Goal: Task Accomplishment & Management: Complete application form

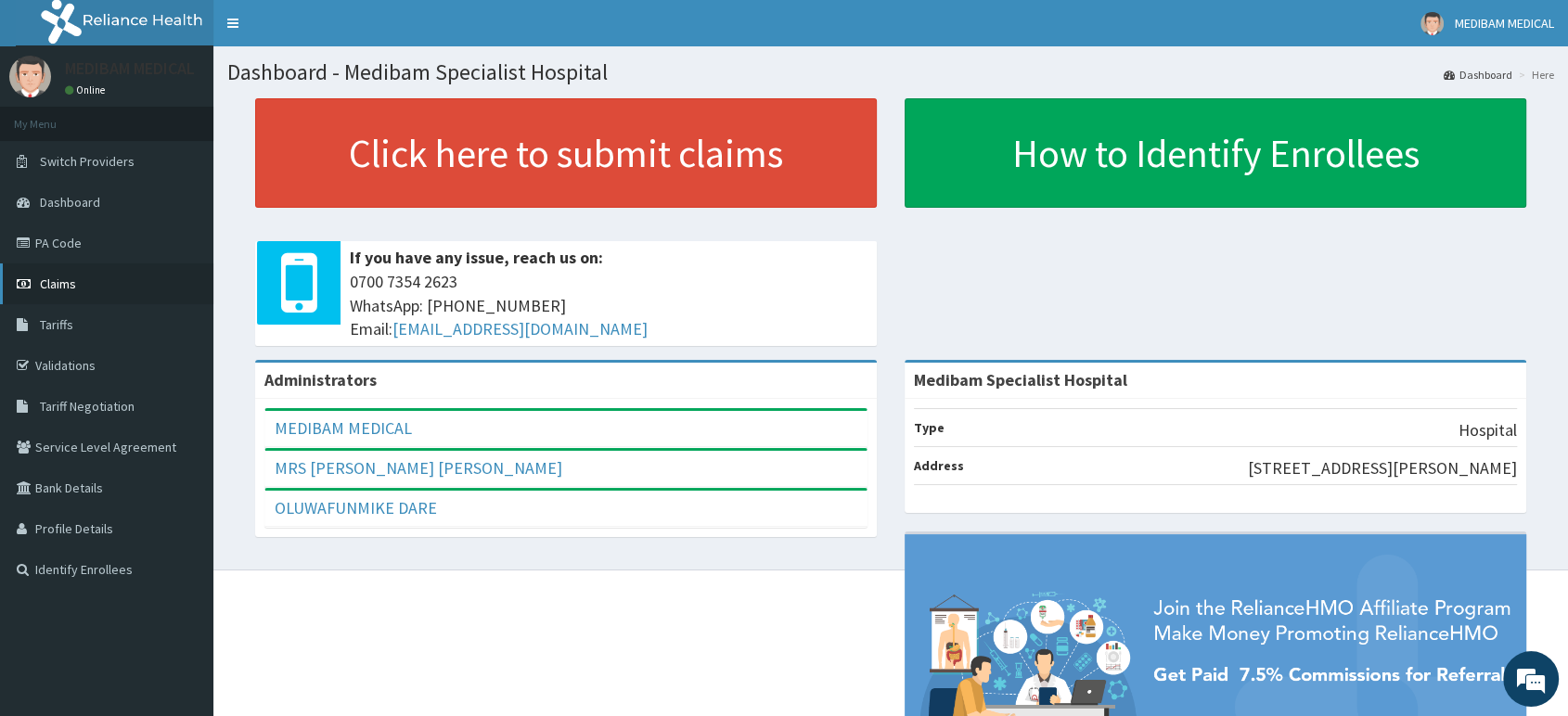
click at [65, 283] on span "Claims" at bounding box center [57, 283] width 36 height 16
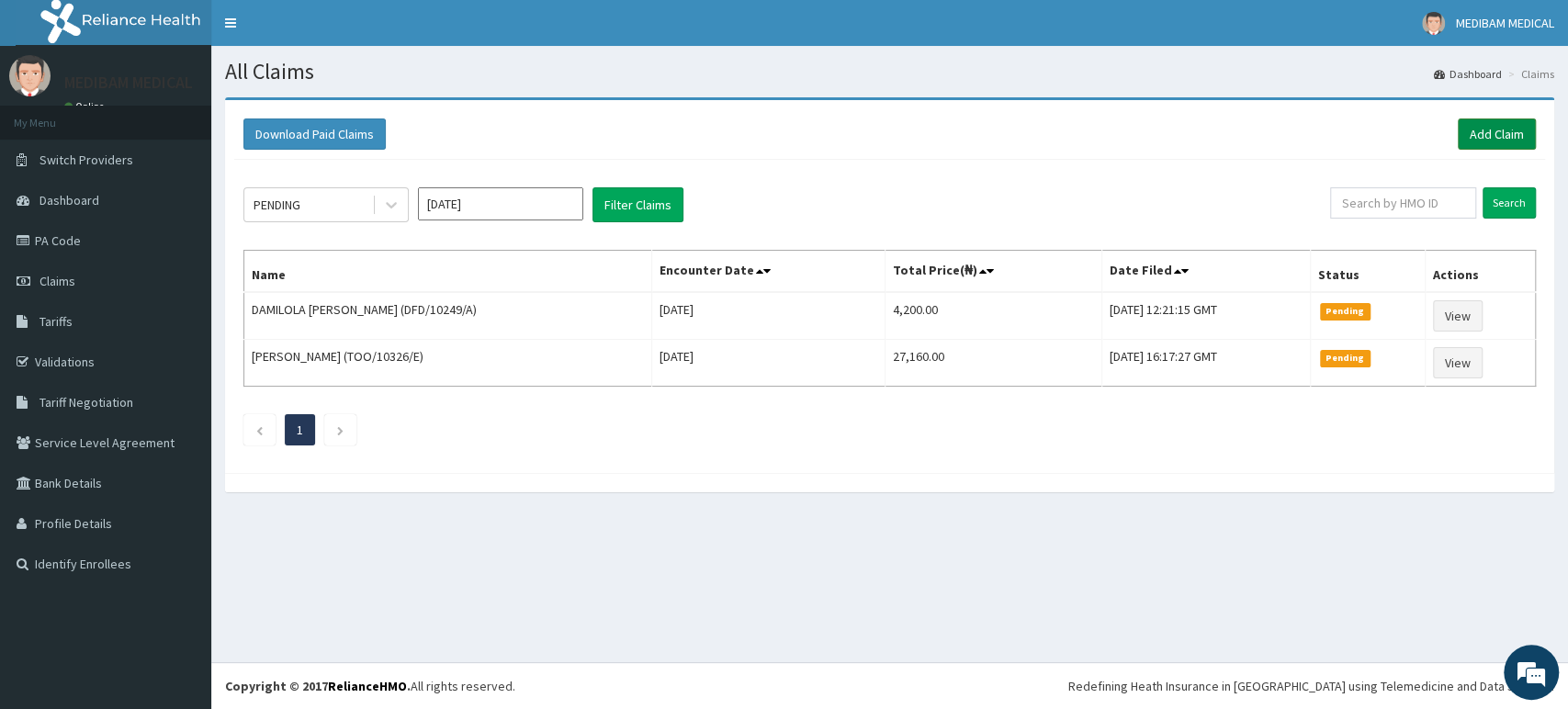
click at [1491, 132] on link "Add Claim" at bounding box center [1496, 134] width 78 height 32
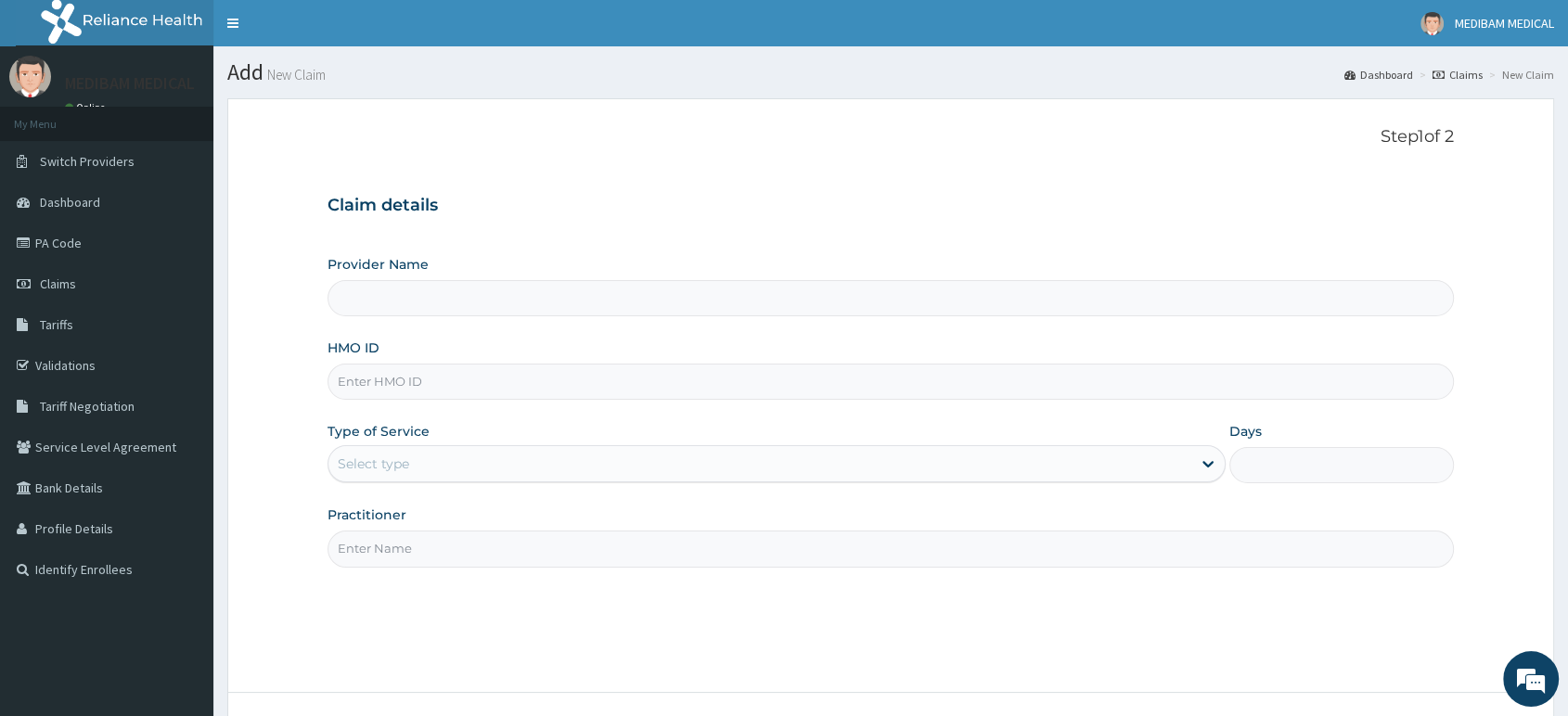
type input "Medibam Specialist Hospital"
click at [400, 393] on input "HMO ID" at bounding box center [890, 381] width 1126 height 36
type input "CHL/10767/B"
click at [879, 467] on div "Select type" at bounding box center [760, 464] width 863 height 30
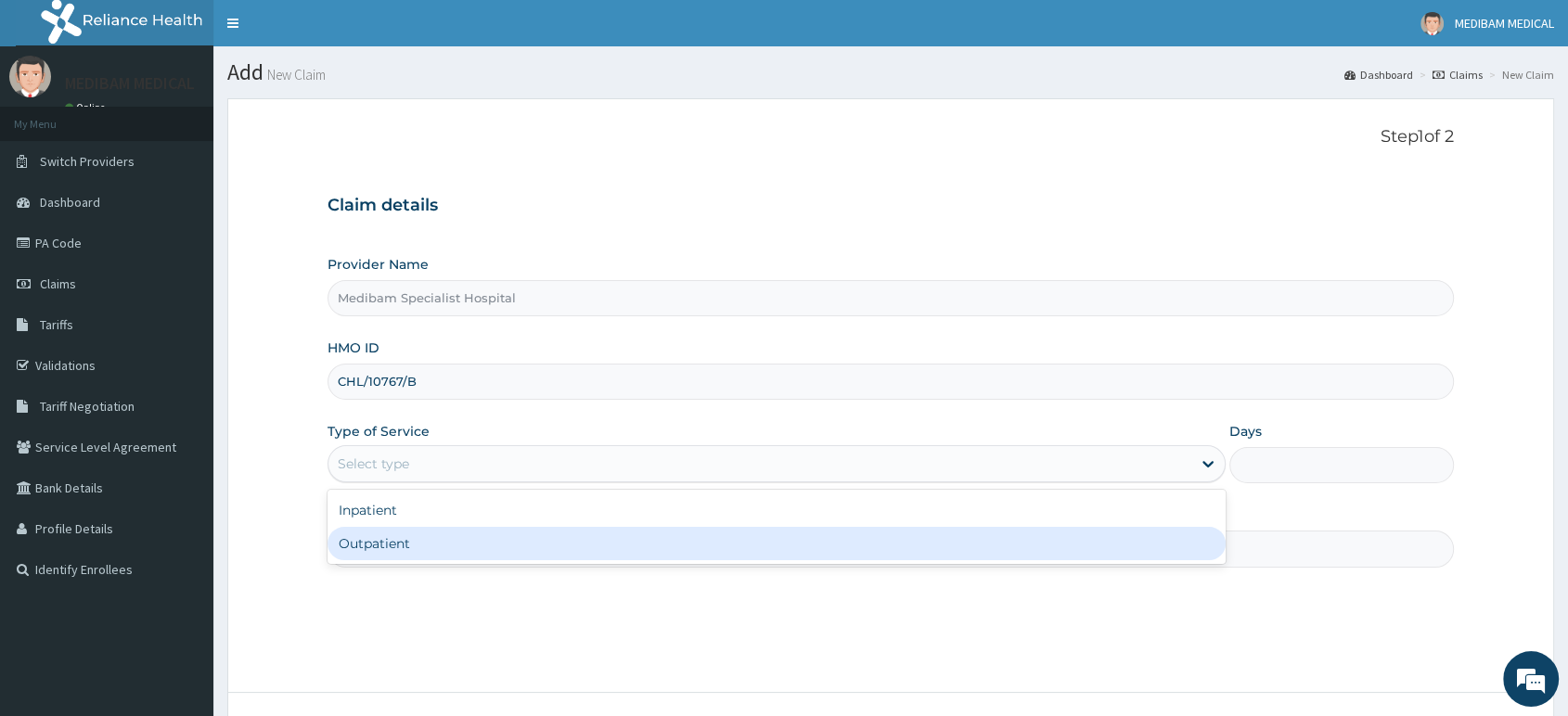
click at [799, 537] on div "Outpatient" at bounding box center [776, 543] width 898 height 34
type input "1"
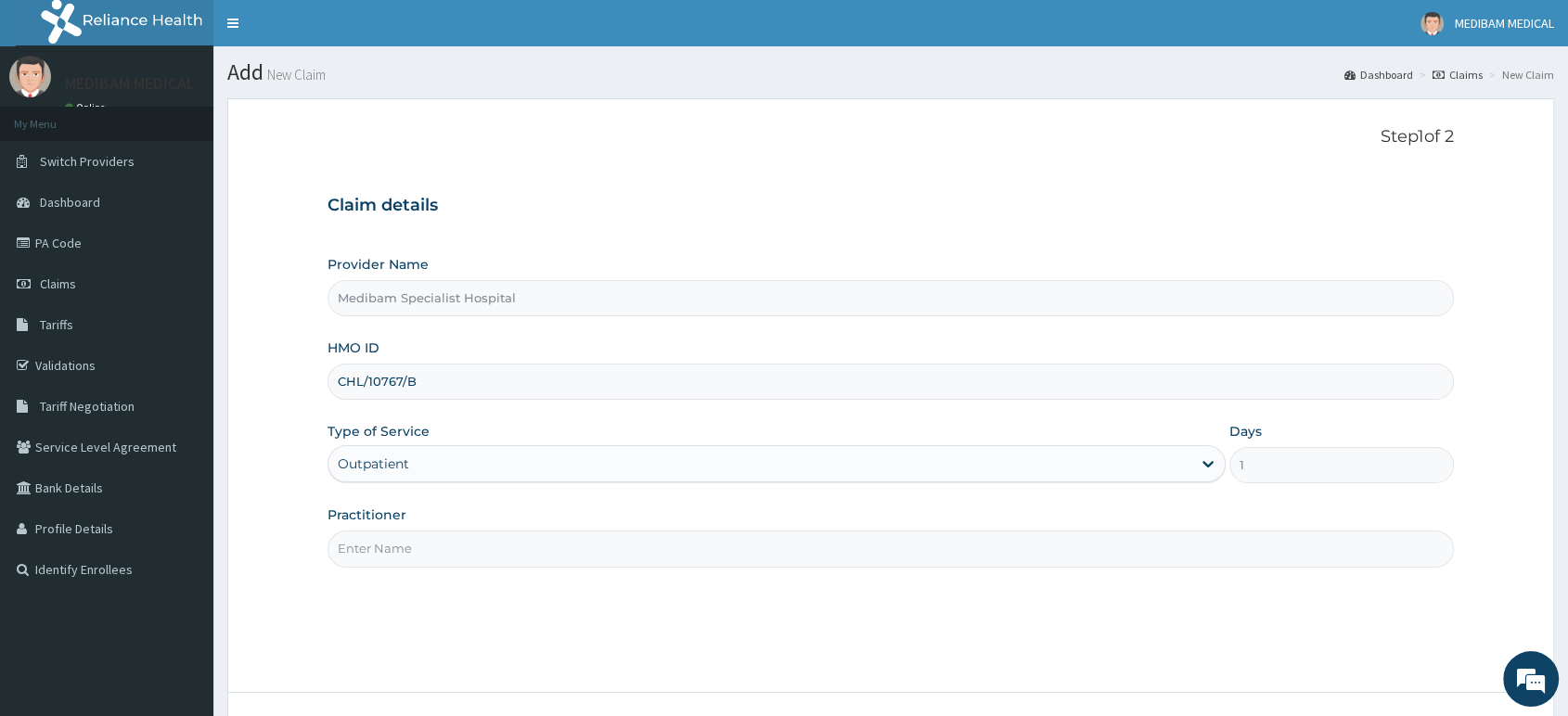
click at [735, 554] on input "Practitioner" at bounding box center [890, 548] width 1126 height 36
type input "DR AGHWANA"
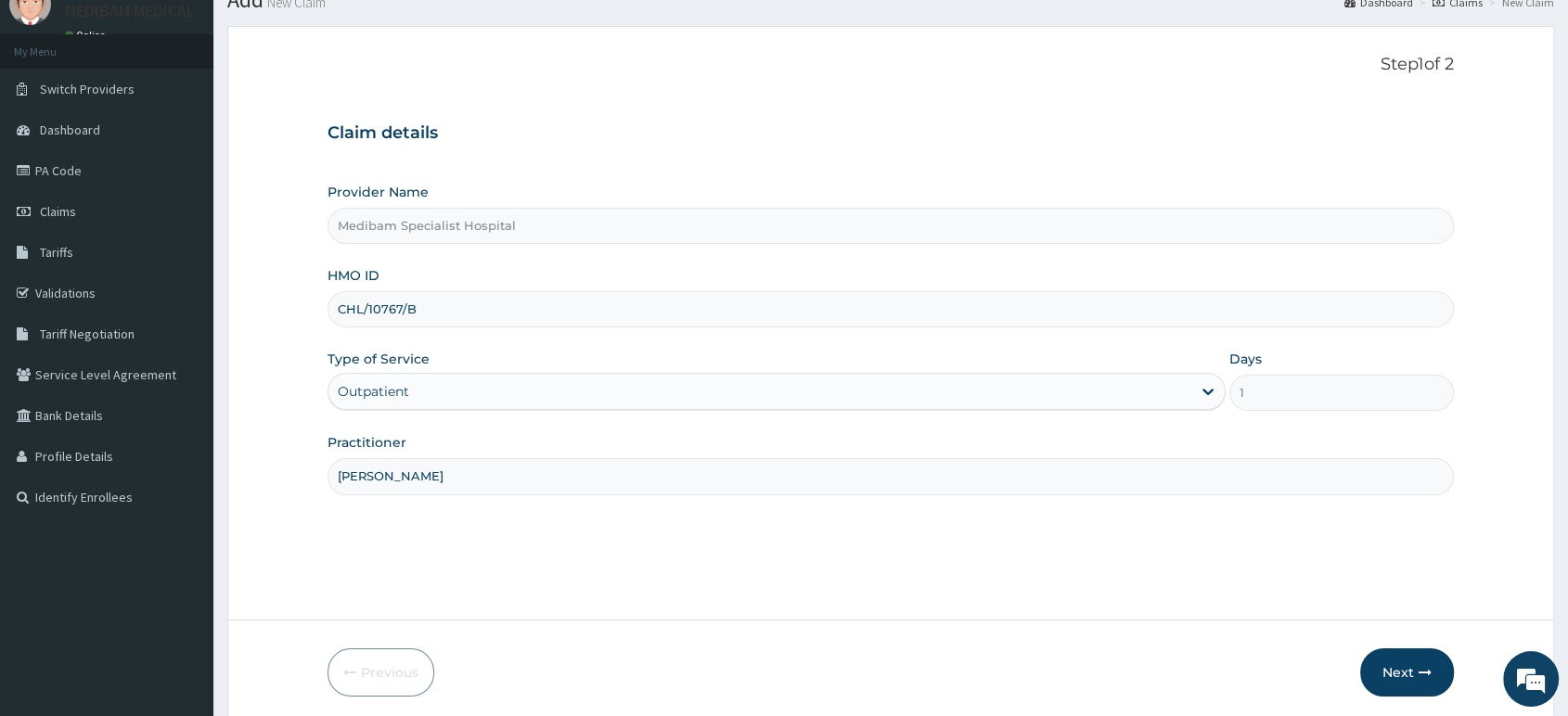
scroll to position [142, 0]
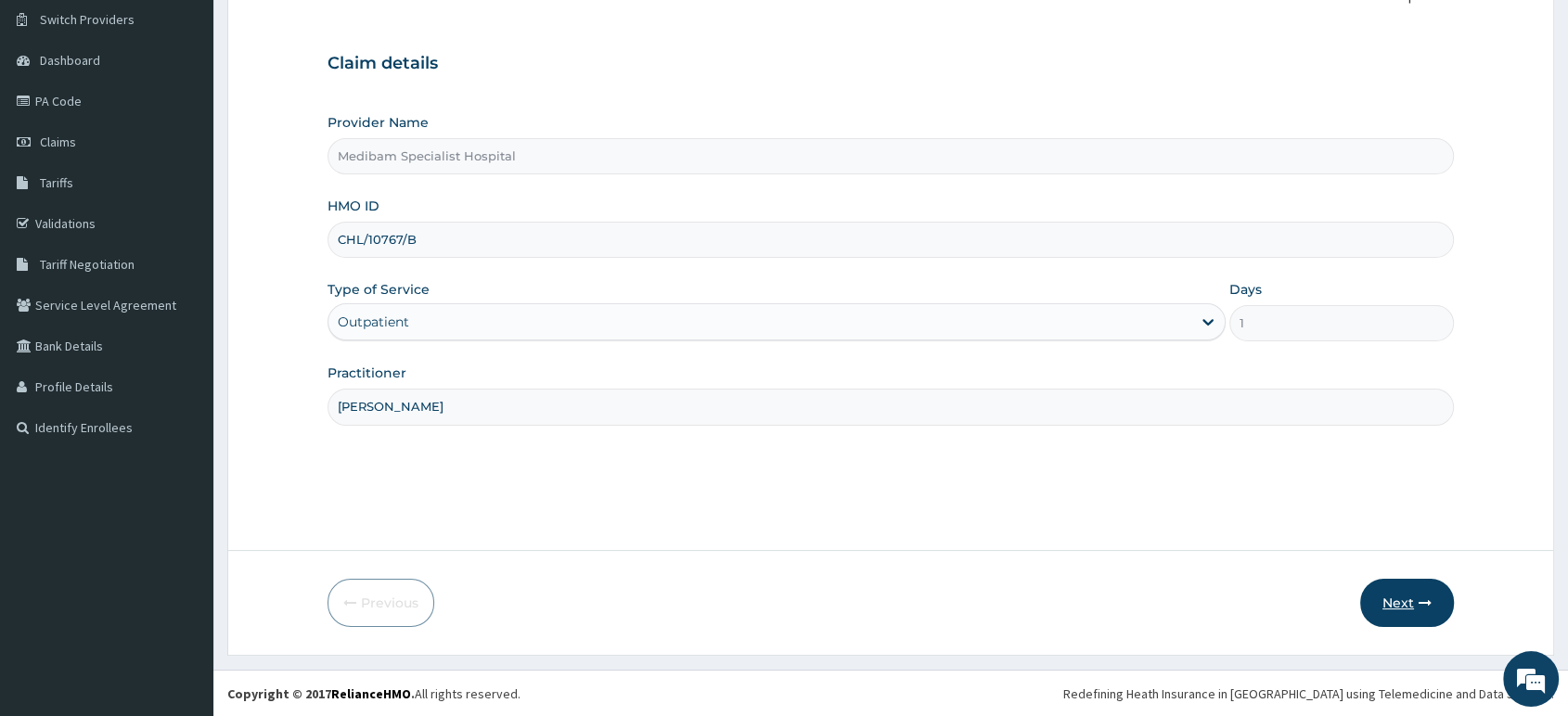
click at [1403, 609] on button "Next" at bounding box center [1407, 603] width 94 height 48
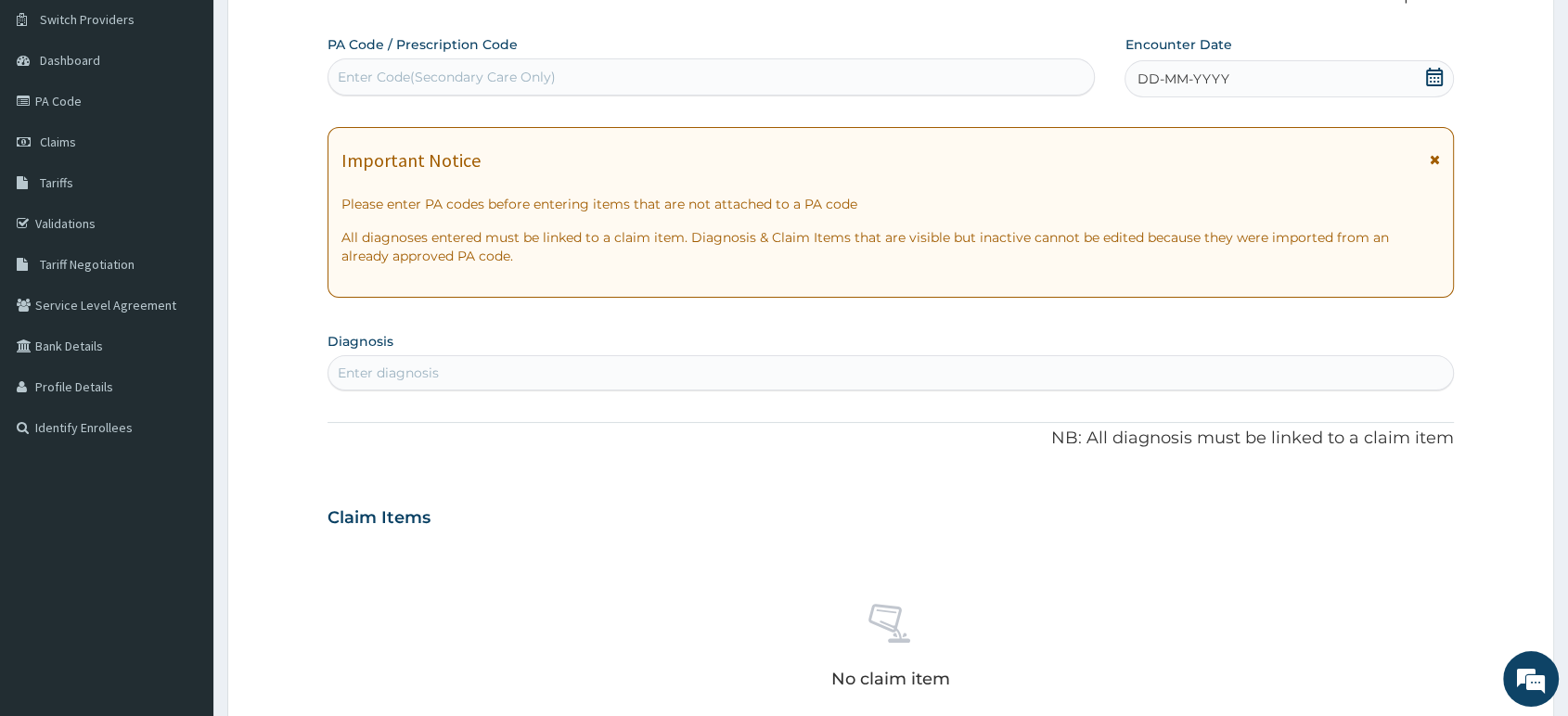
click at [1233, 76] on div "DD-MM-YYYY" at bounding box center [1290, 78] width 330 height 37
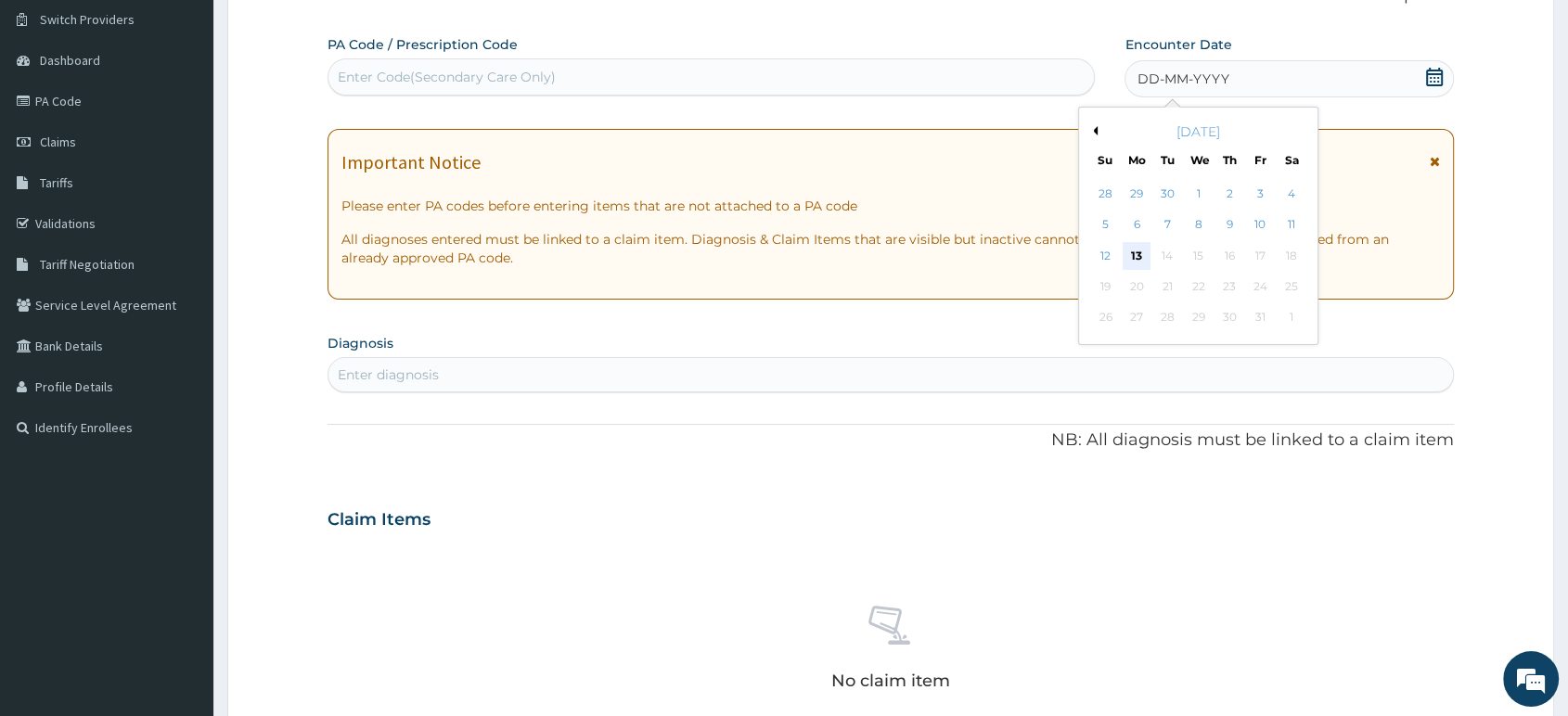
click at [1140, 253] on div "13" at bounding box center [1137, 256] width 28 height 28
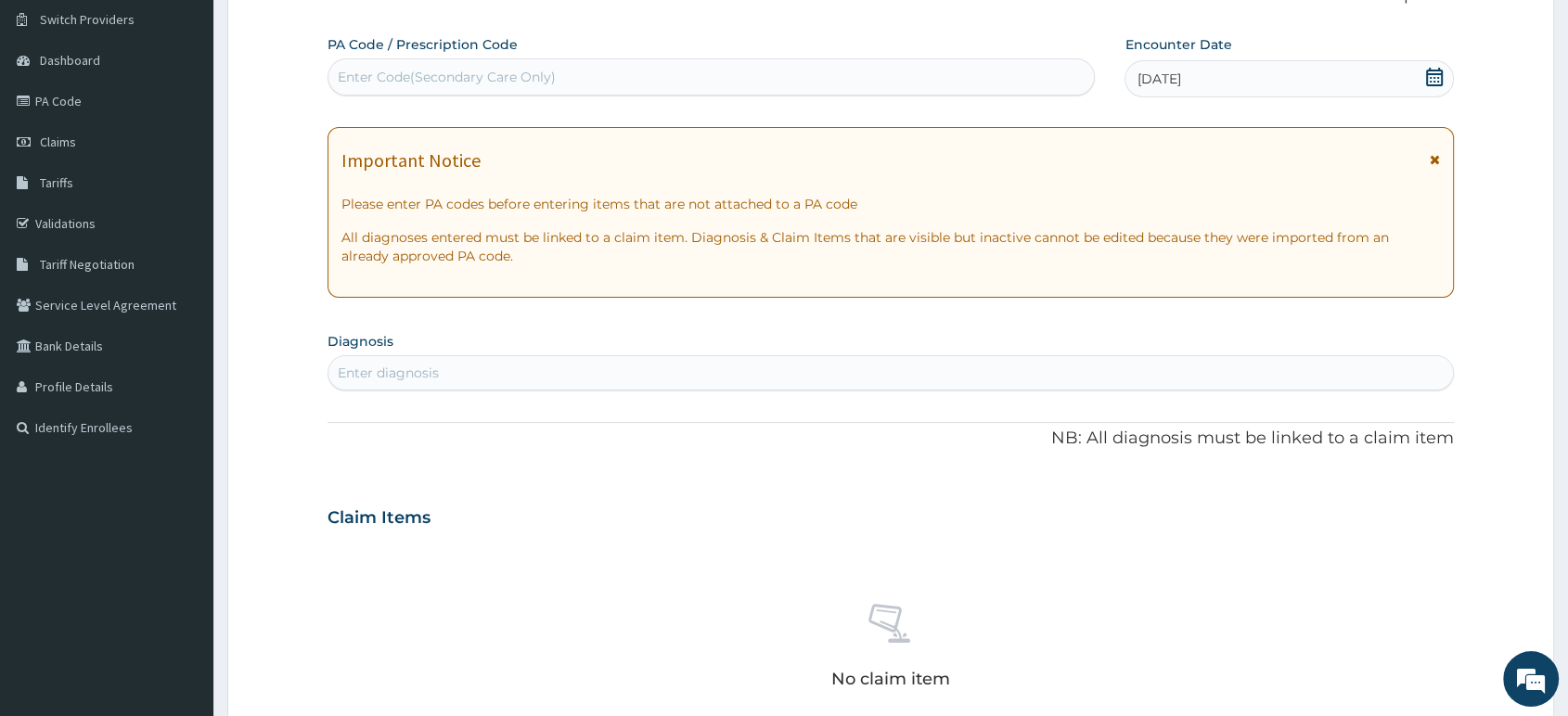
click at [620, 366] on div "Enter diagnosis" at bounding box center [891, 373] width 1125 height 30
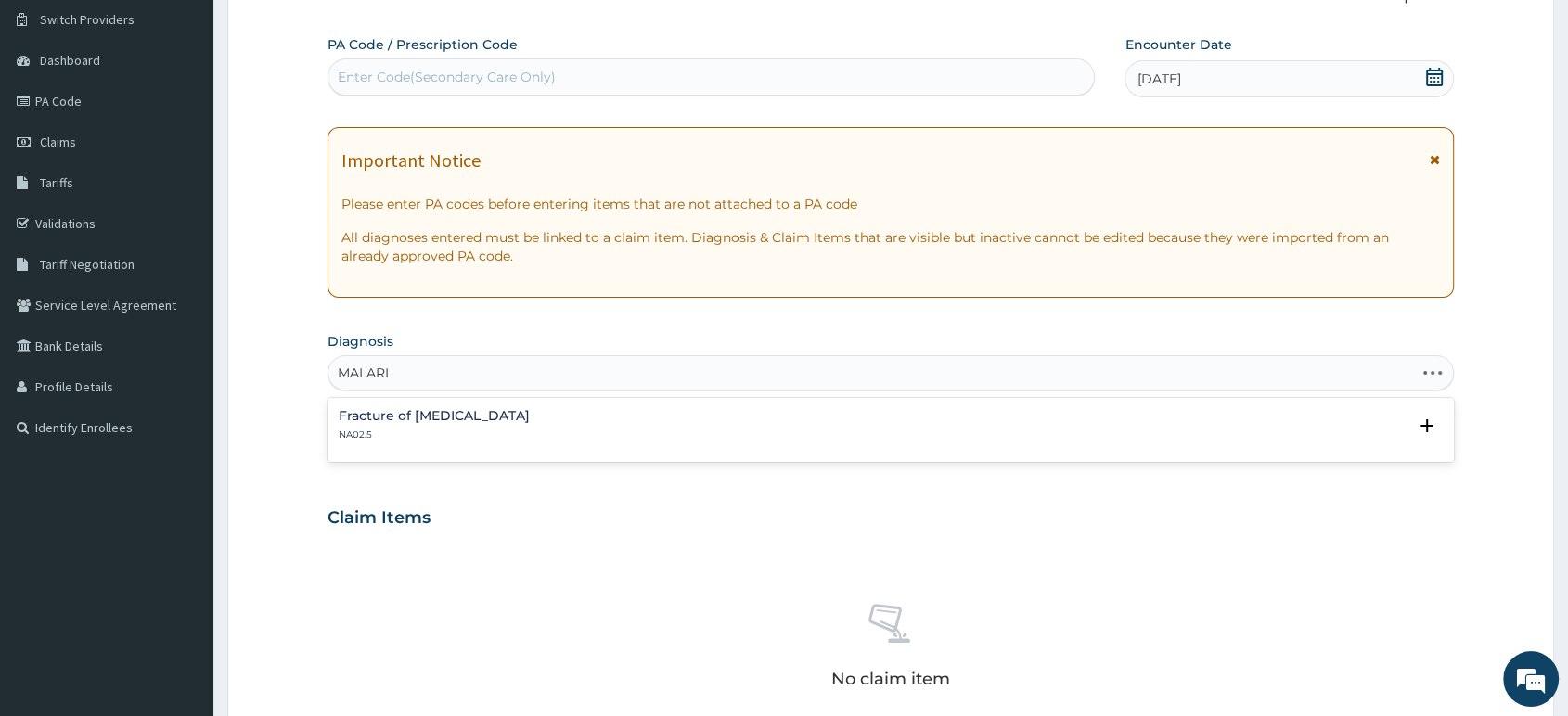
type input "MALARIA"
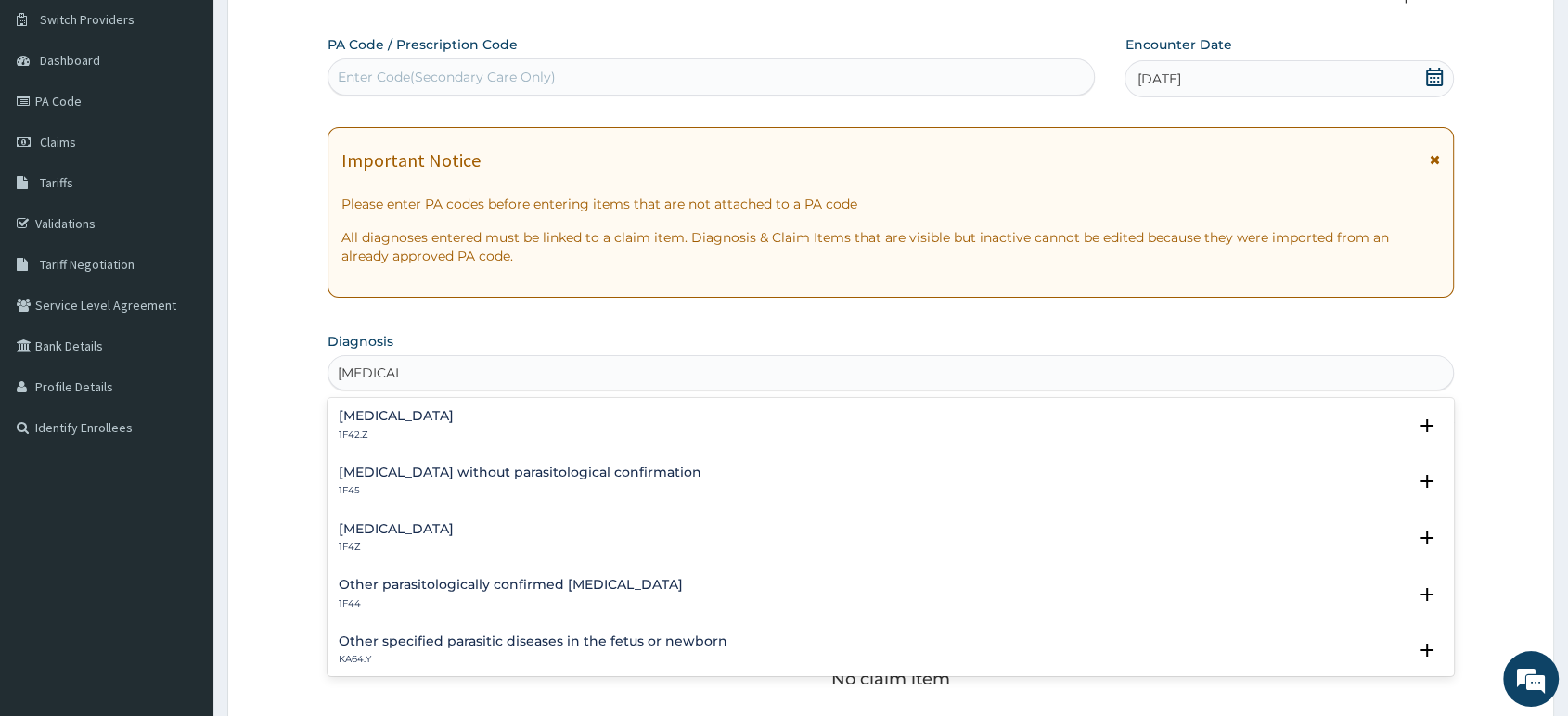
click at [401, 533] on h4 "Malaria, unspecified" at bounding box center [395, 529] width 115 height 14
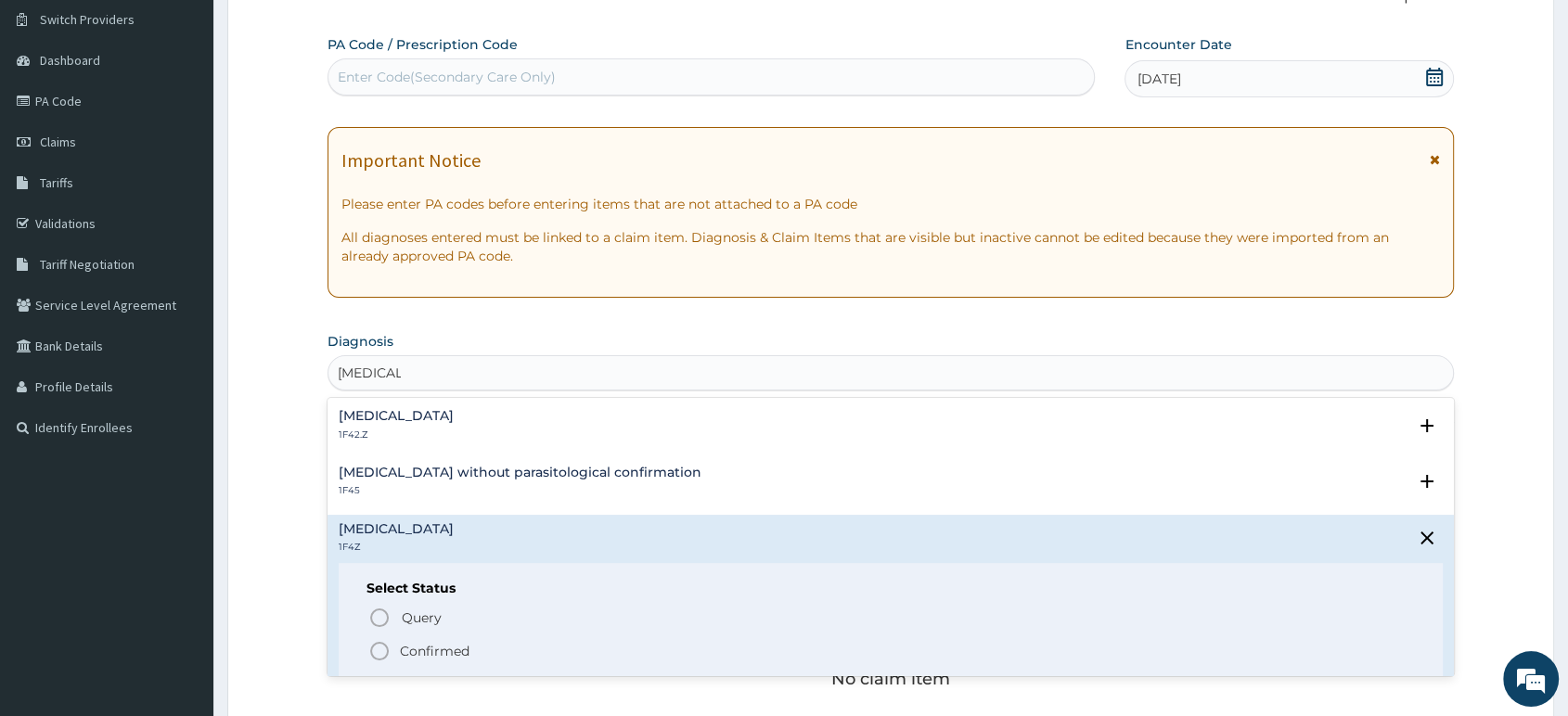
click at [378, 647] on icon "status option filled" at bounding box center [379, 650] width 22 height 22
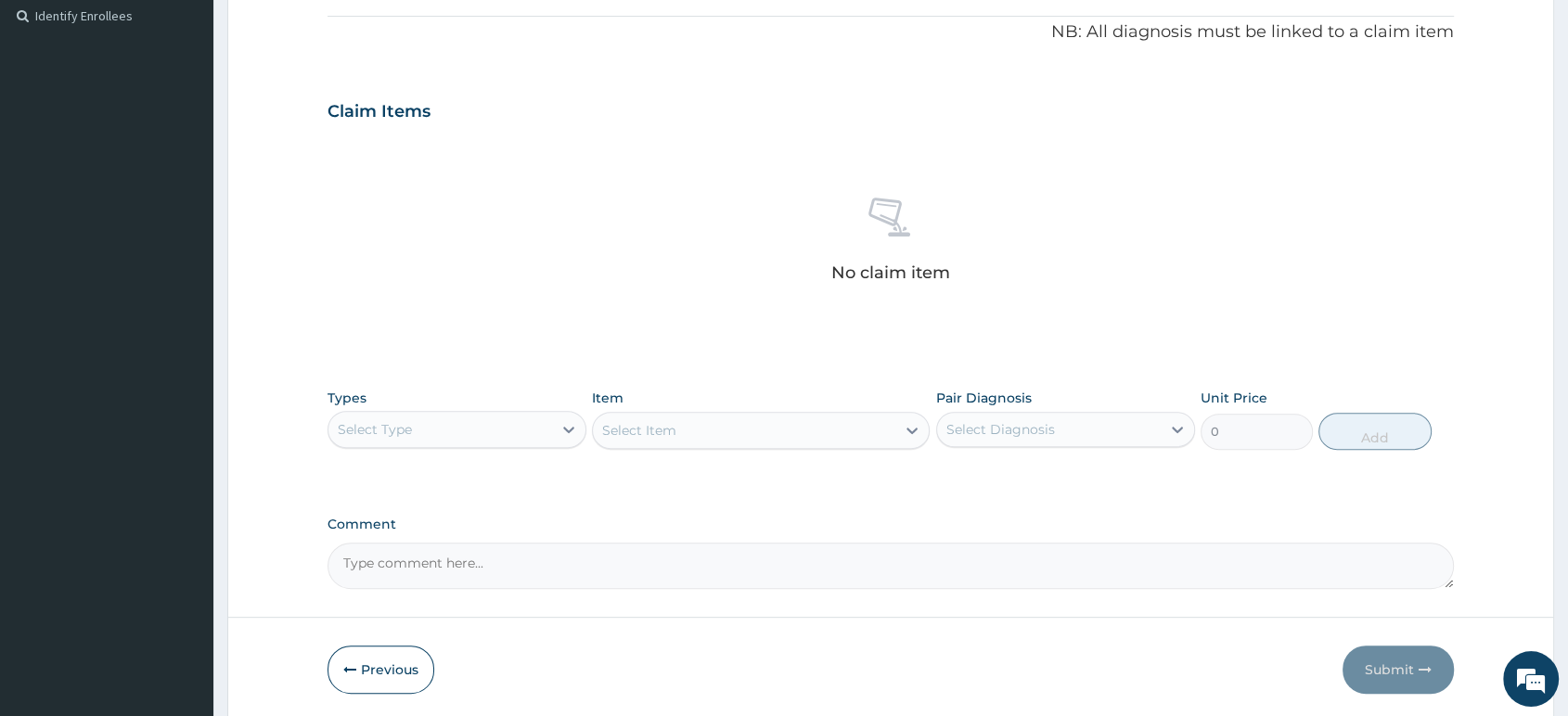
scroll to position [555, 0]
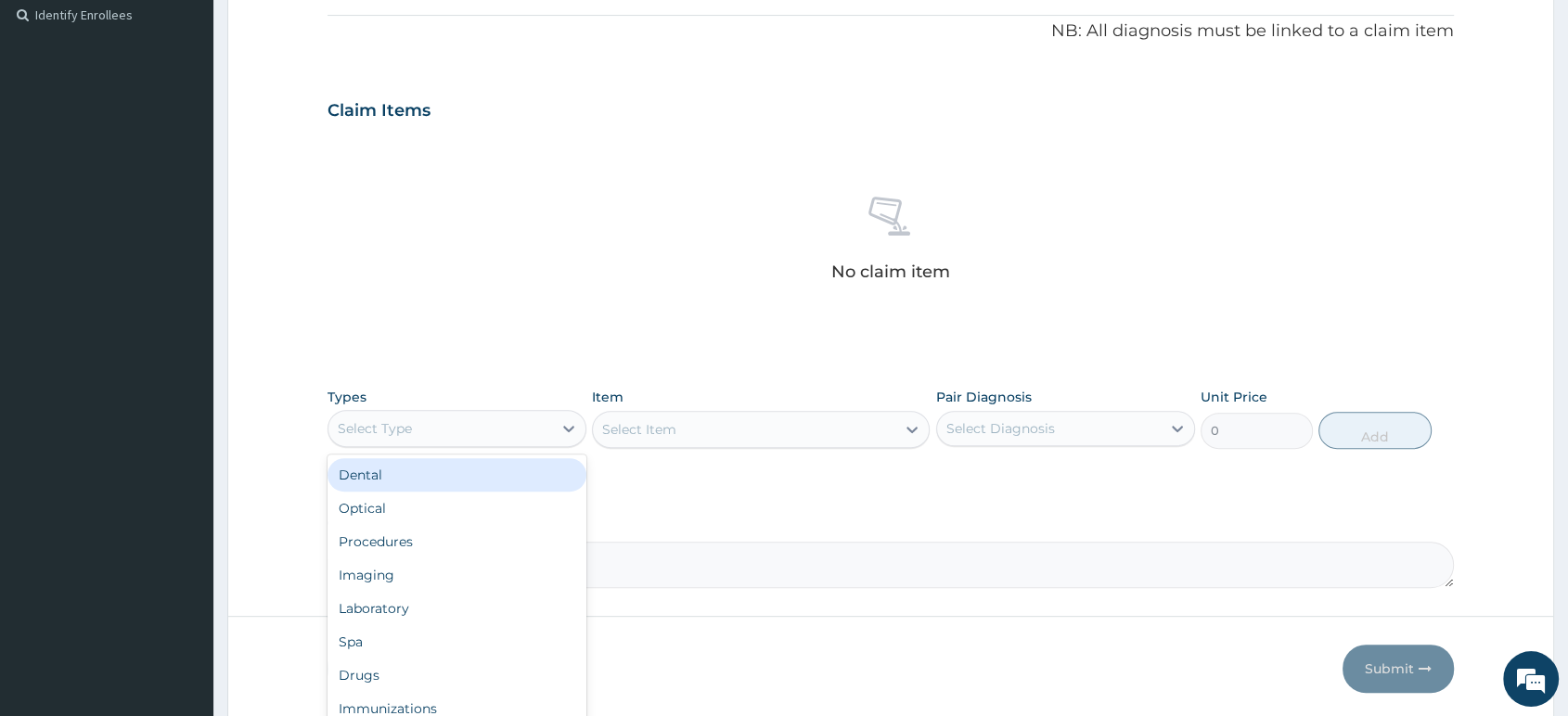
click at [537, 432] on div "Select Type" at bounding box center [440, 428] width 223 height 30
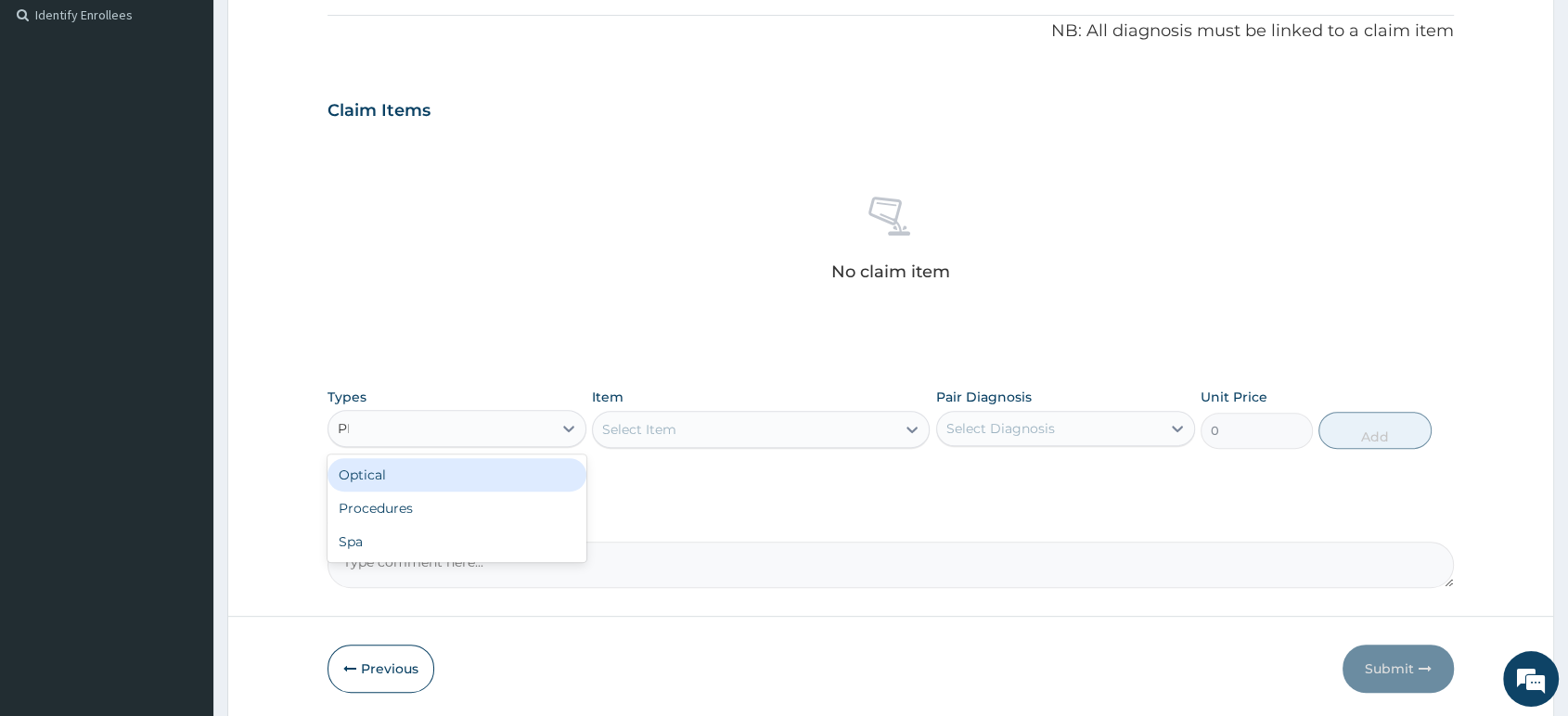
type input "PRO"
click at [536, 469] on div "Procedures" at bounding box center [457, 474] width 259 height 34
click at [654, 429] on div "Select Item" at bounding box center [760, 429] width 337 height 37
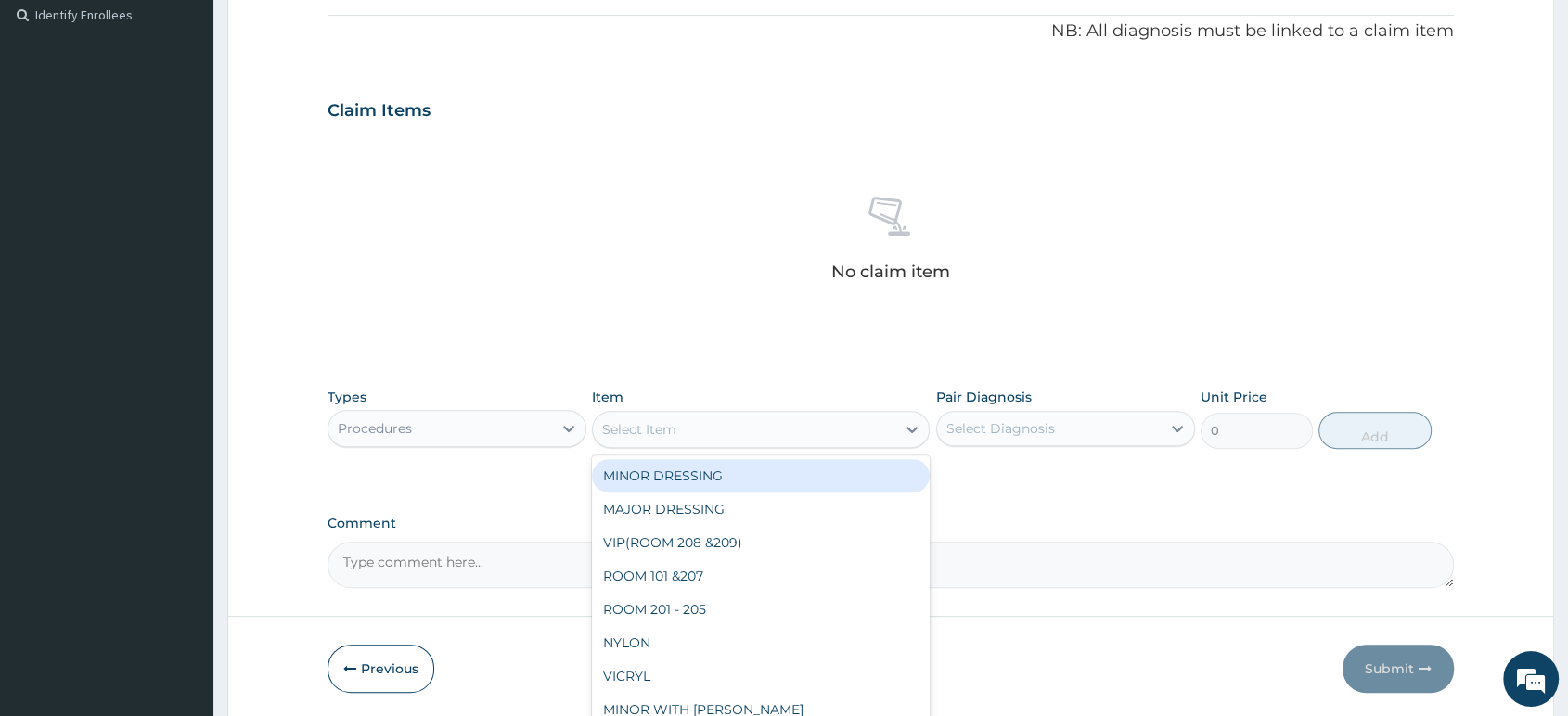
click at [692, 424] on div "Select Item" at bounding box center [743, 429] width 303 height 30
type input "CON"
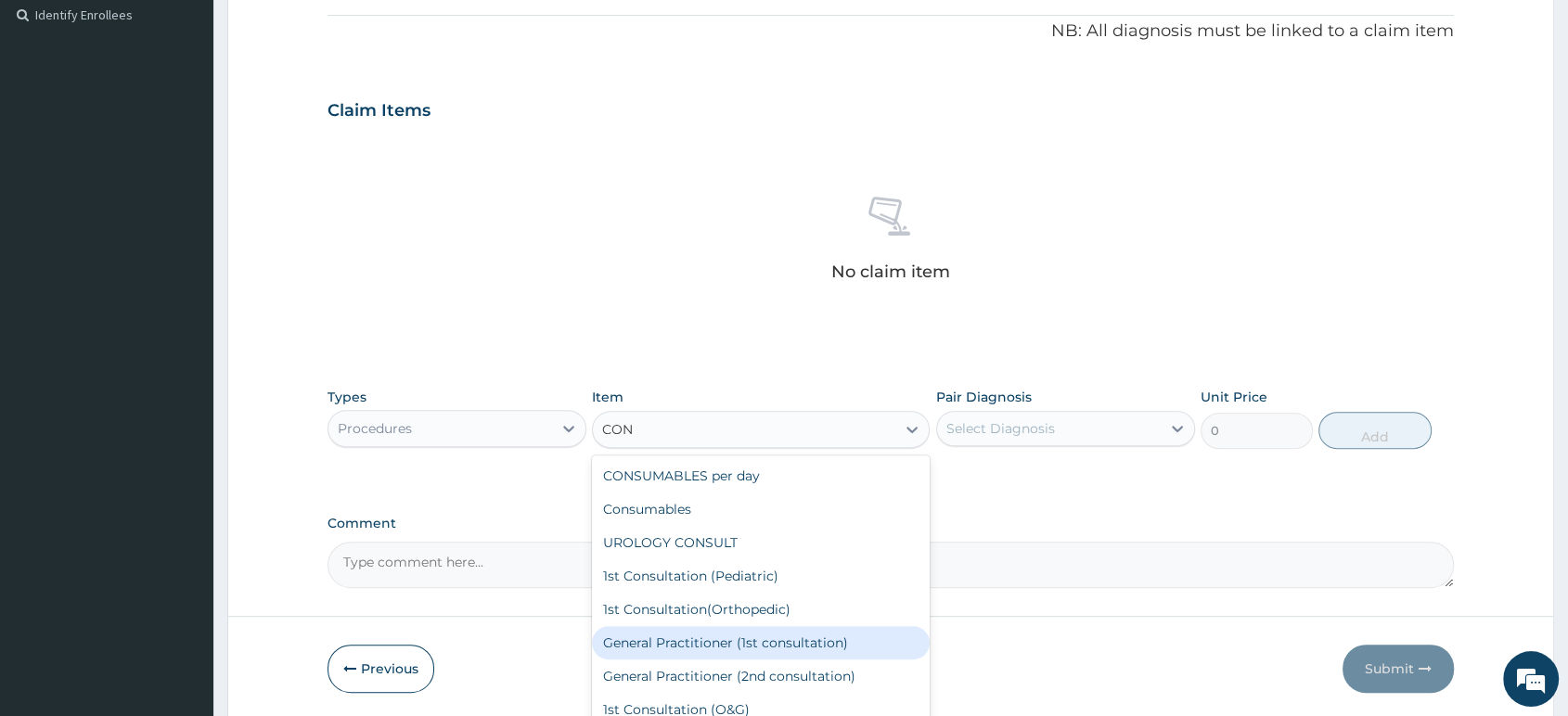
click at [666, 650] on div "General Practitioner (1st consultation)" at bounding box center [760, 643] width 337 height 34
type input "1500"
click at [666, 650] on div "Previous Submit" at bounding box center [890, 669] width 1126 height 48
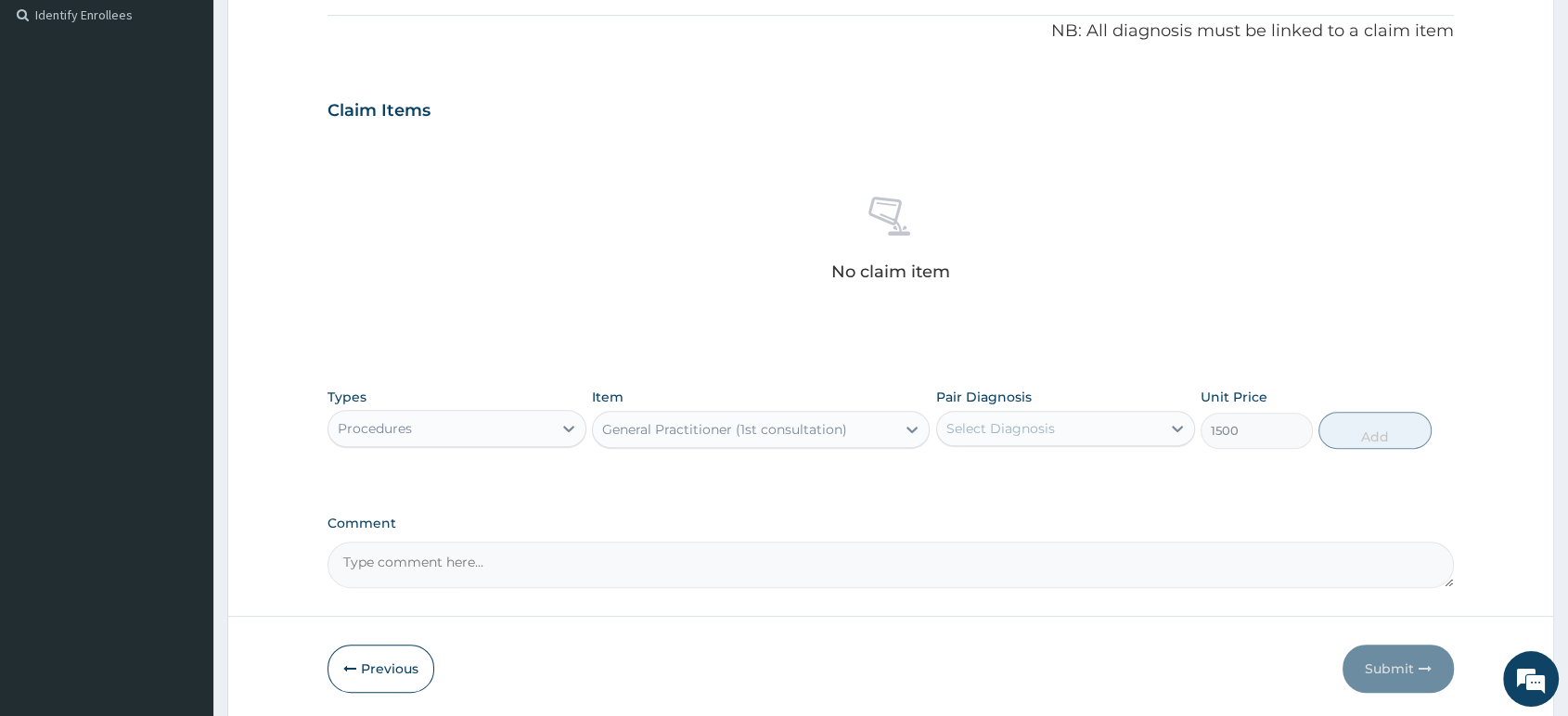
click at [1026, 420] on div "Select Diagnosis" at bounding box center [1001, 428] width 108 height 18
drag, startPoint x: 1031, startPoint y: 480, endPoint x: 1187, endPoint y: 466, distance: 156.6
click at [1050, 477] on label "Malaria, unspecified" at bounding box center [1024, 473] width 115 height 18
checkbox input "true"
click at [1332, 414] on button "Add" at bounding box center [1375, 430] width 112 height 37
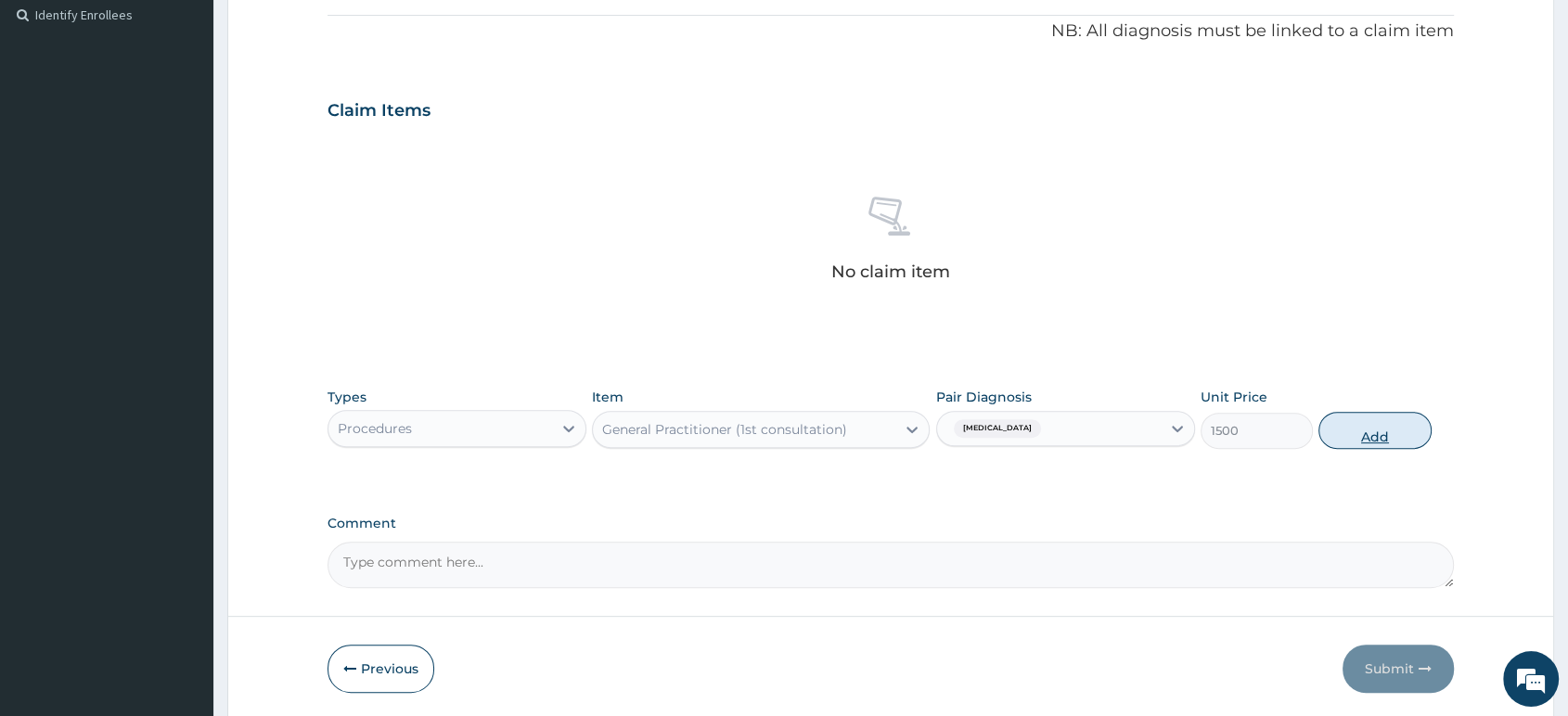
type input "0"
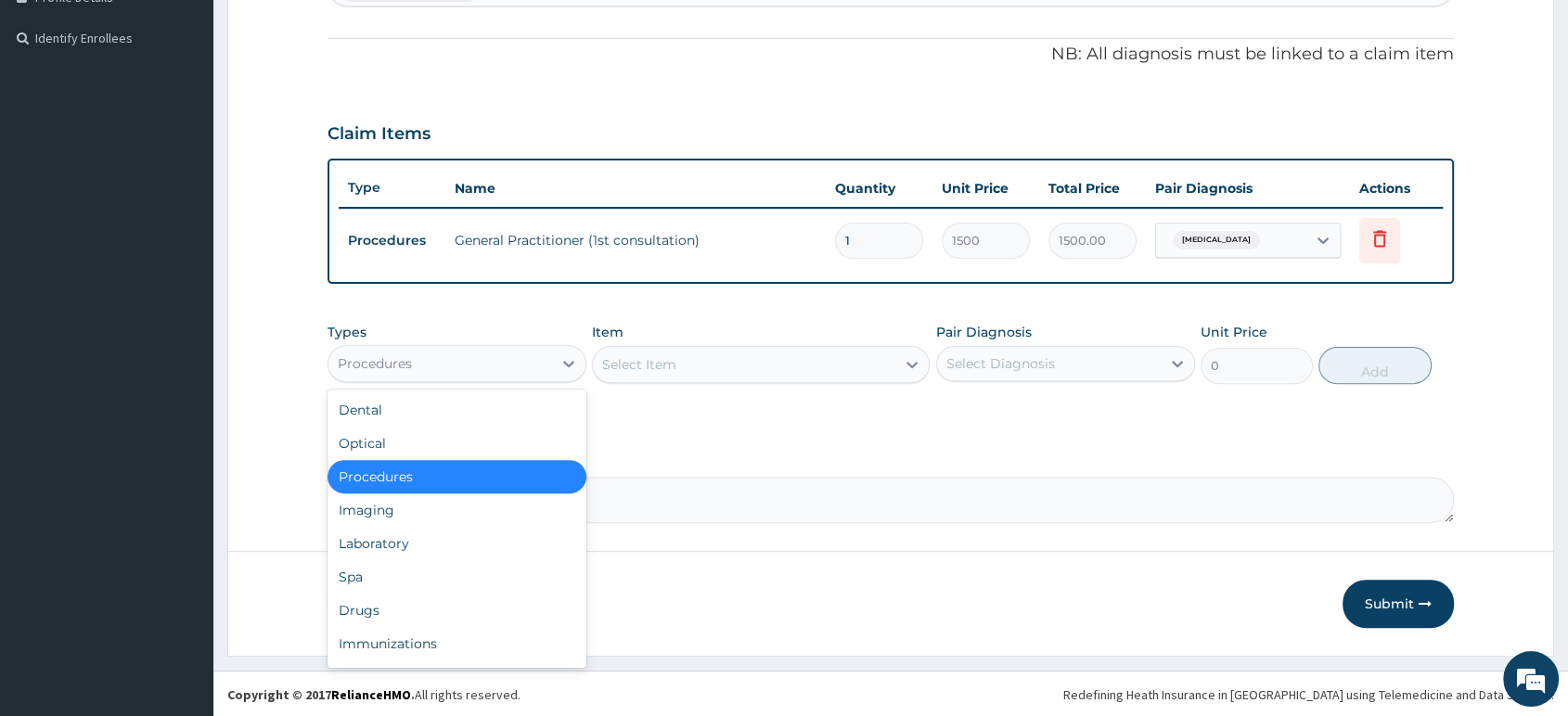
click at [541, 365] on div "Procedures" at bounding box center [440, 363] width 223 height 30
type input "DR"
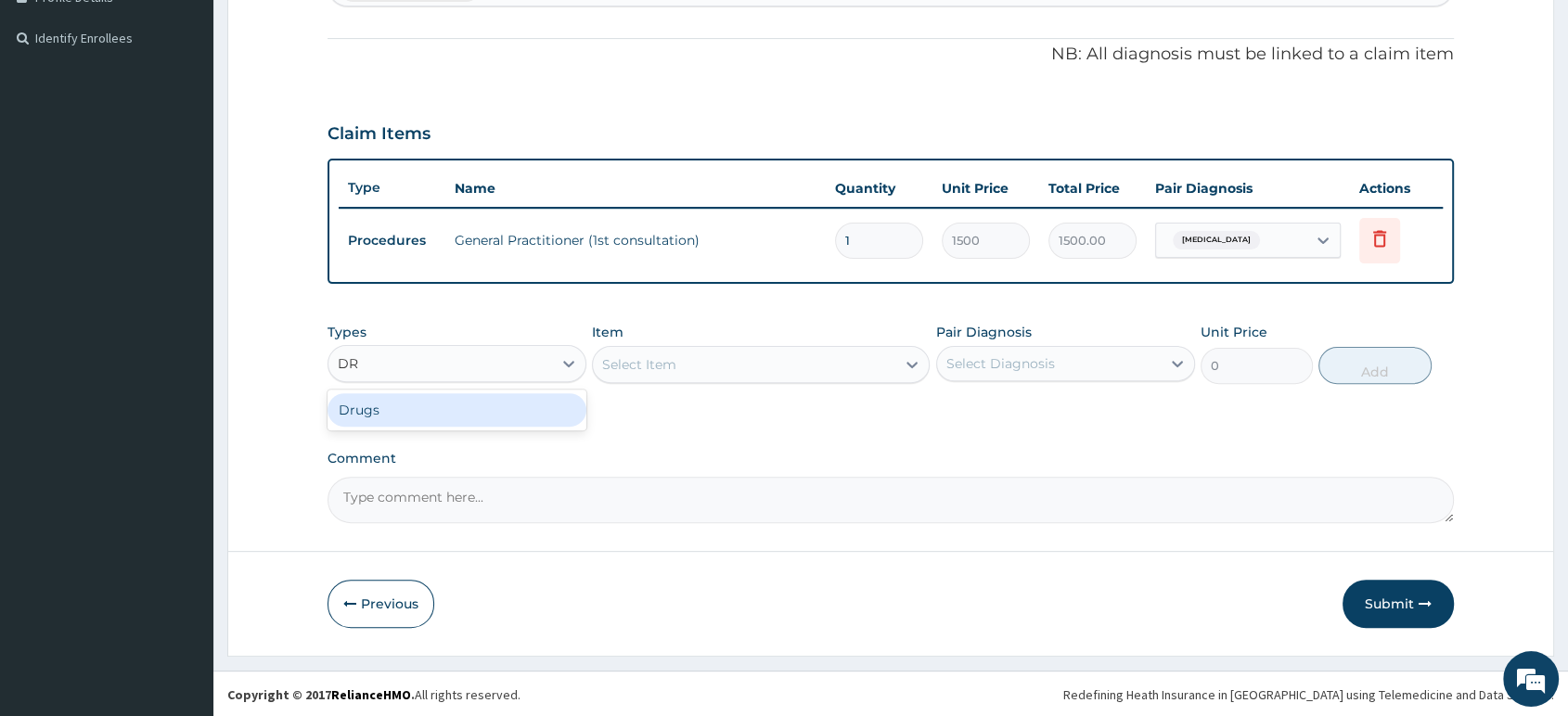
click at [438, 405] on div "Drugs" at bounding box center [457, 410] width 259 height 34
click at [727, 369] on div "Select Item" at bounding box center [760, 364] width 337 height 37
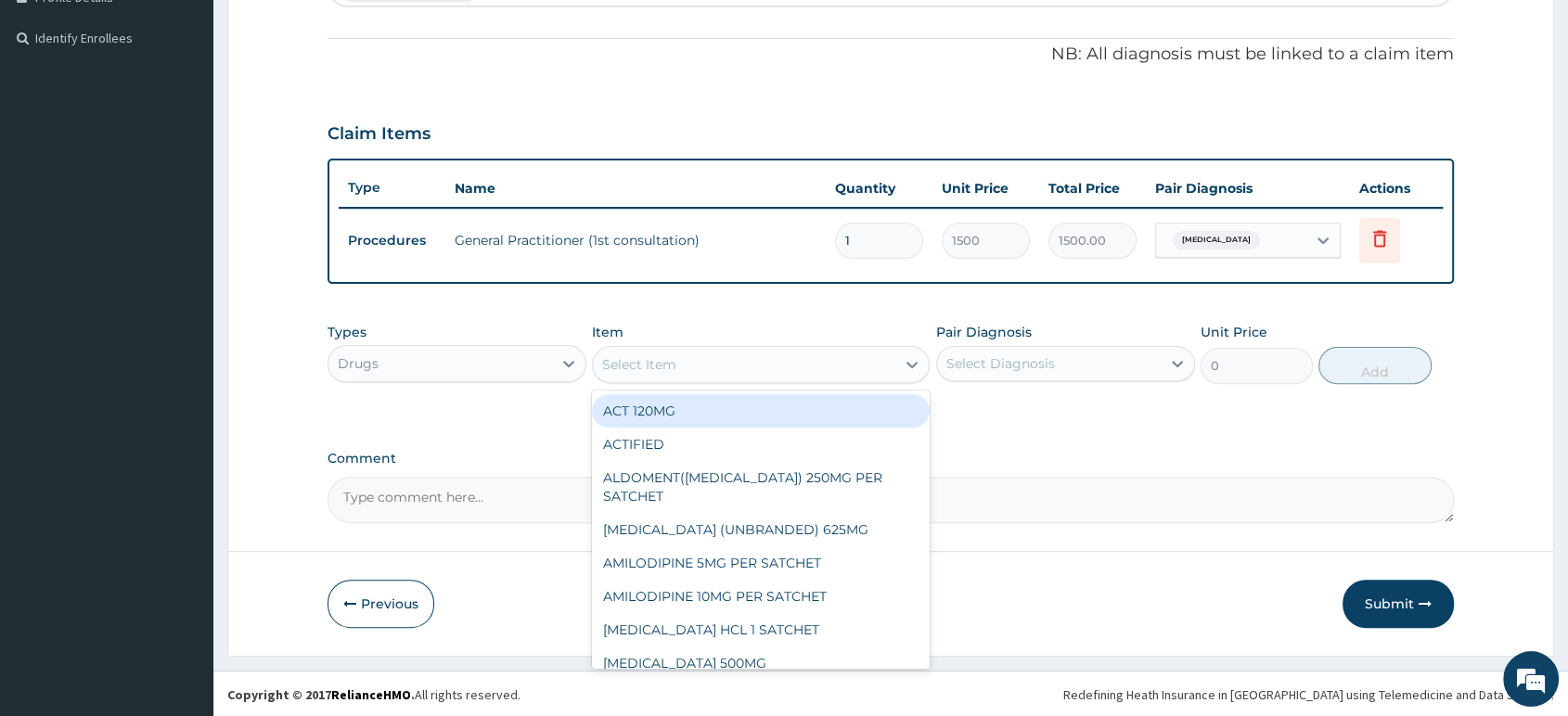
click at [727, 369] on div "Select Item" at bounding box center [743, 364] width 303 height 30
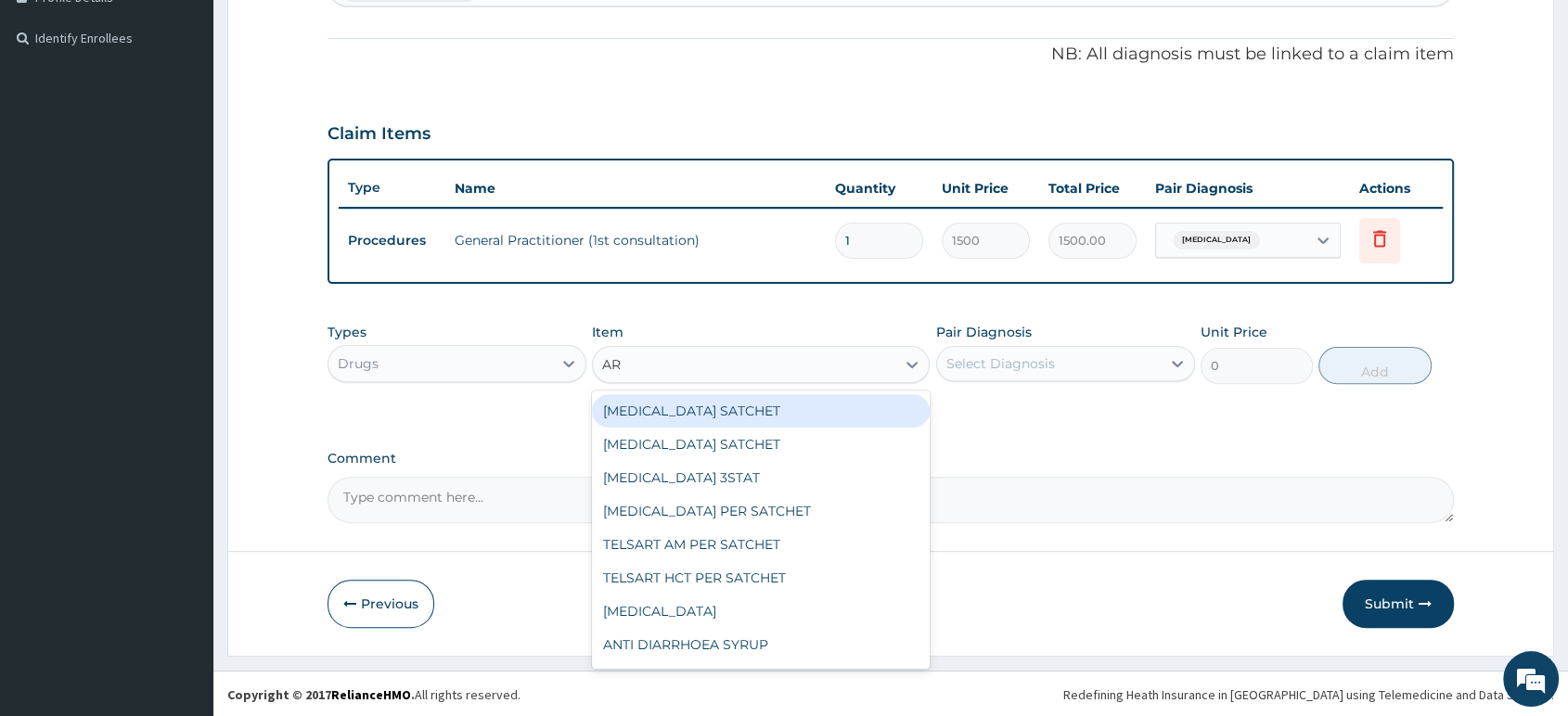
type input "ART"
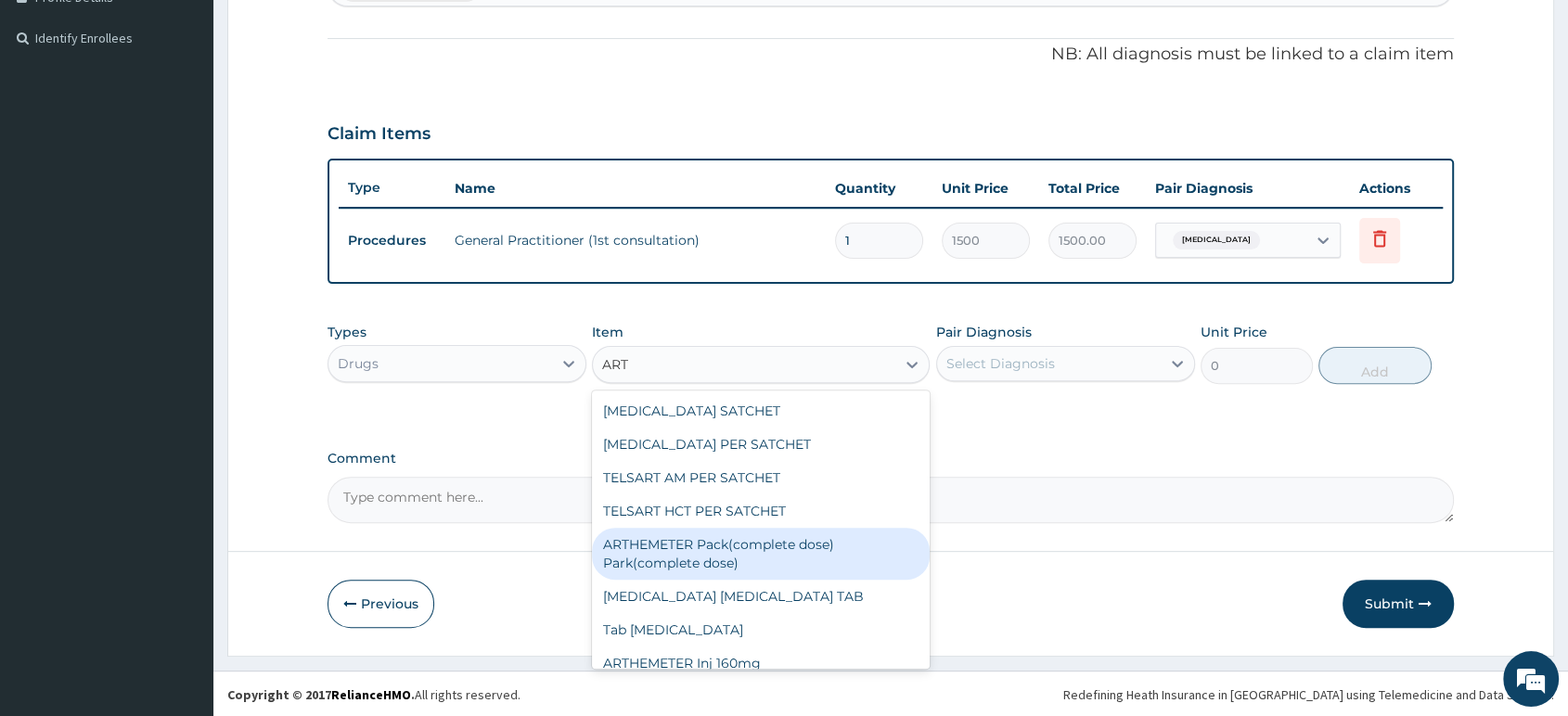
click at [598, 556] on div "ARTHEMETER Pack(complete dose) Park(complete dose)" at bounding box center [760, 554] width 337 height 52
type input "2800"
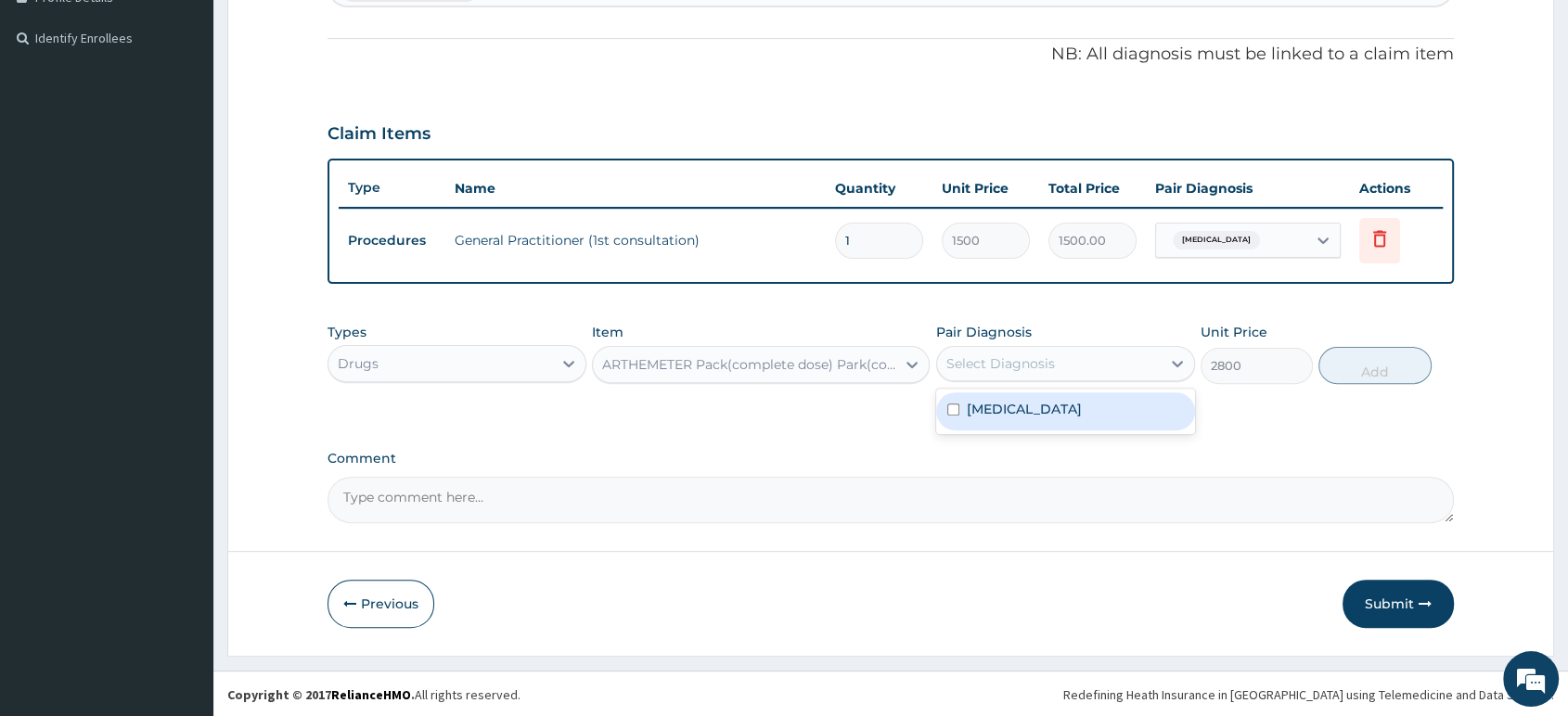
click at [1047, 363] on div "Select Diagnosis" at bounding box center [1001, 363] width 108 height 18
drag, startPoint x: 1053, startPoint y: 402, endPoint x: 1084, endPoint y: 399, distance: 31.1
click at [1058, 402] on label "Malaria, unspecified" at bounding box center [1024, 409] width 115 height 18
checkbox input "true"
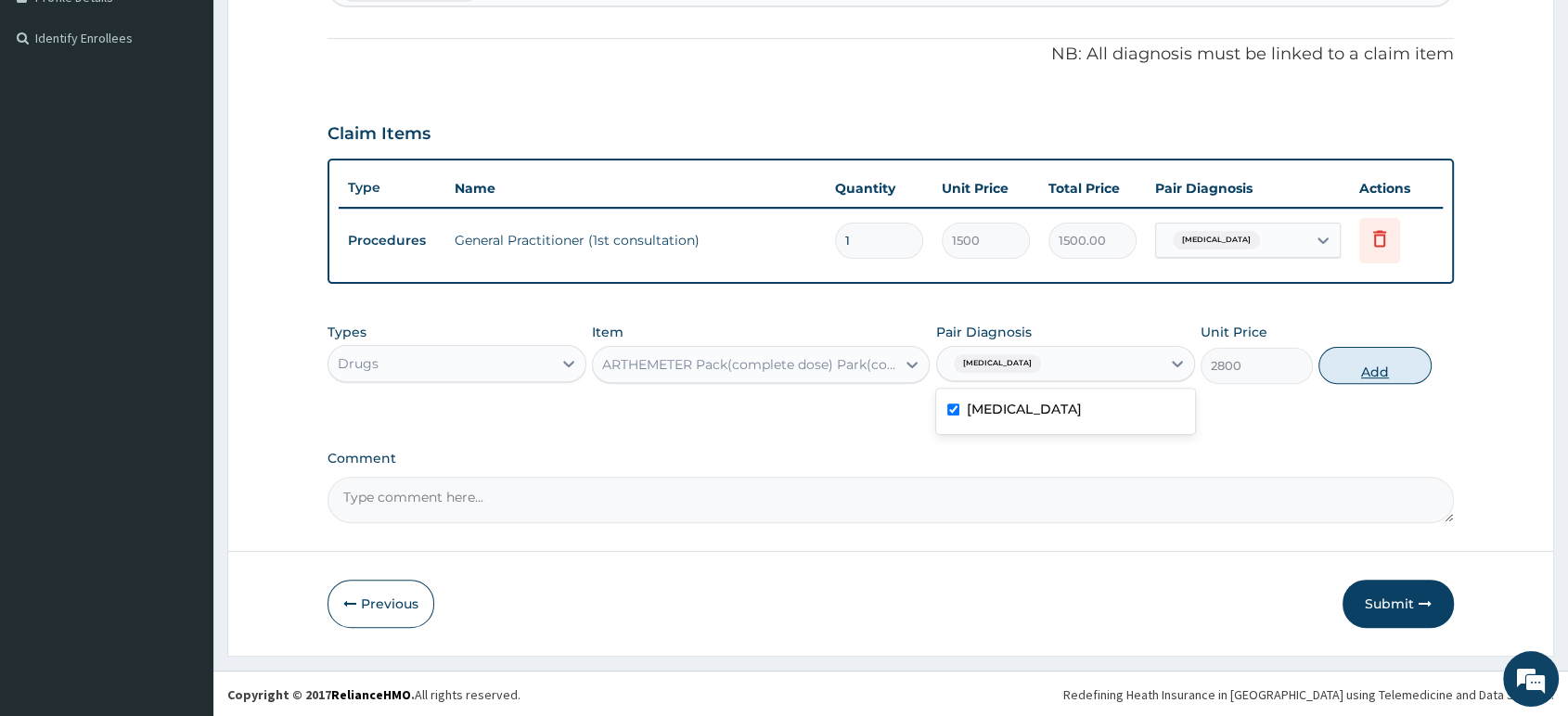
click at [1351, 363] on button "Add" at bounding box center [1375, 365] width 112 height 37
click at [1351, 363] on div "PA Code / Prescription Code Enter Code(Secondary Care Only) Encounter Date 13-1…" at bounding box center [890, 84] width 1126 height 877
type input "0"
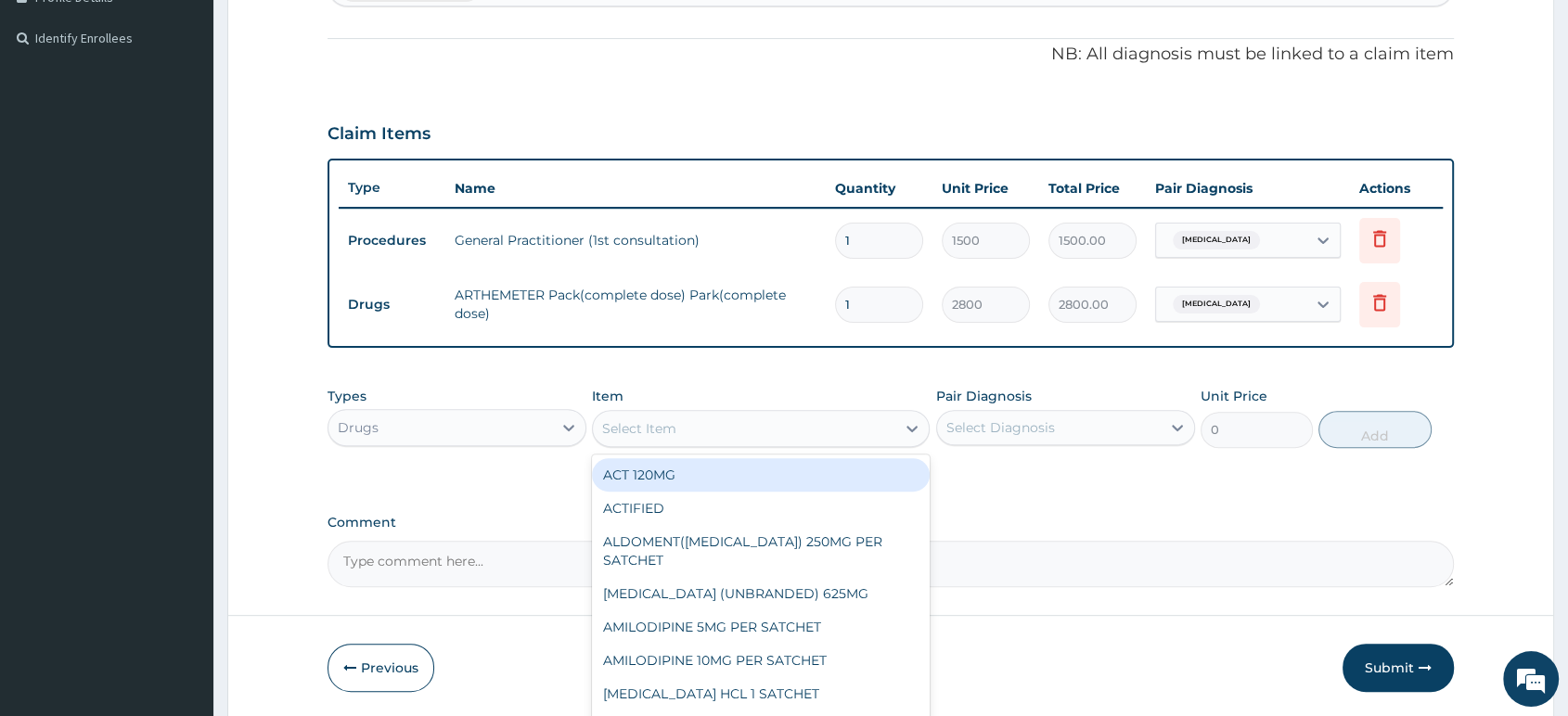
click at [701, 429] on div "Select Item" at bounding box center [743, 428] width 303 height 30
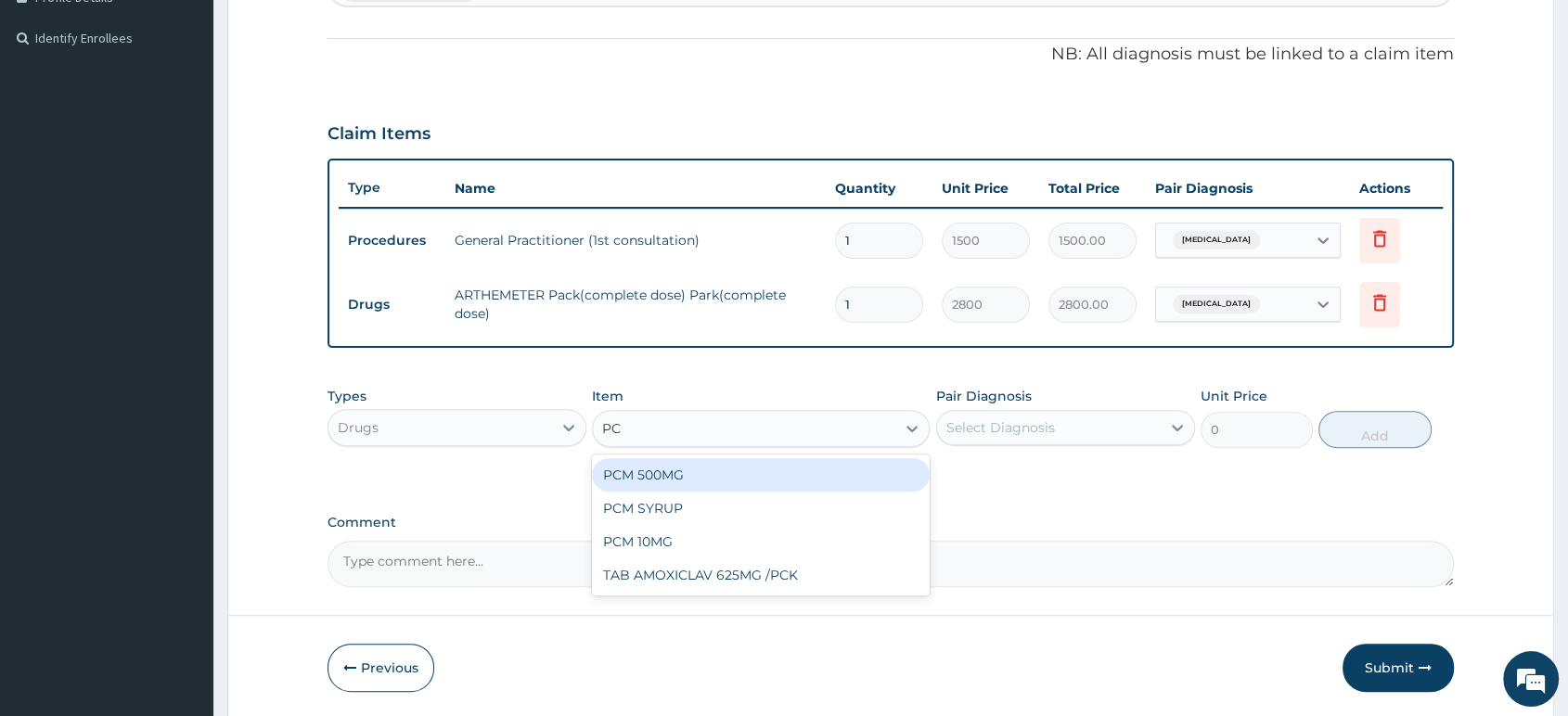
type input "PCM"
click at [652, 479] on div "PCM 500MG" at bounding box center [760, 474] width 337 height 34
type input "28"
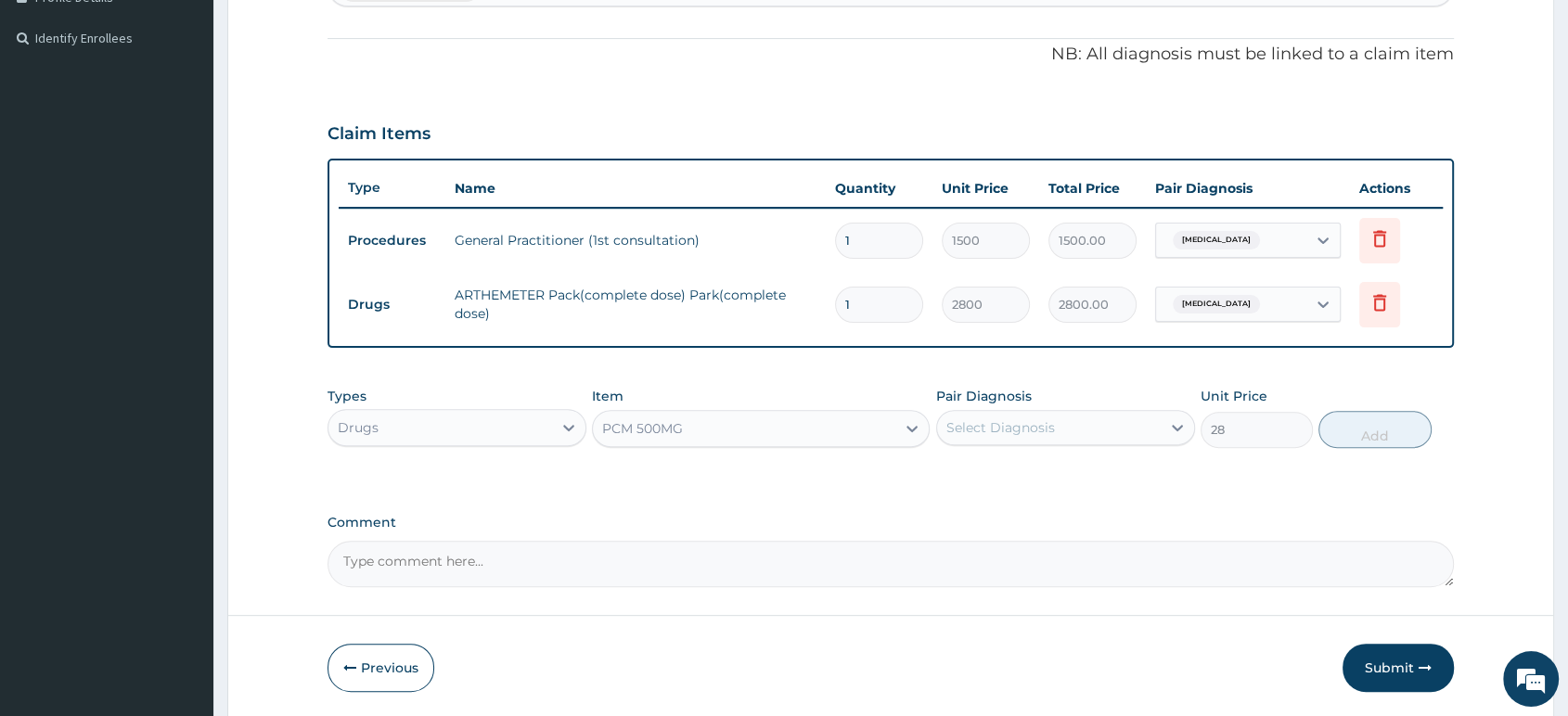
click at [750, 434] on div "PCM 500MG" at bounding box center [743, 428] width 303 height 30
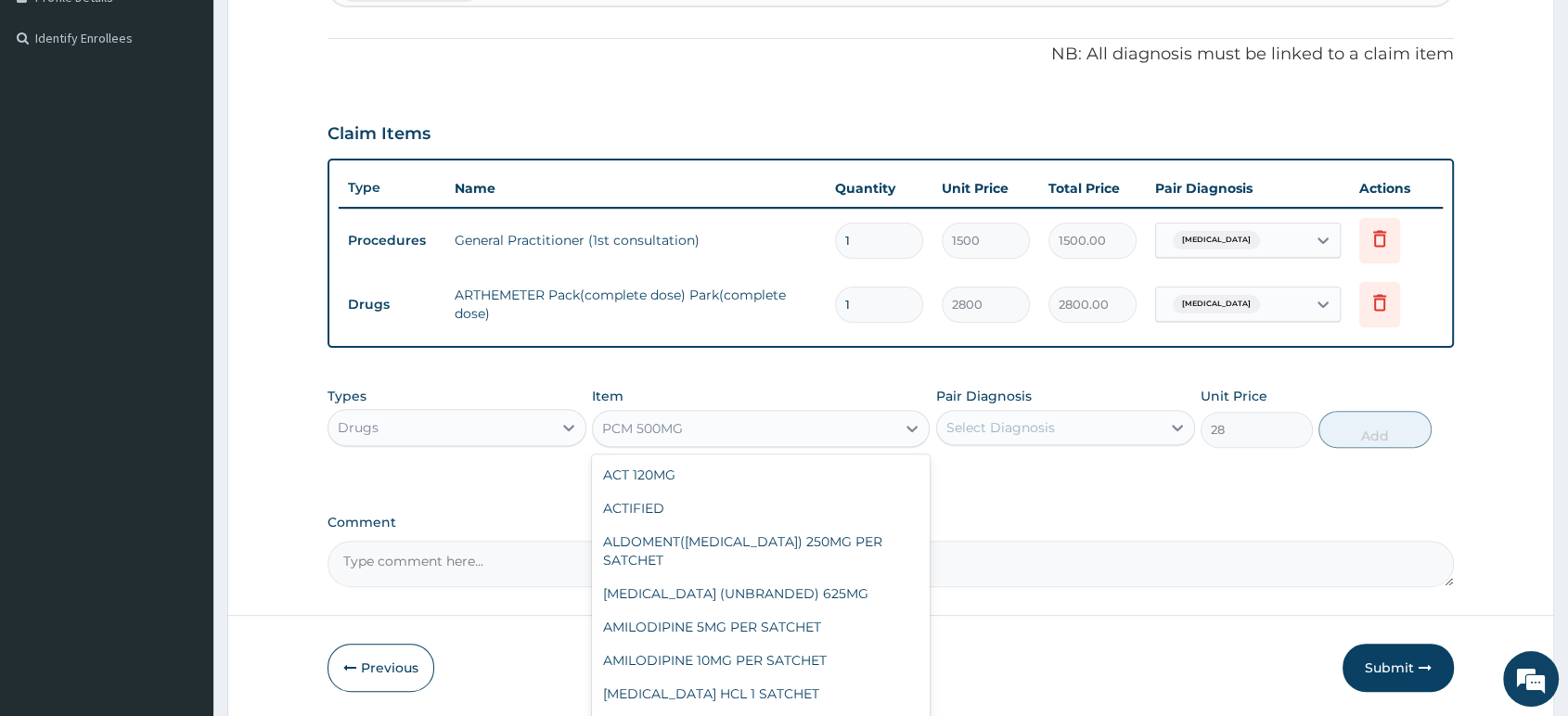
click at [750, 434] on div "PCM 500MG" at bounding box center [743, 428] width 303 height 30
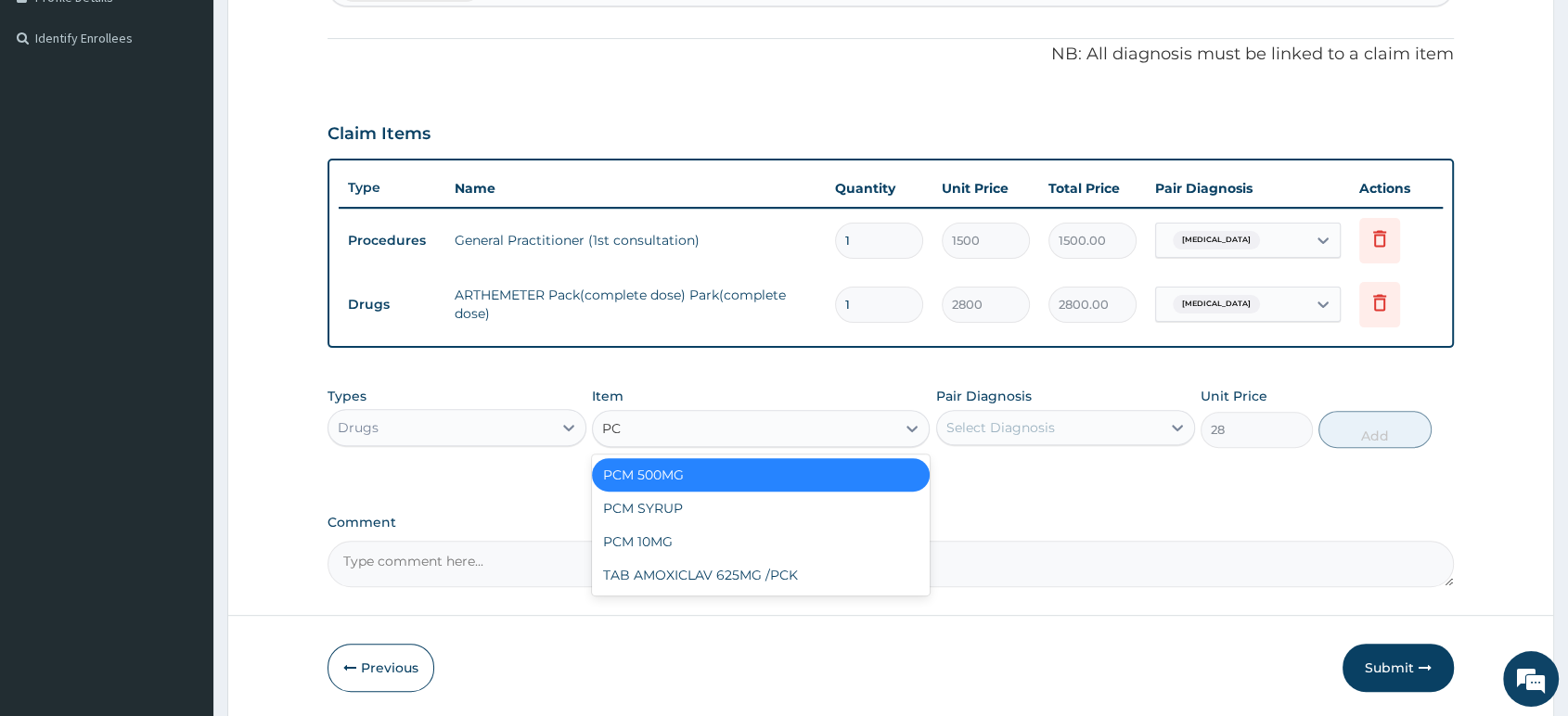
type input "PCM"
click at [811, 472] on div "PCM 500MG" at bounding box center [760, 474] width 337 height 34
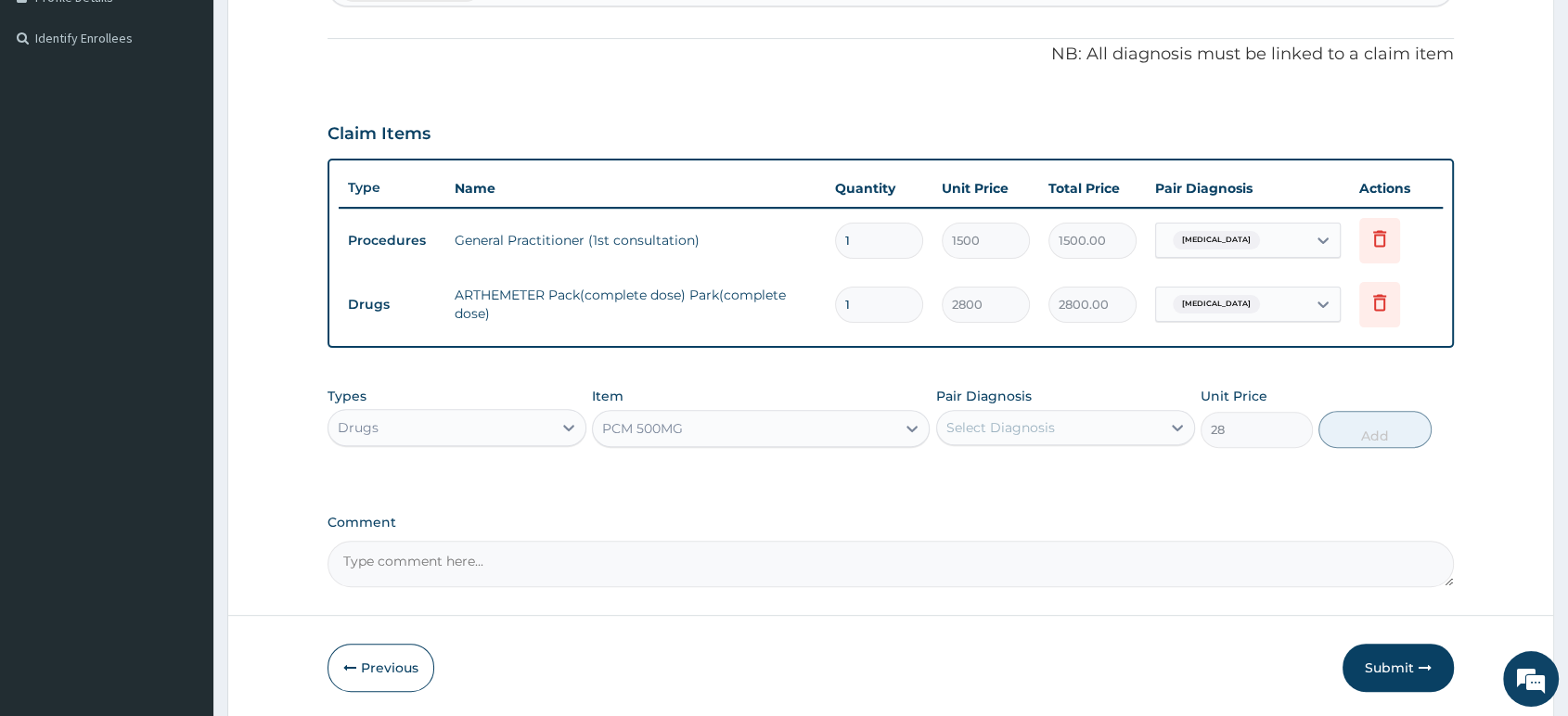
click at [1031, 423] on div "Select Diagnosis" at bounding box center [1001, 427] width 108 height 18
drag, startPoint x: 1042, startPoint y: 475, endPoint x: 1196, endPoint y: 455, distance: 155.3
click at [1044, 475] on label "Malaria, unspecified" at bounding box center [1024, 473] width 115 height 18
checkbox input "true"
click at [1345, 435] on button "Add" at bounding box center [1375, 429] width 112 height 37
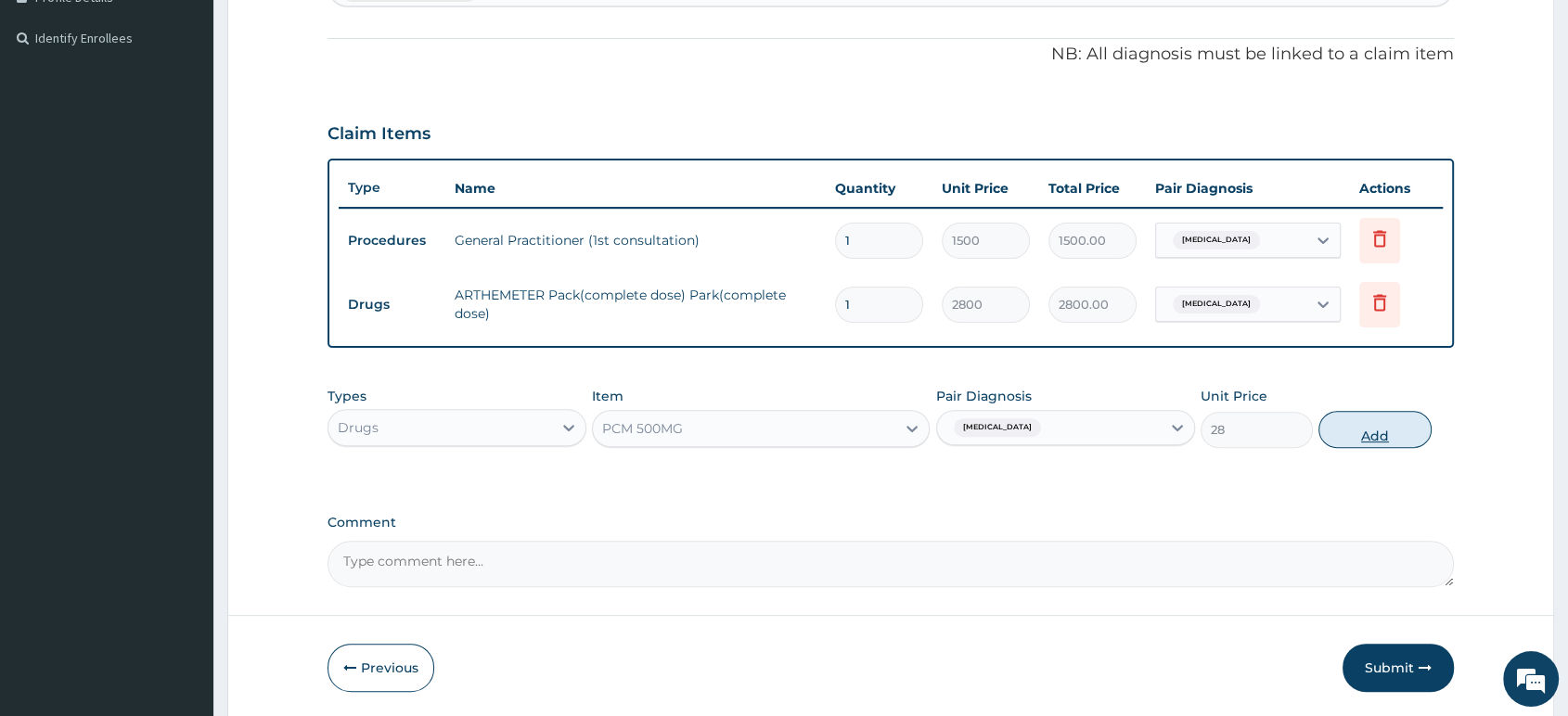
type input "0"
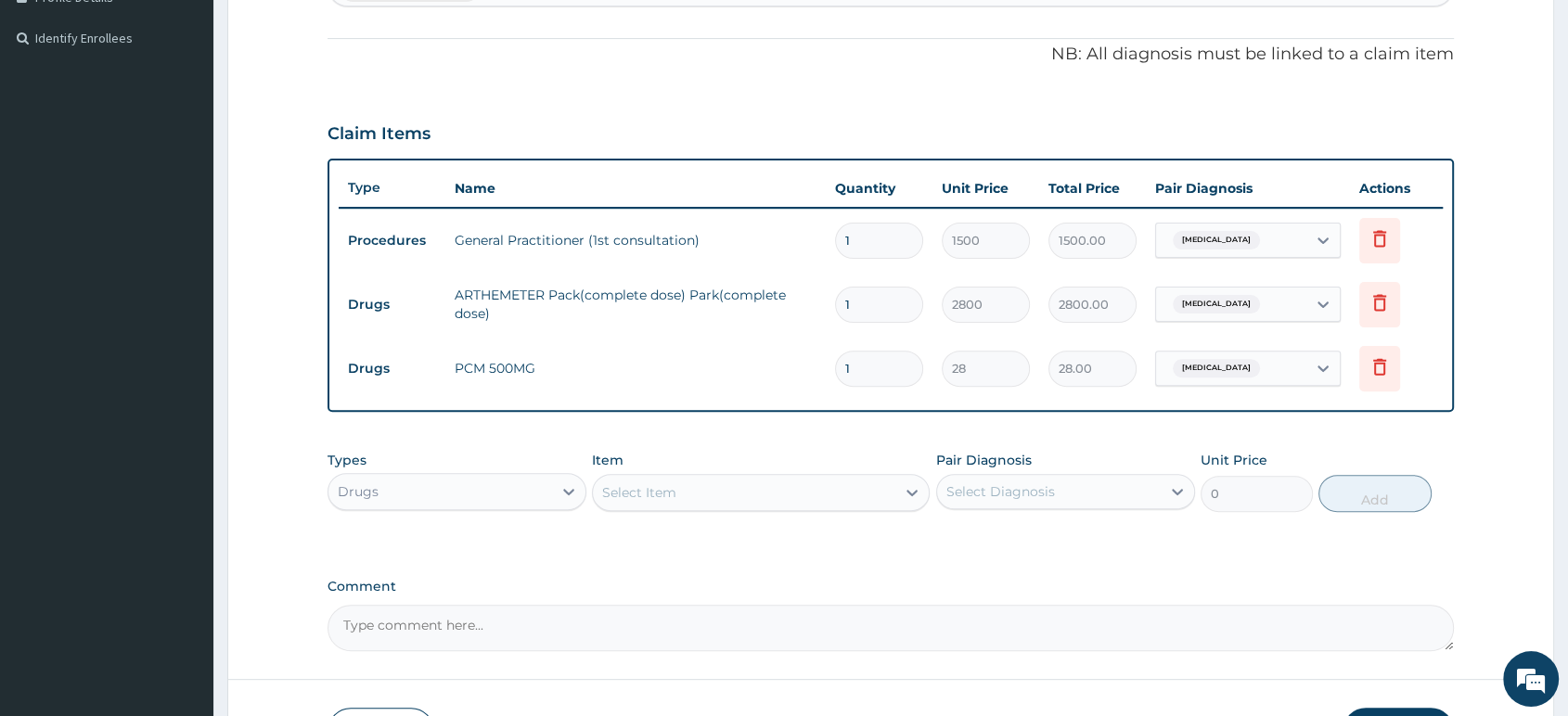
type input "18"
type input "504.00"
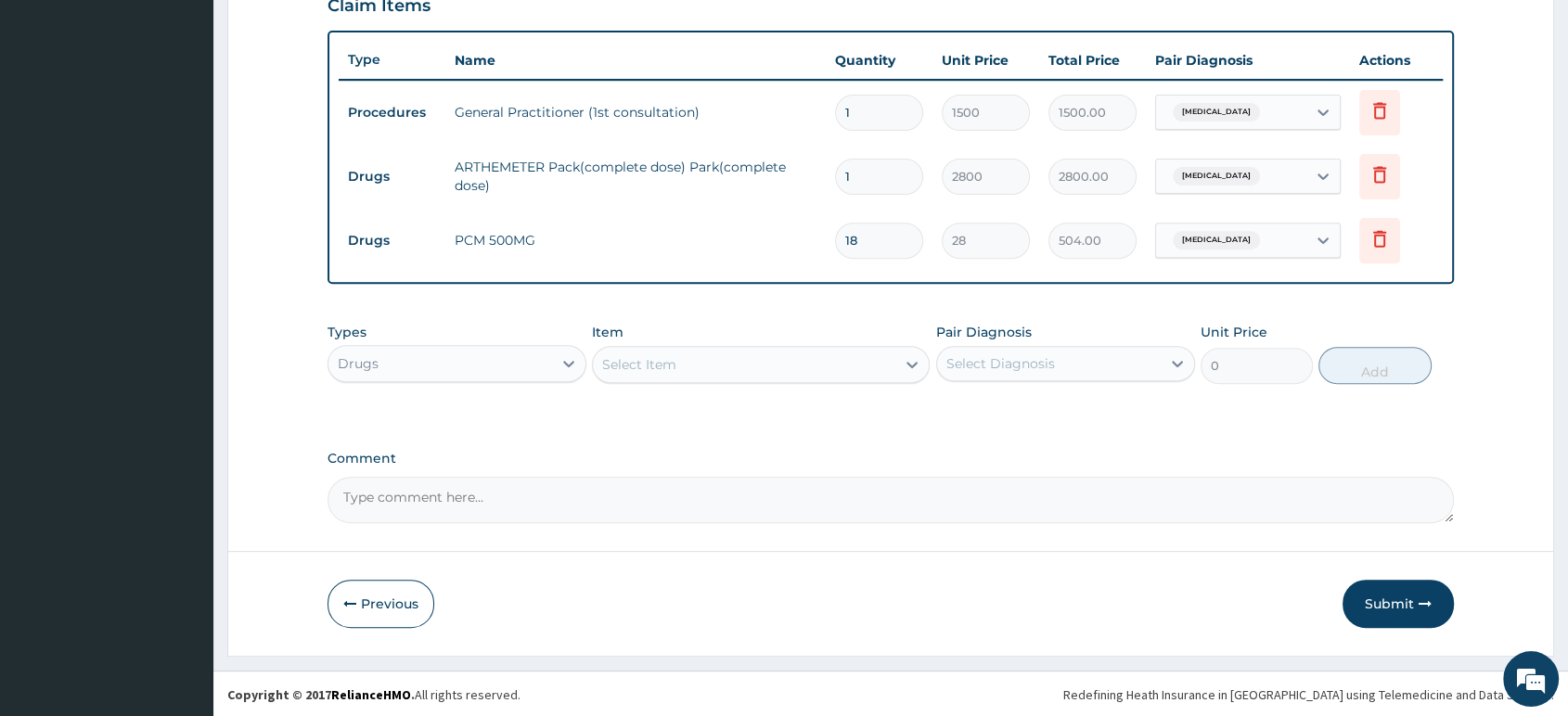
scroll to position [661, 0]
type input "18"
click at [688, 368] on div "Select Item" at bounding box center [743, 363] width 303 height 30
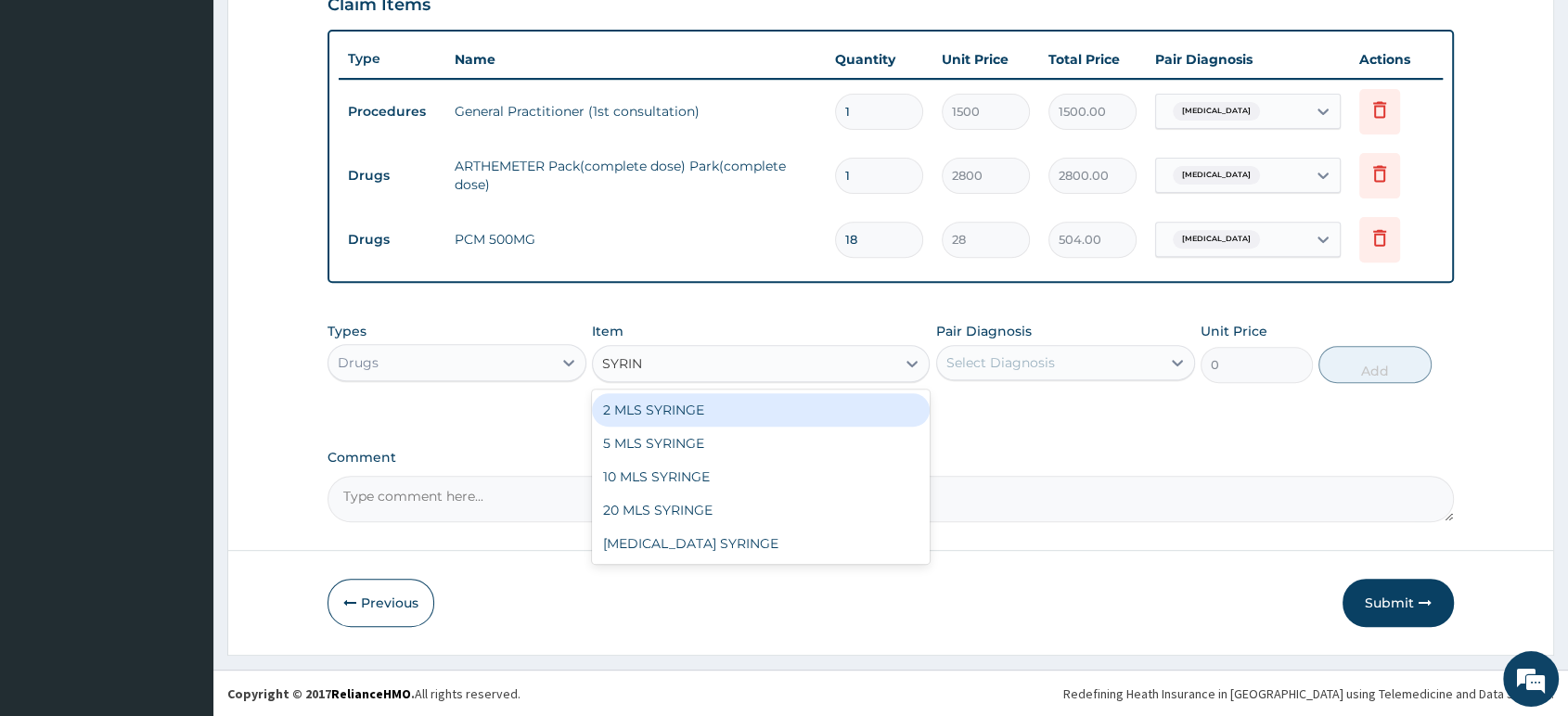
type input "SYRING"
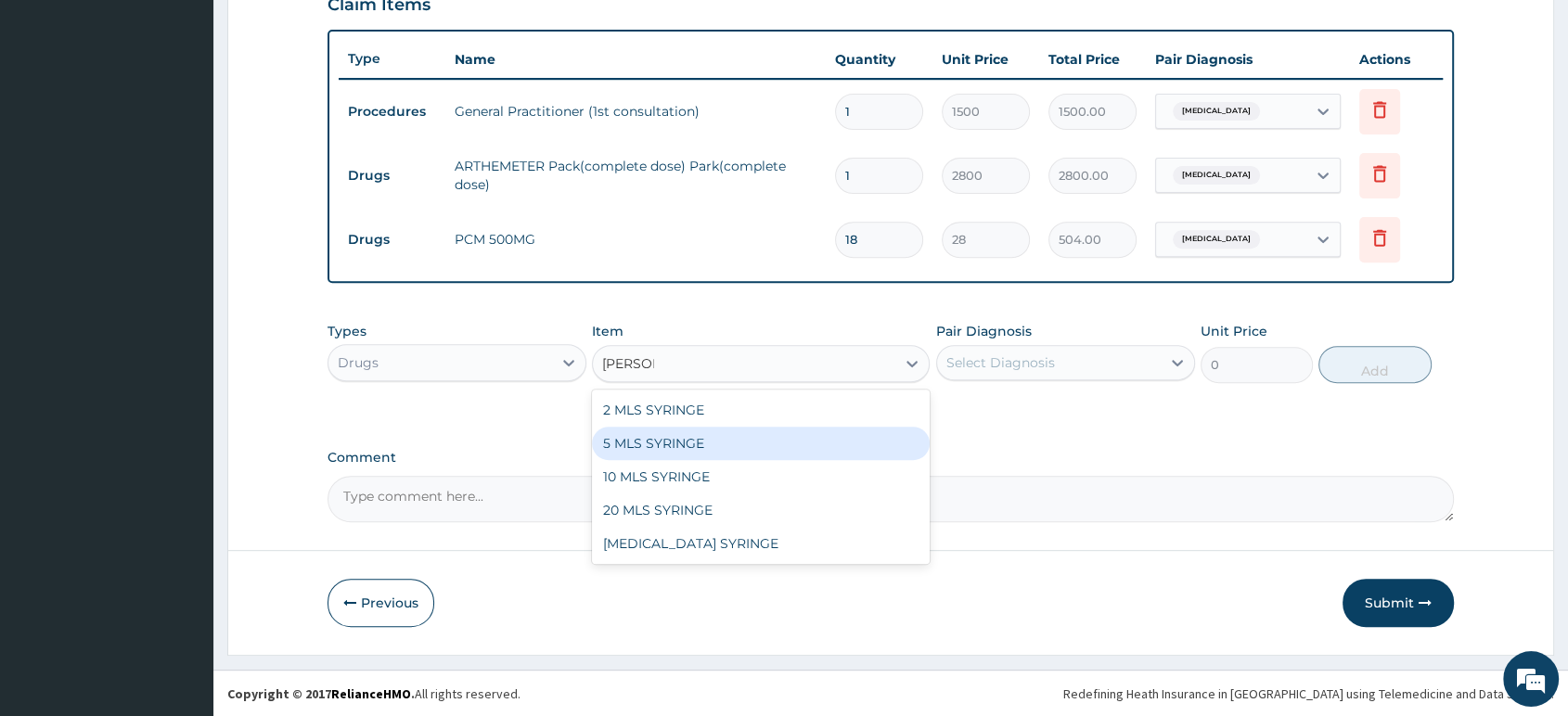
click at [657, 442] on div "5 MLS SYRINGE" at bounding box center [760, 444] width 337 height 34
type input "70"
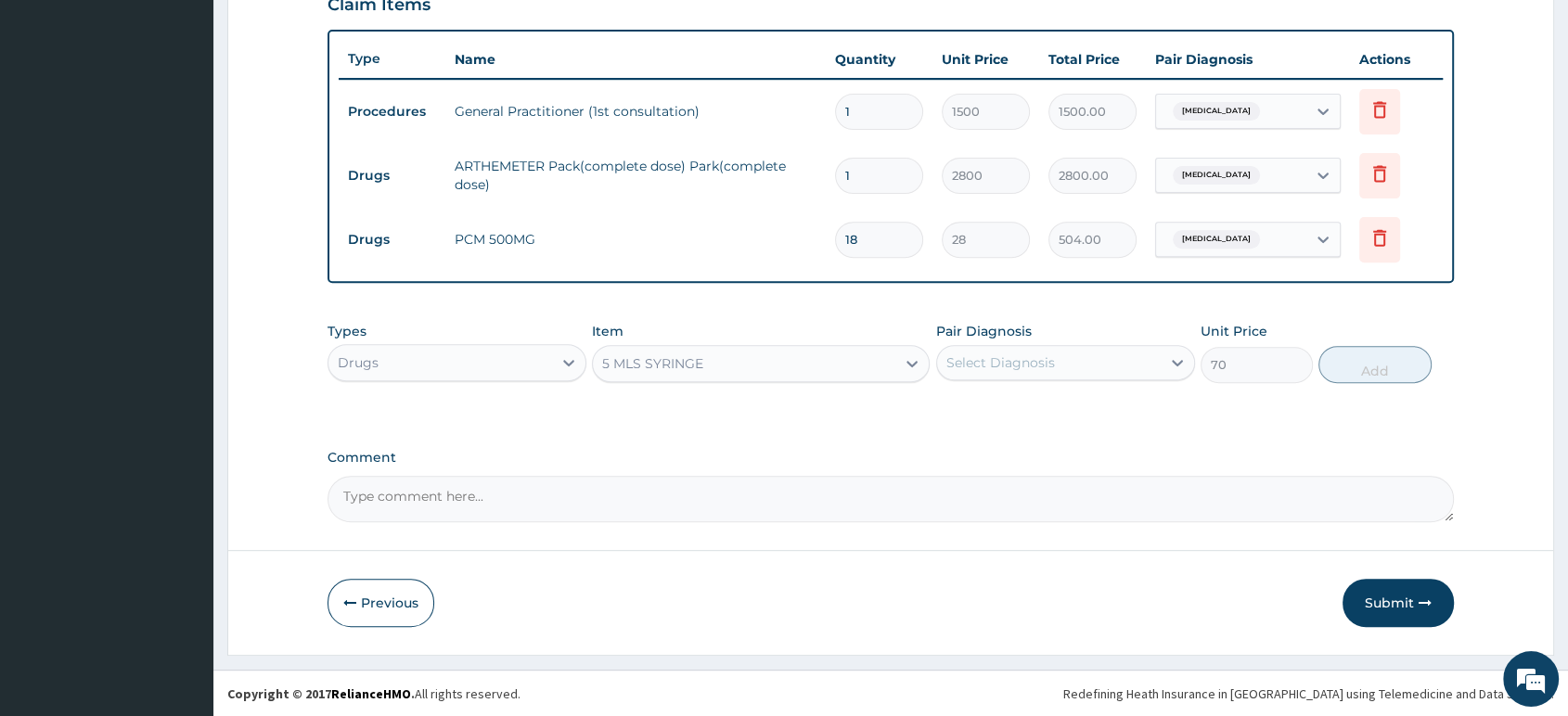
click at [1002, 366] on div "Select Diagnosis" at bounding box center [1001, 362] width 108 height 18
drag, startPoint x: 1004, startPoint y: 406, endPoint x: 1137, endPoint y: 389, distance: 134.1
click at [1015, 406] on label "Malaria, unspecified" at bounding box center [1024, 408] width 115 height 18
checkbox input "true"
click at [1345, 363] on button "Add" at bounding box center [1375, 364] width 112 height 37
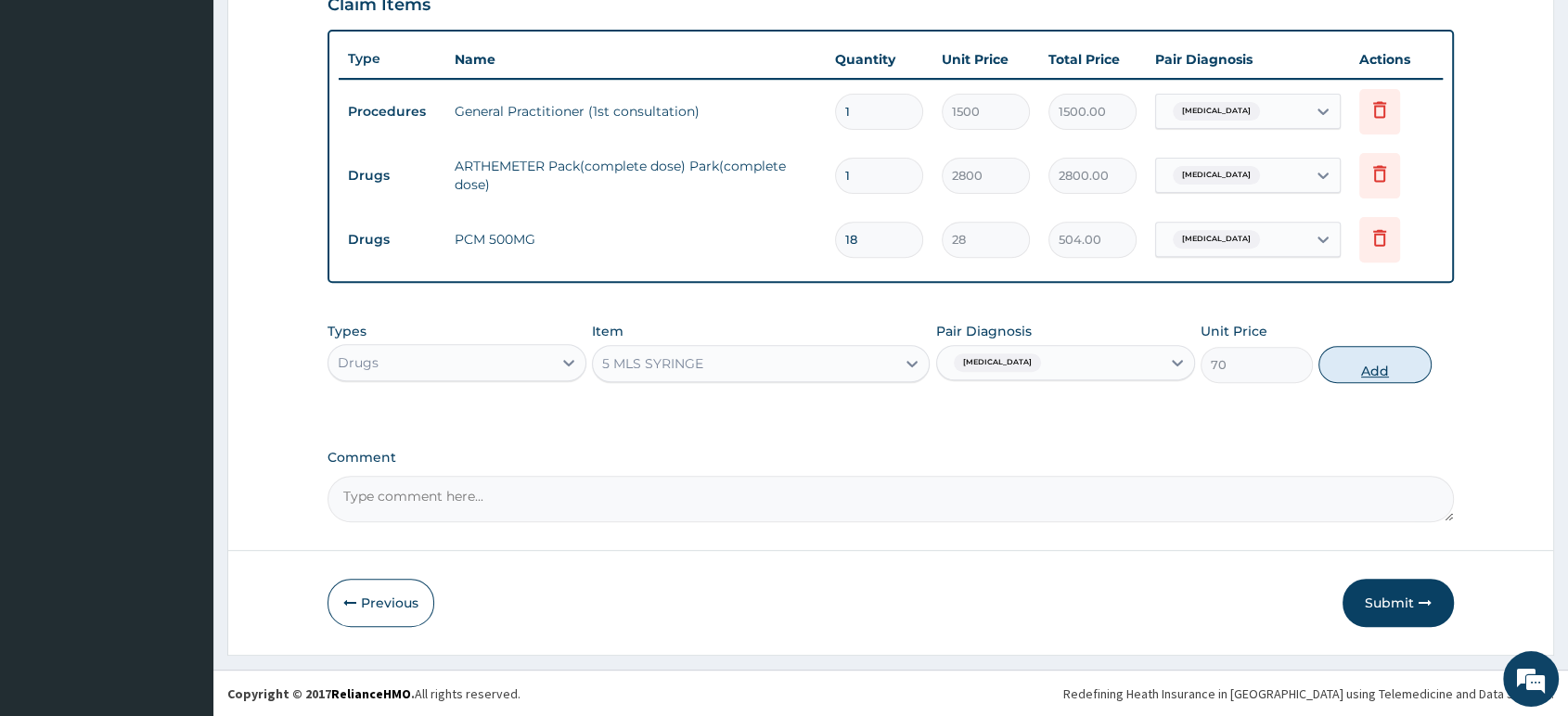
type input "0"
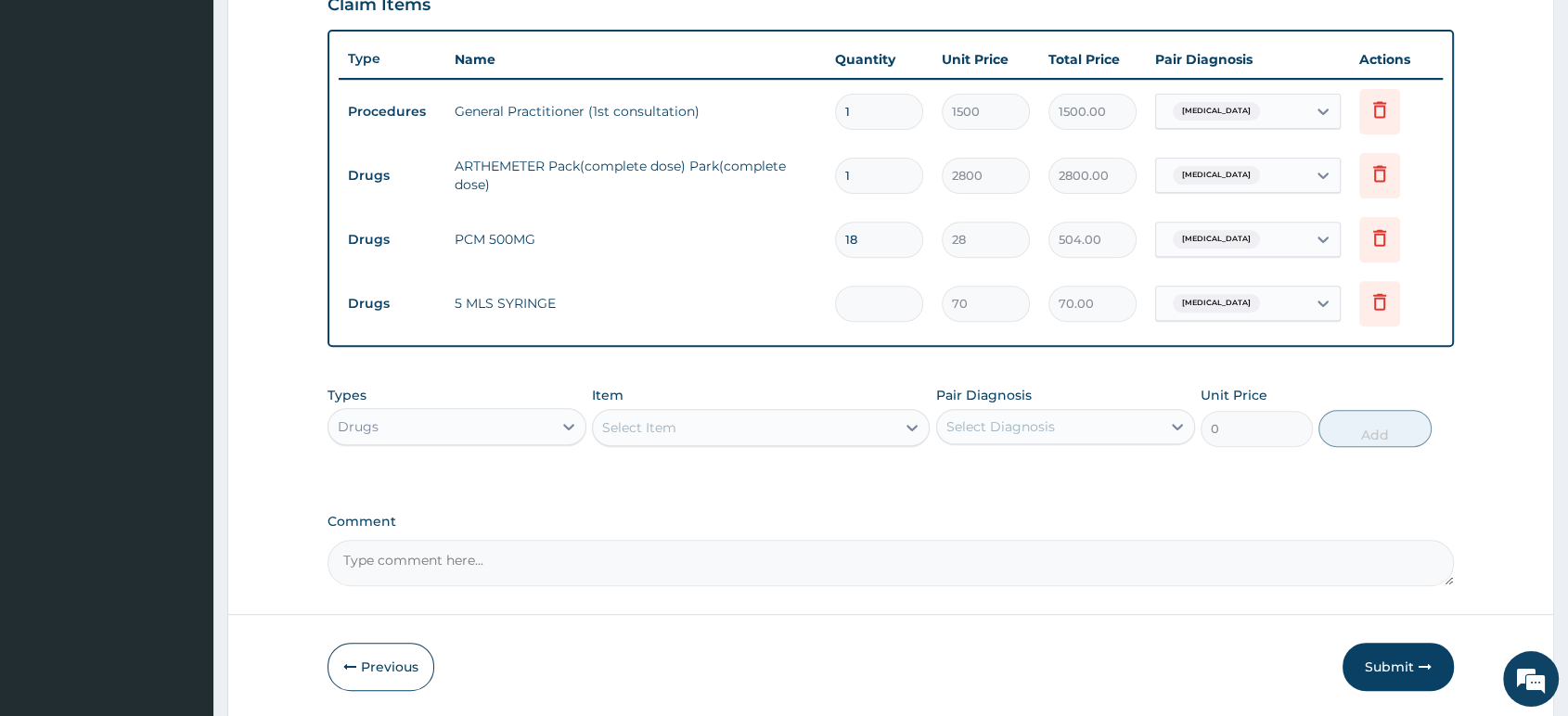
type input "0.00"
type input "3"
type input "210.00"
type input "3"
click at [1385, 668] on button "Submit" at bounding box center [1398, 667] width 111 height 48
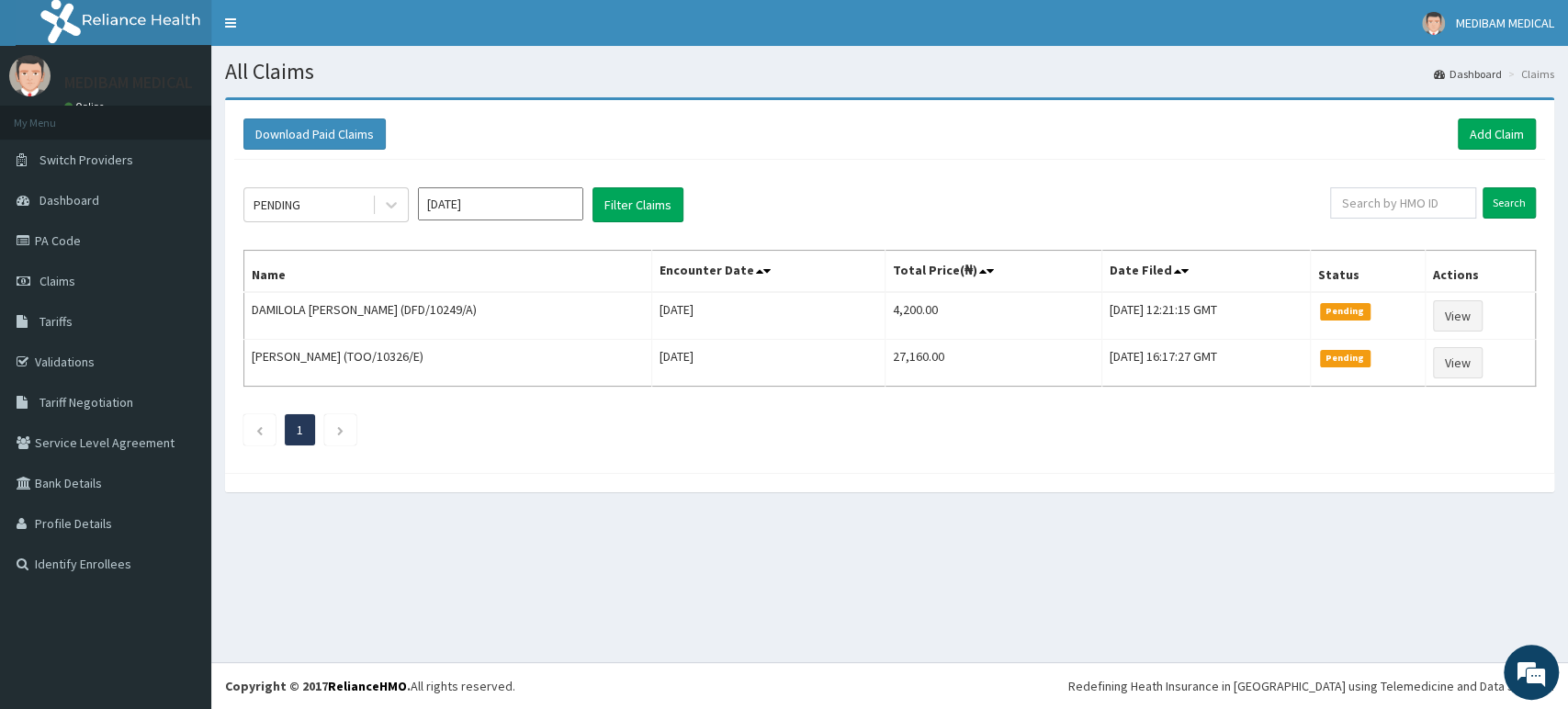
drag, startPoint x: 1005, startPoint y: 564, endPoint x: 895, endPoint y: 609, distance: 118.8
click at [895, 609] on div "All Claims Dashboard Claims Download Paid Claims Add Claim × Note you can only …" at bounding box center [890, 354] width 1357 height 616
drag, startPoint x: 895, startPoint y: 600, endPoint x: 895, endPoint y: 587, distance: 13.0
drag, startPoint x: 895, startPoint y: 587, endPoint x: 1396, endPoint y: 586, distance: 501.0
click at [1396, 586] on div "All Claims Dashboard Claims Download Paid Claims Add Claim × Note you can only …" at bounding box center [890, 354] width 1357 height 616
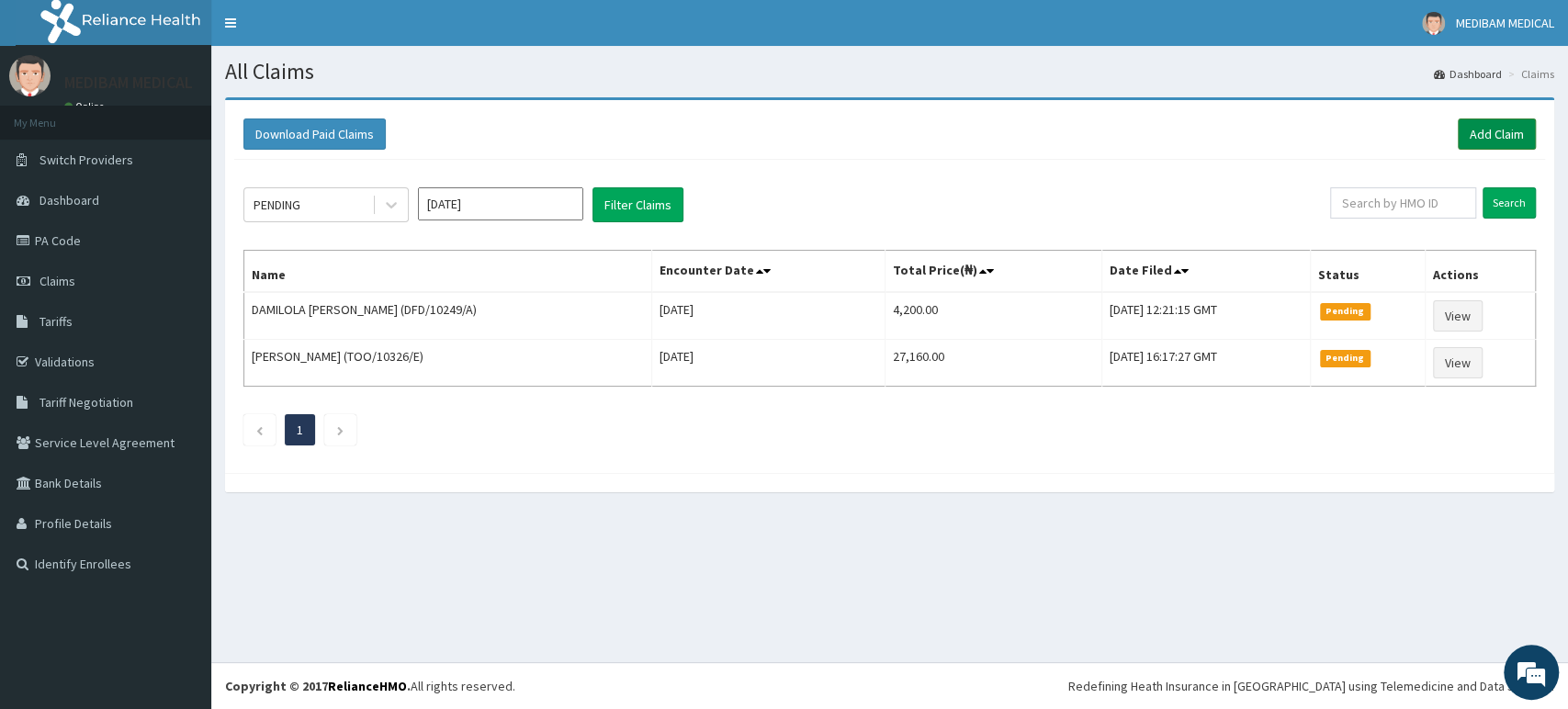
click at [1491, 131] on link "Add Claim" at bounding box center [1496, 134] width 78 height 32
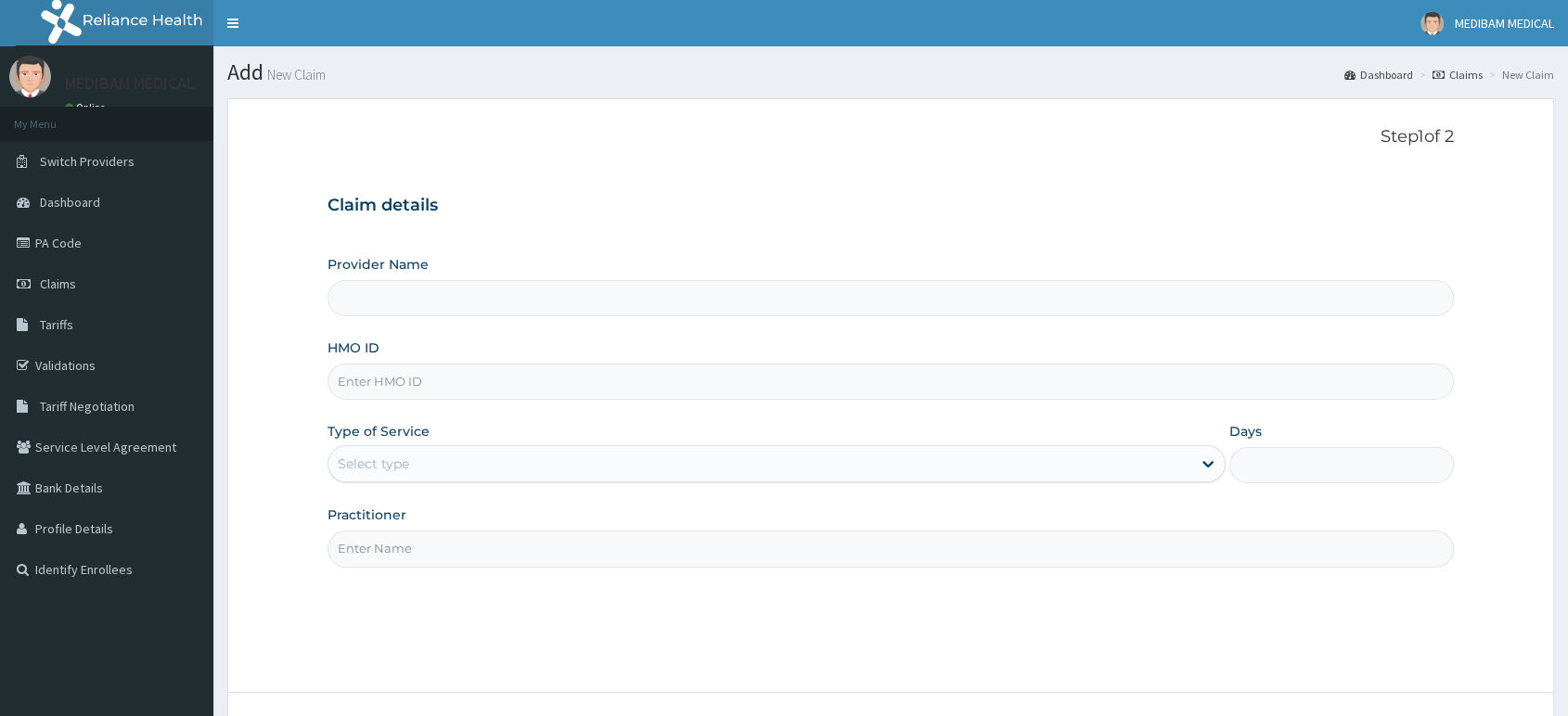
click at [406, 384] on input "HMO ID" at bounding box center [890, 381] width 1126 height 36
type input "CHL/"
type input "Medibam Specialist Hospital"
type input "CHL/10757/E"
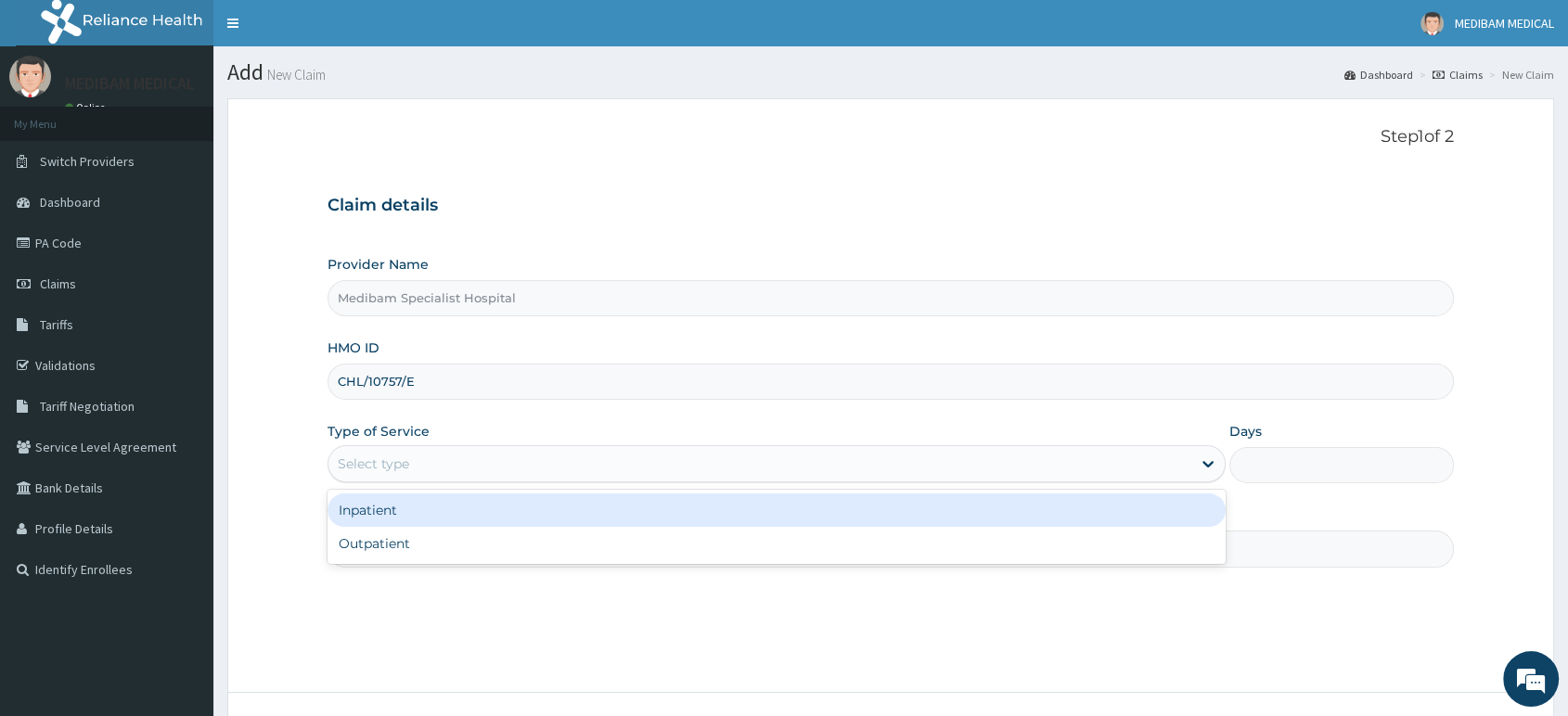
click at [355, 460] on div "Select type" at bounding box center [373, 463] width 72 height 18
drag, startPoint x: 371, startPoint y: 475, endPoint x: 379, endPoint y: 516, distance: 41.8
click at [371, 475] on div "Select type" at bounding box center [760, 464] width 863 height 30
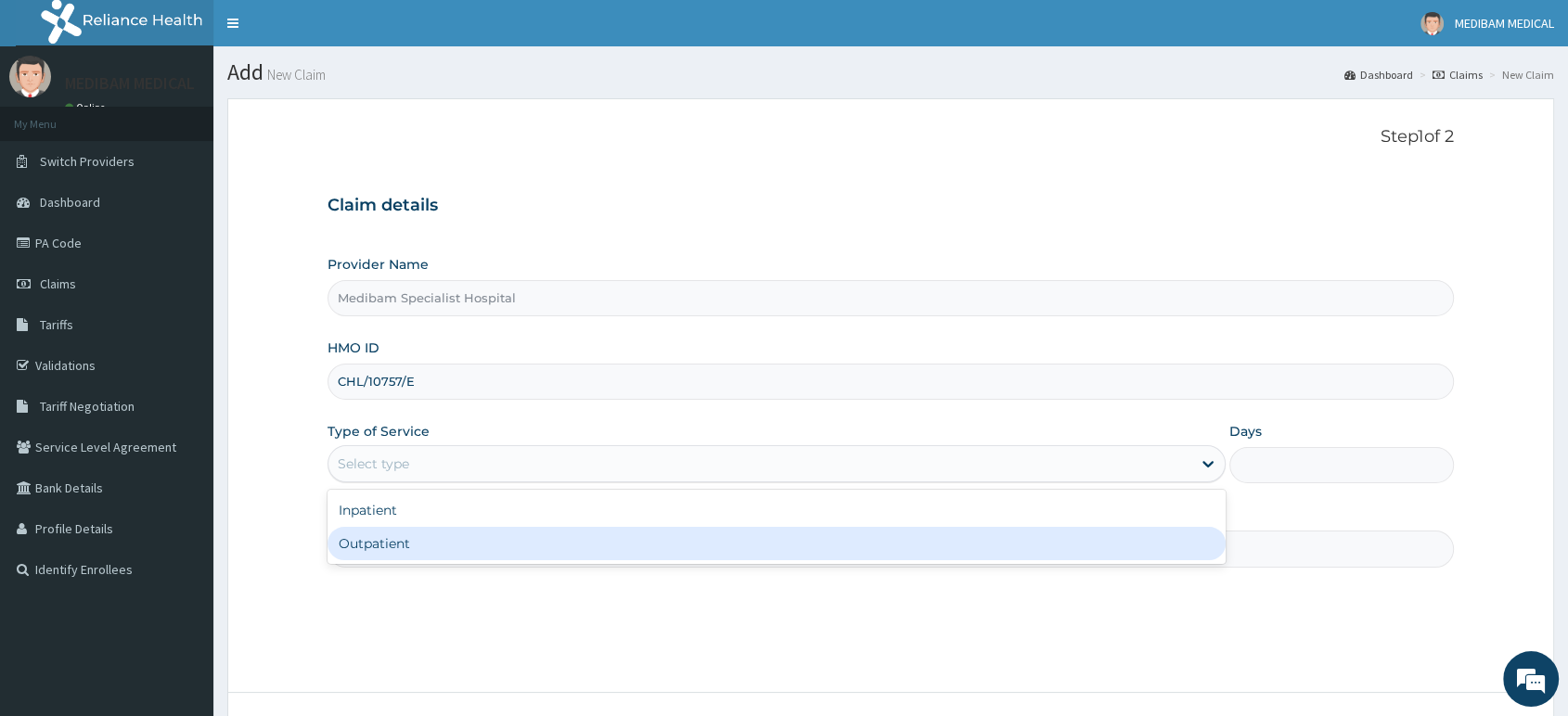
click at [392, 544] on div "Outpatient" at bounding box center [776, 543] width 898 height 34
type input "1"
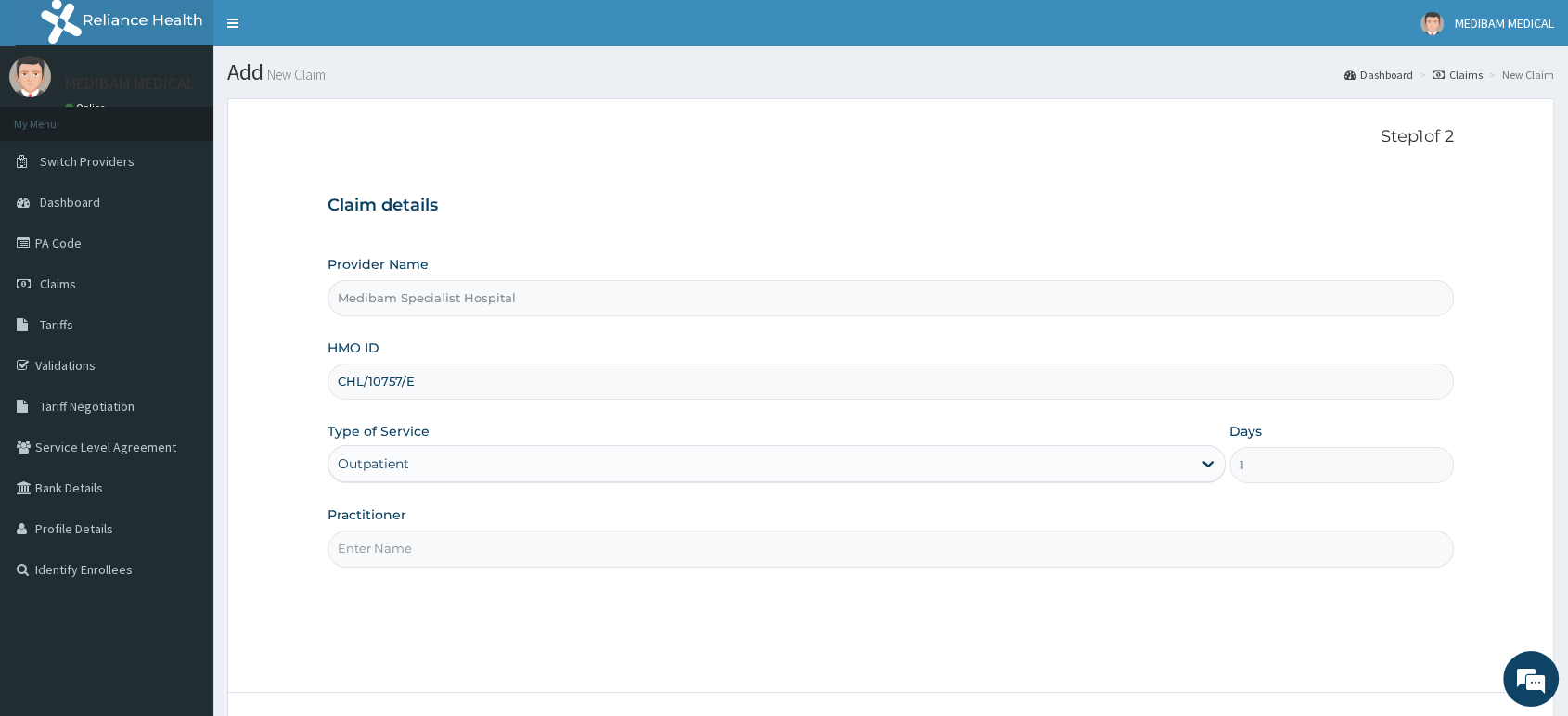
click at [392, 556] on input "Practitioner" at bounding box center [890, 548] width 1126 height 36
type input "DR AGHWANA"
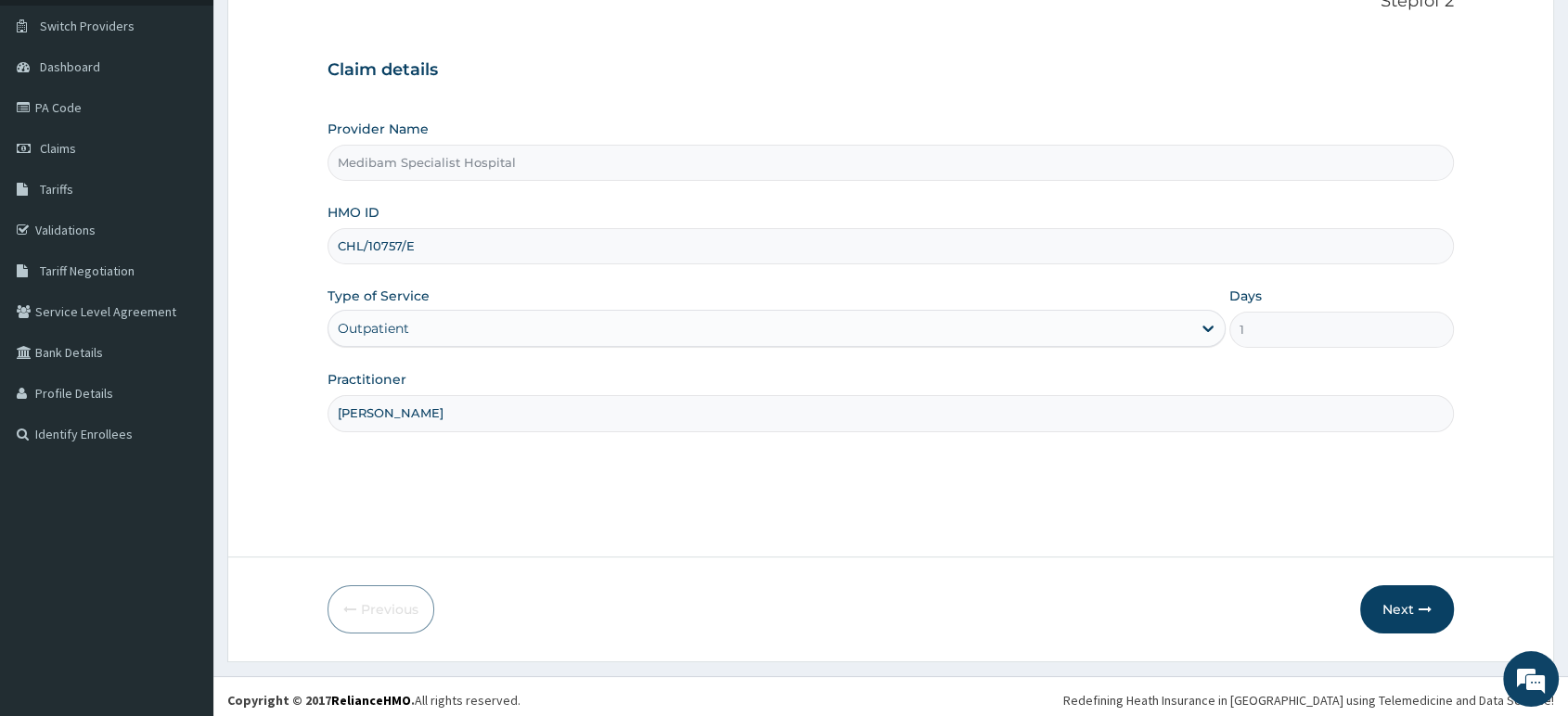
scroll to position [142, 0]
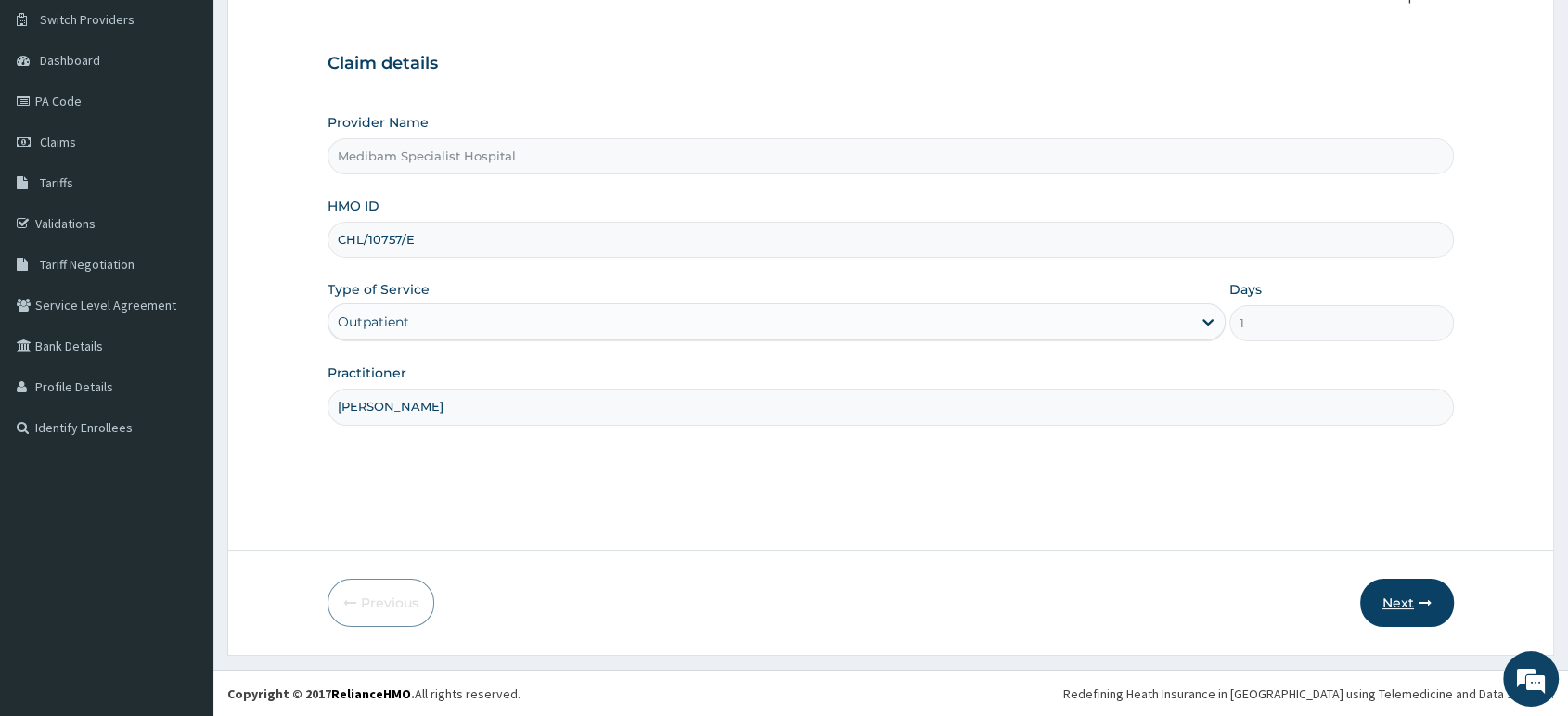
click at [1404, 600] on button "Next" at bounding box center [1407, 603] width 94 height 48
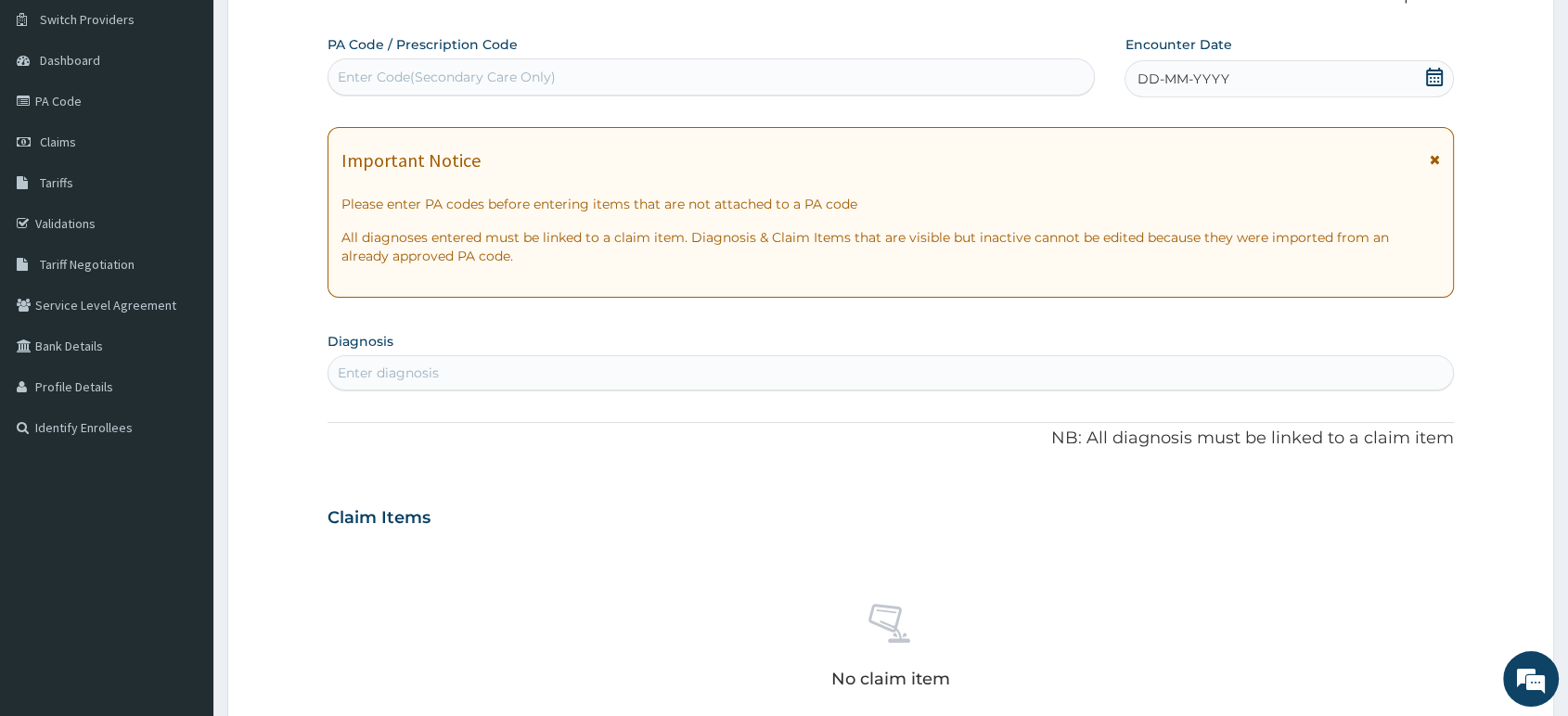
click at [1172, 71] on span "DD-MM-YYYY" at bounding box center [1182, 78] width 92 height 18
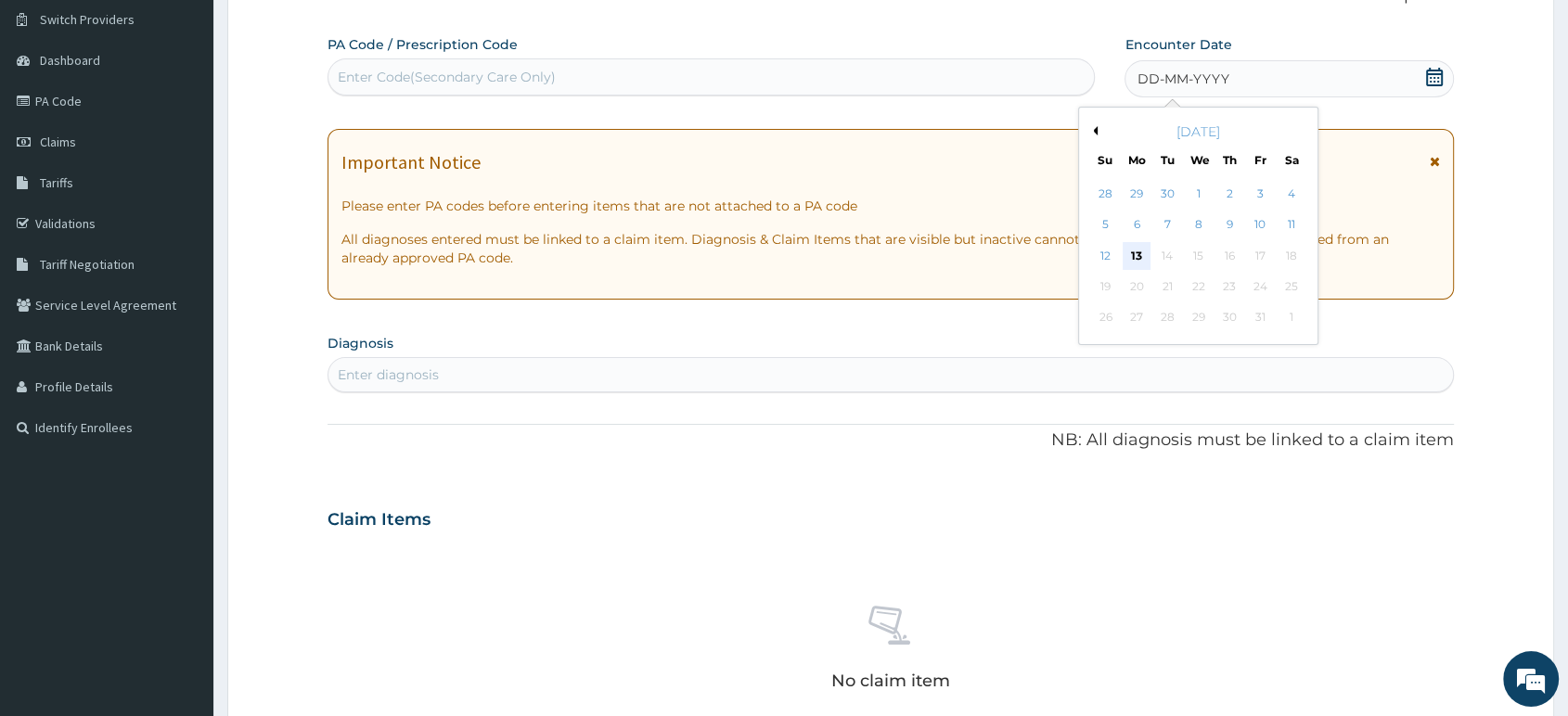
click at [1132, 253] on div "13" at bounding box center [1137, 256] width 28 height 28
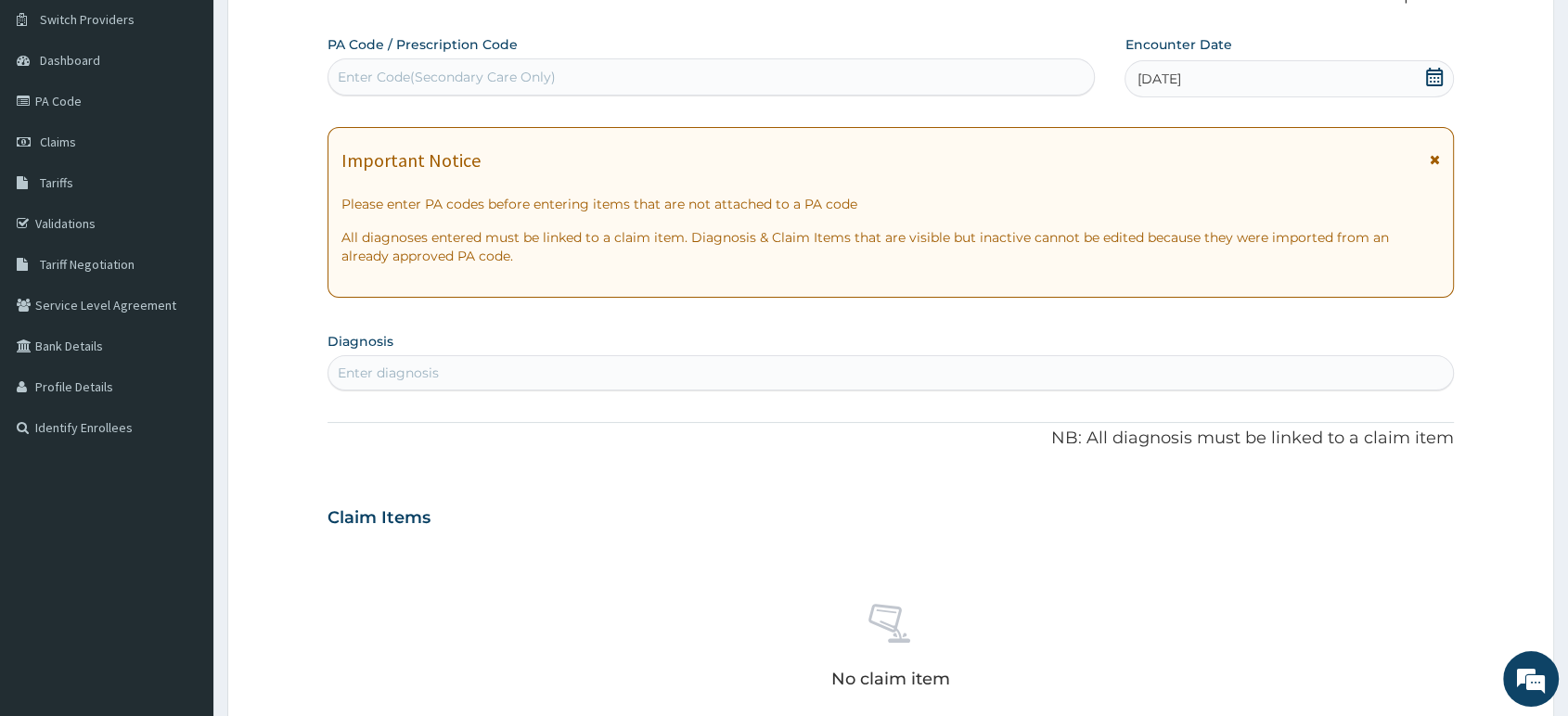
click at [616, 365] on div "Enter diagnosis" at bounding box center [891, 373] width 1125 height 30
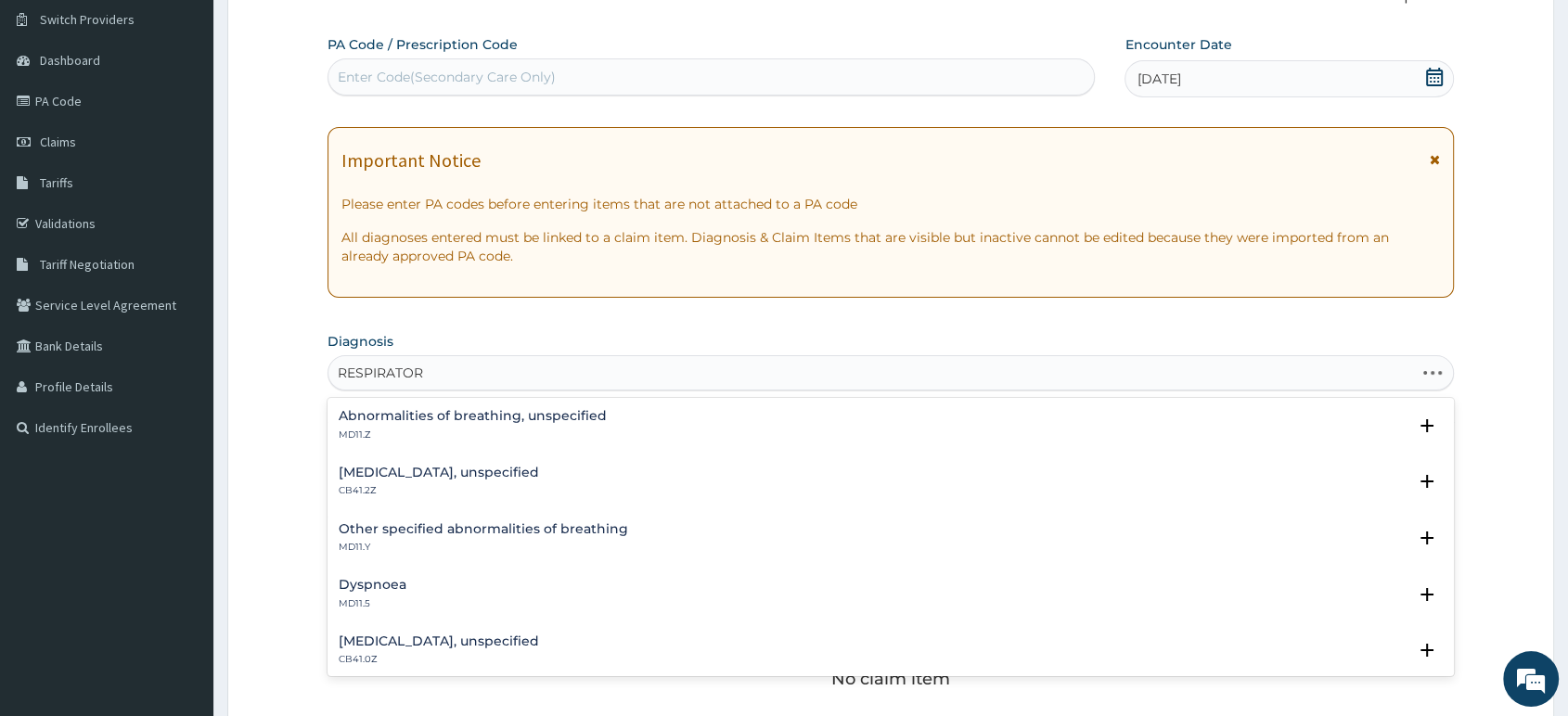
type input "RESPIRATORY"
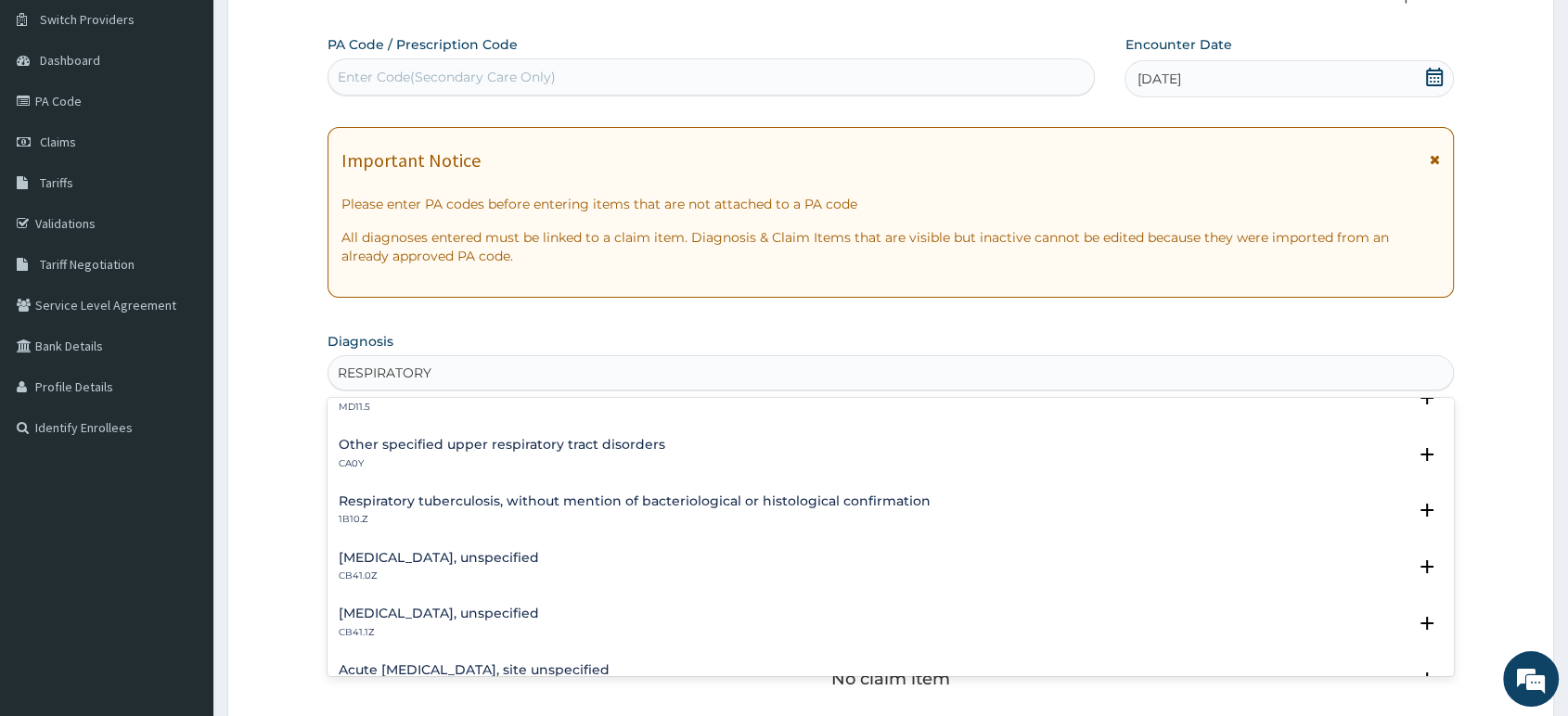
scroll to position [412, 0]
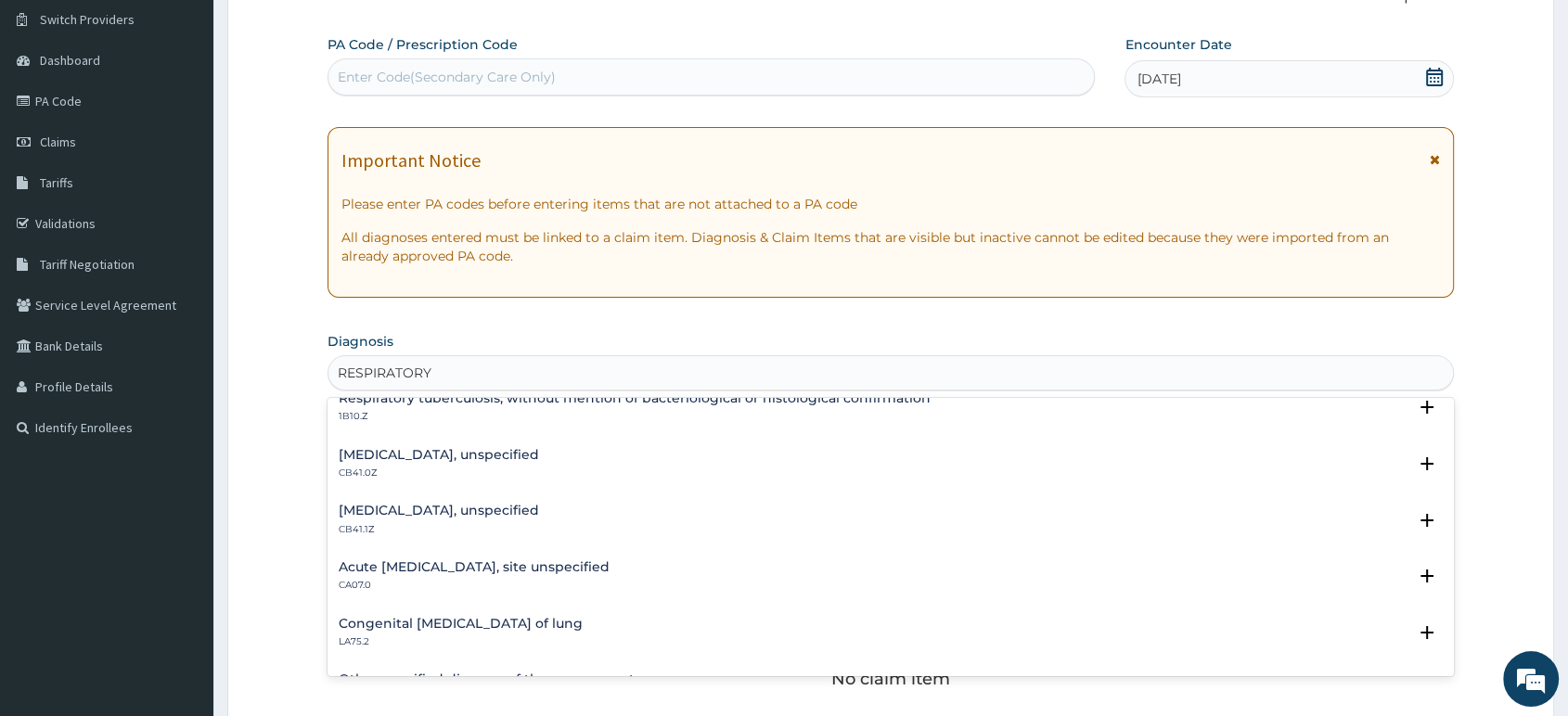
click at [492, 573] on div "Acute upper respiratory infection, site unspecified CA07.0" at bounding box center [474, 577] width 271 height 33
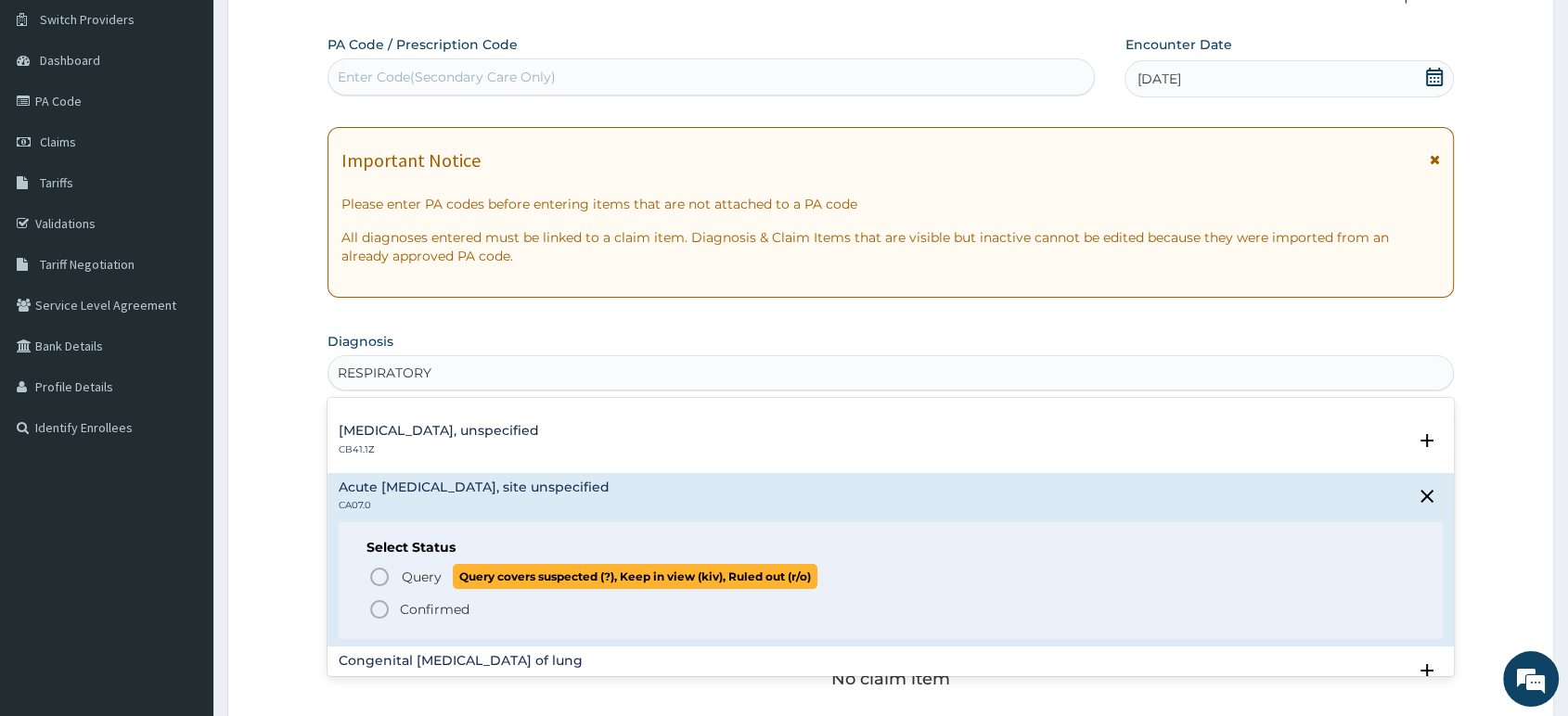
scroll to position [617, 0]
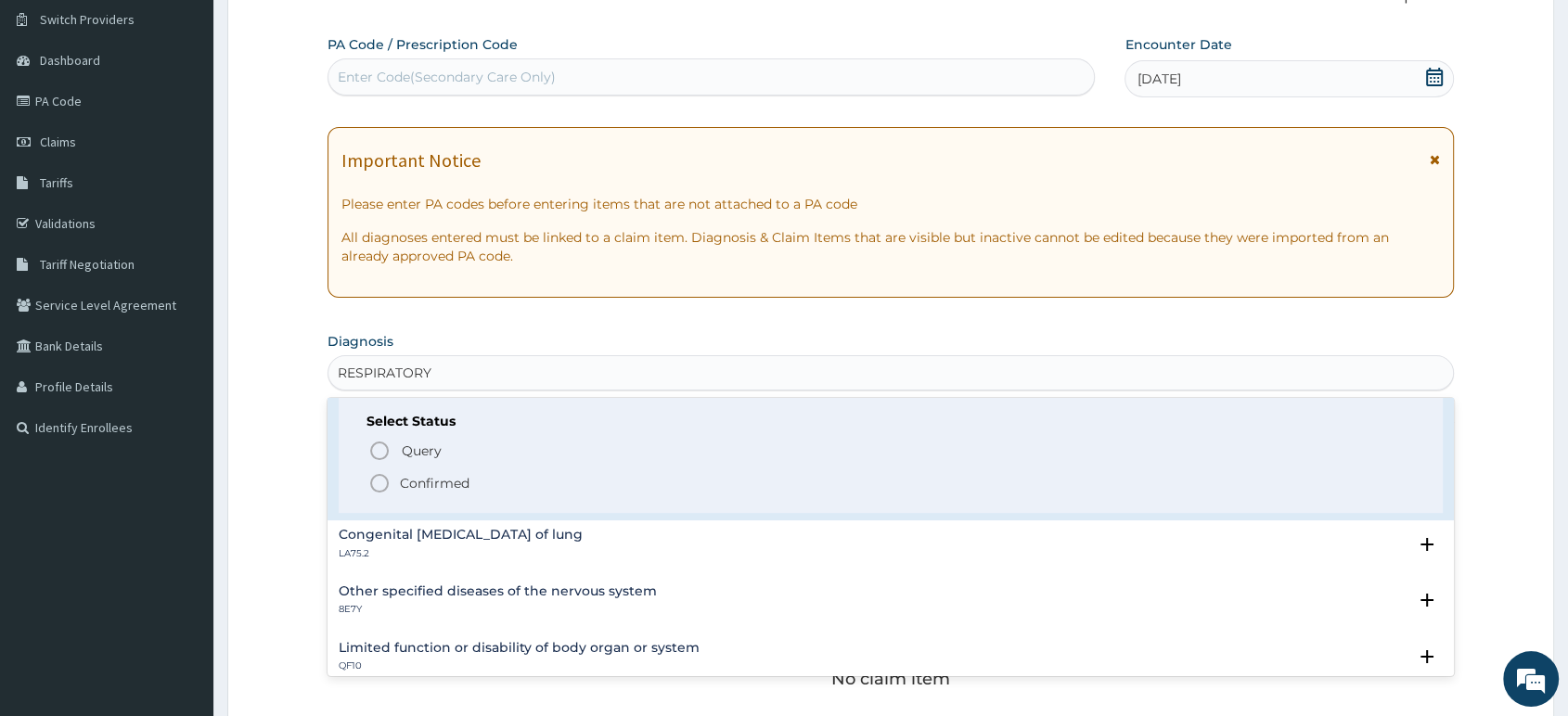
click at [383, 483] on icon "status option filled" at bounding box center [379, 483] width 22 height 22
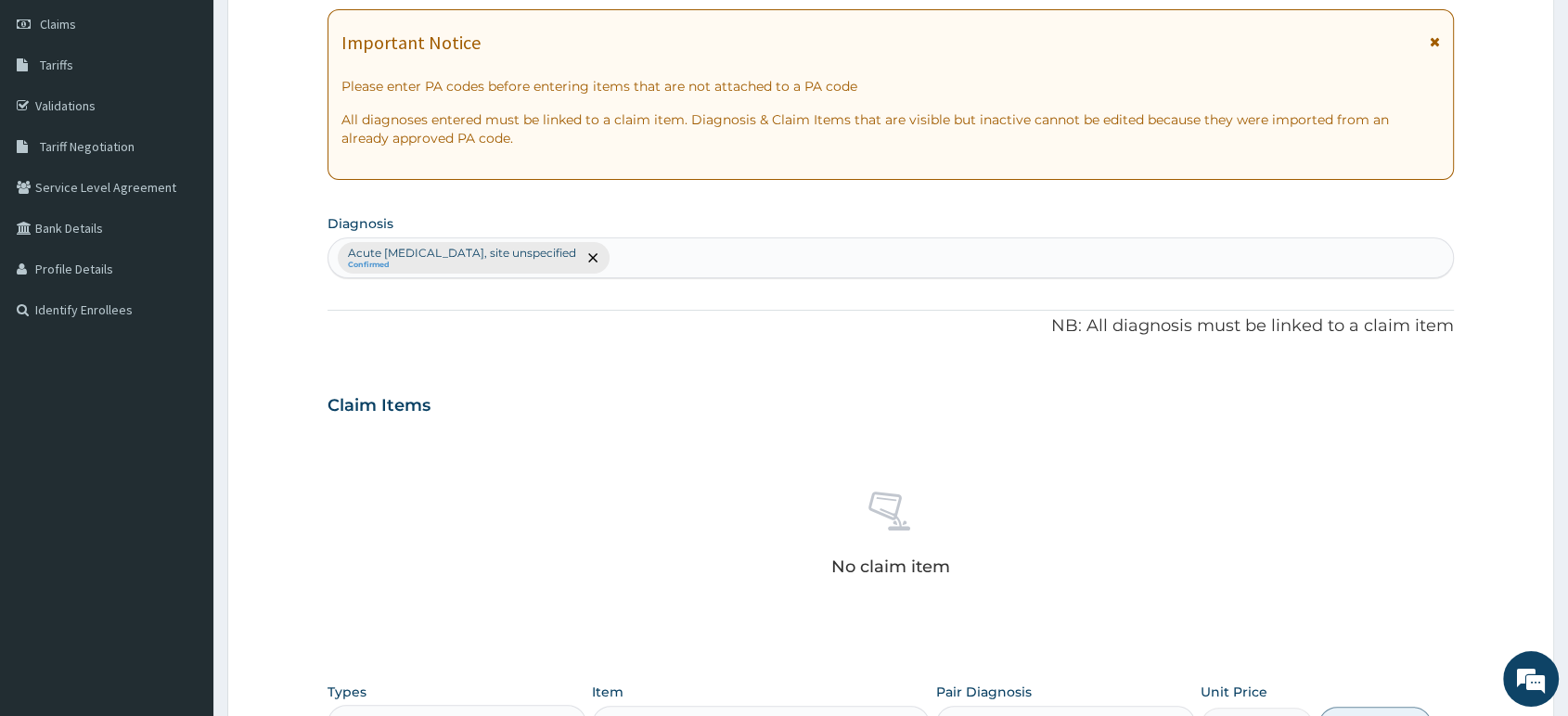
scroll to position [452, 0]
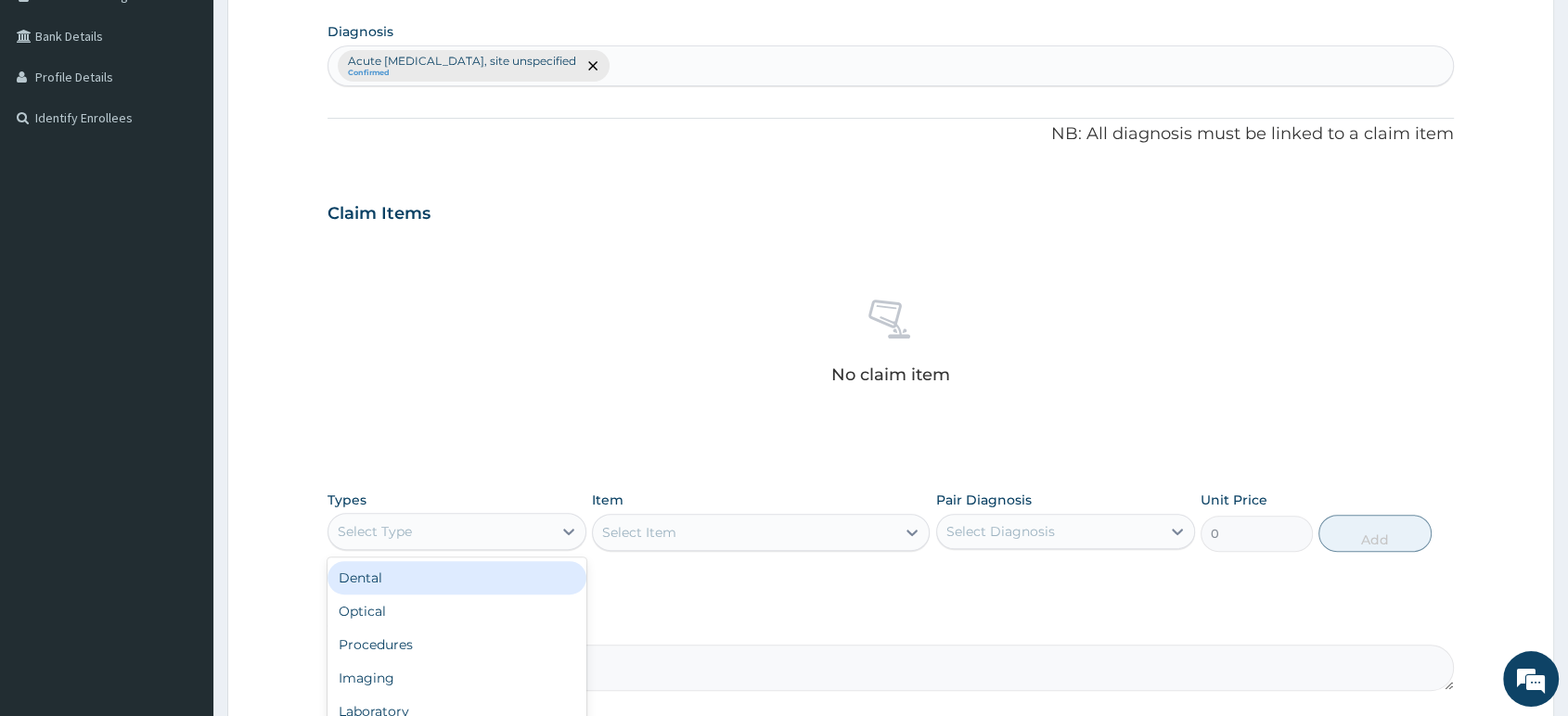
click at [459, 530] on div "Select Type" at bounding box center [440, 531] width 223 height 30
type input "PRO"
click at [421, 582] on div "Procedures" at bounding box center [457, 578] width 259 height 34
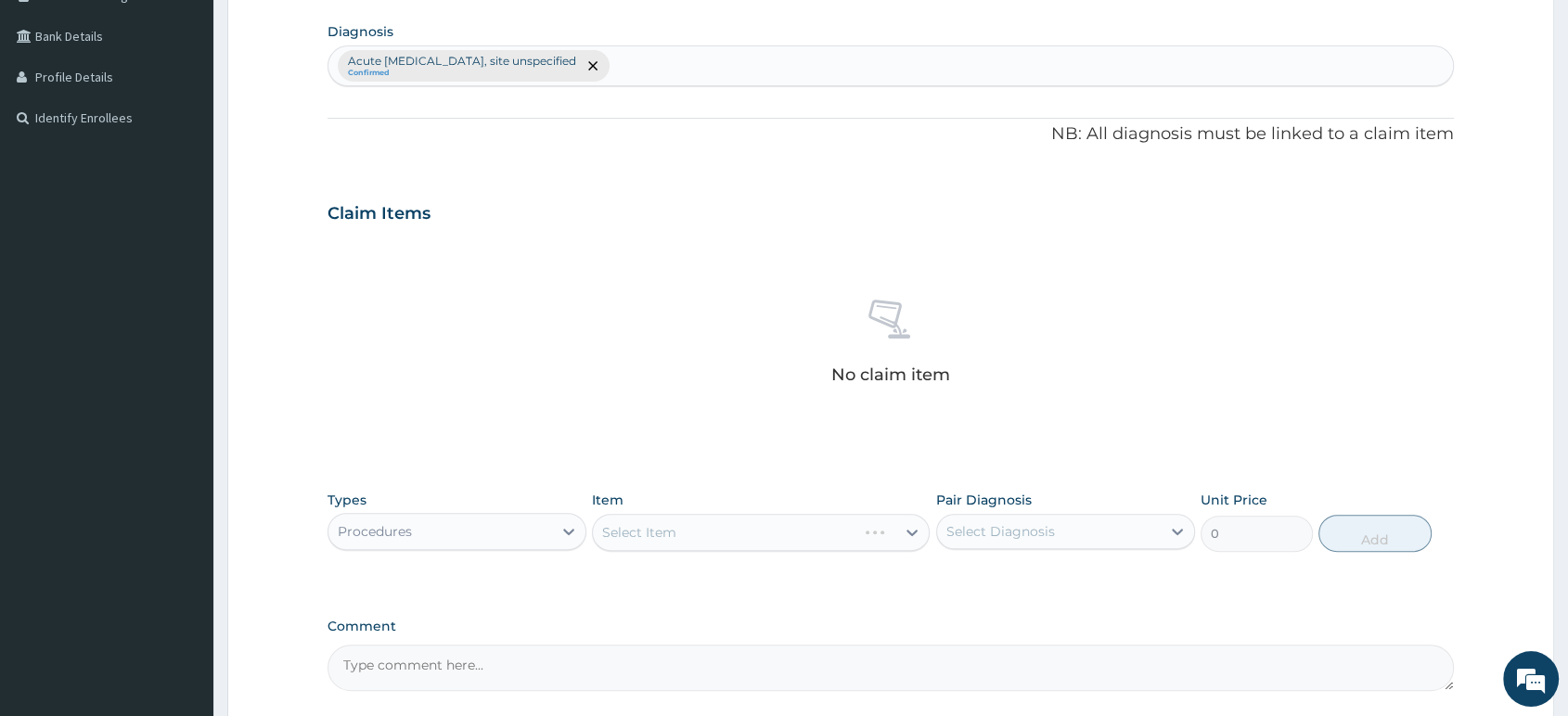
click at [671, 535] on div "Select Item" at bounding box center [760, 532] width 337 height 37
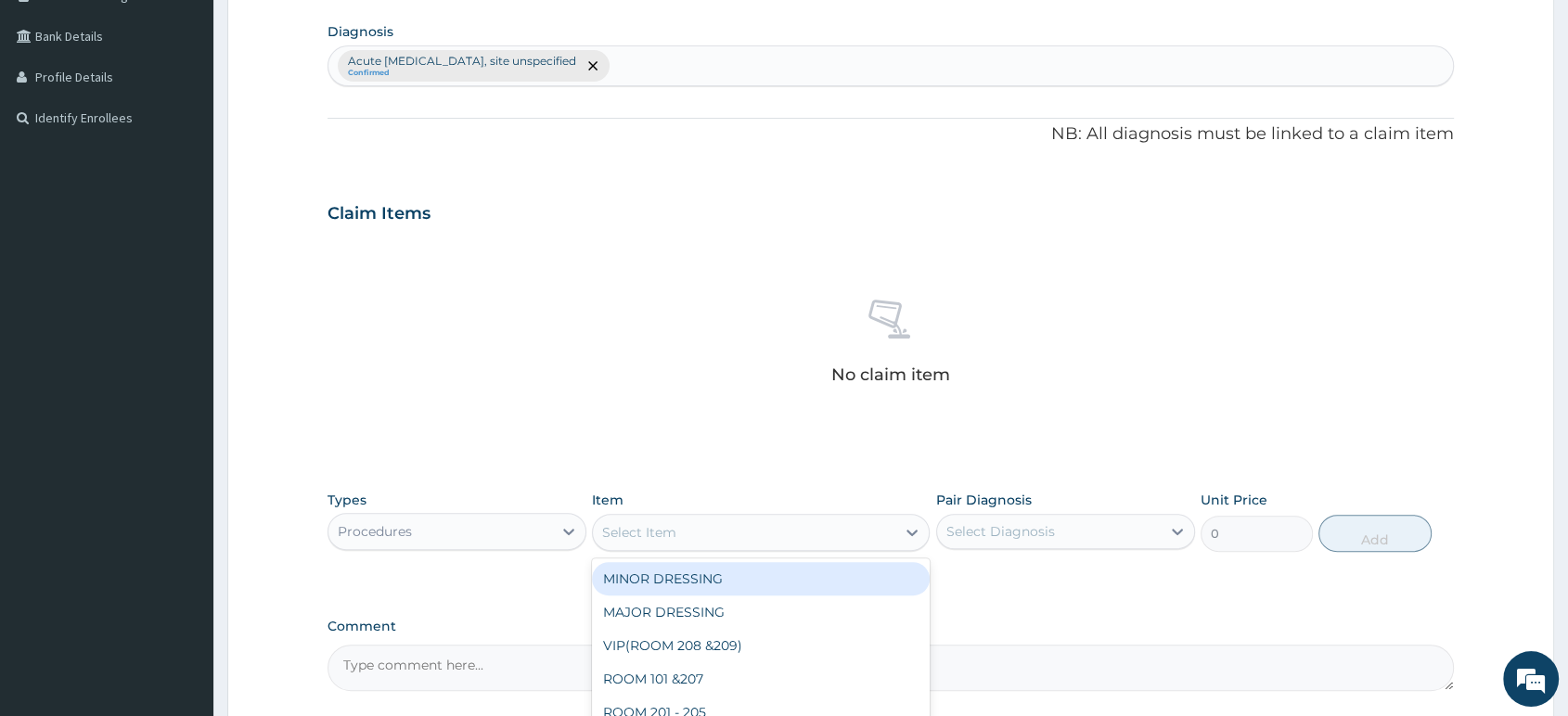
click at [671, 535] on div "Select Item" at bounding box center [639, 531] width 74 height 18
type input "CON"
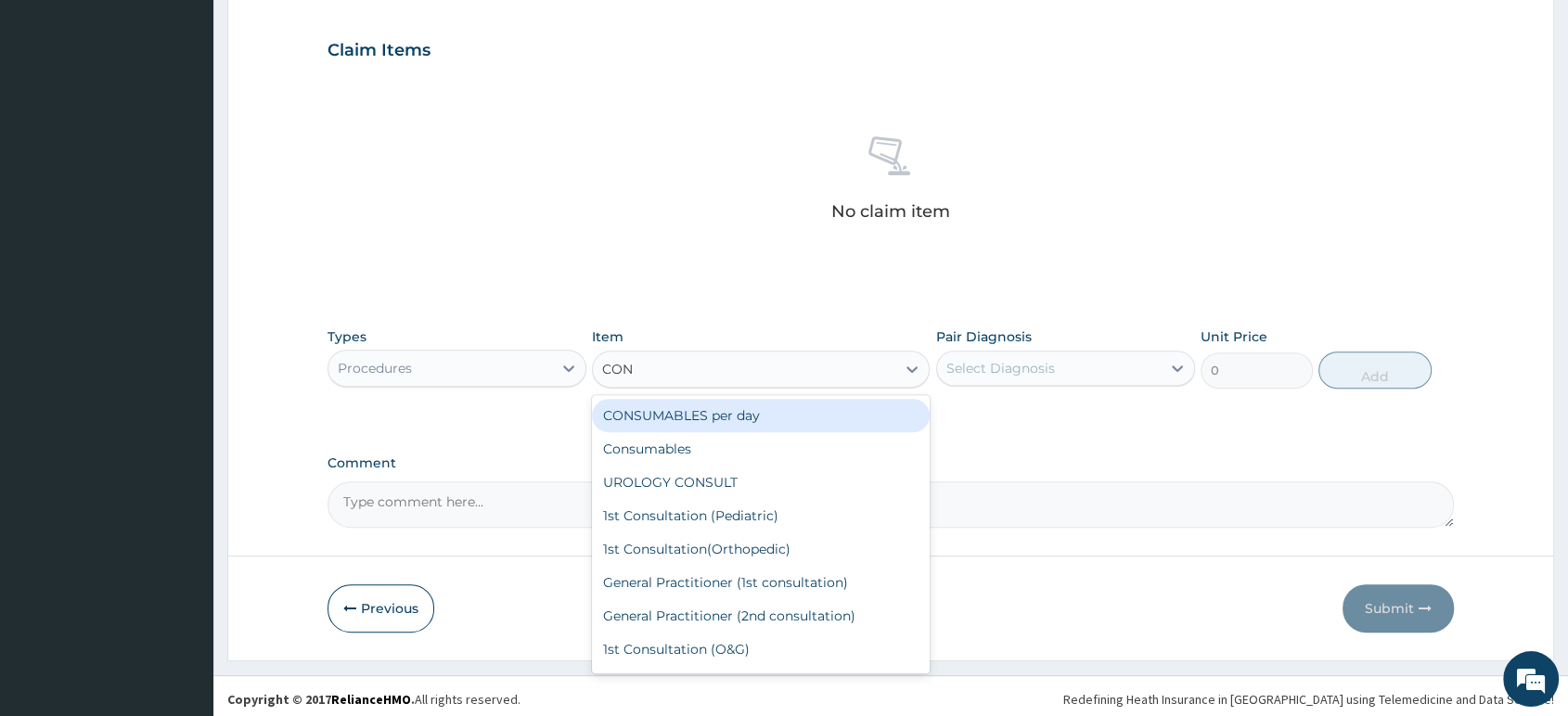
scroll to position [619, 0]
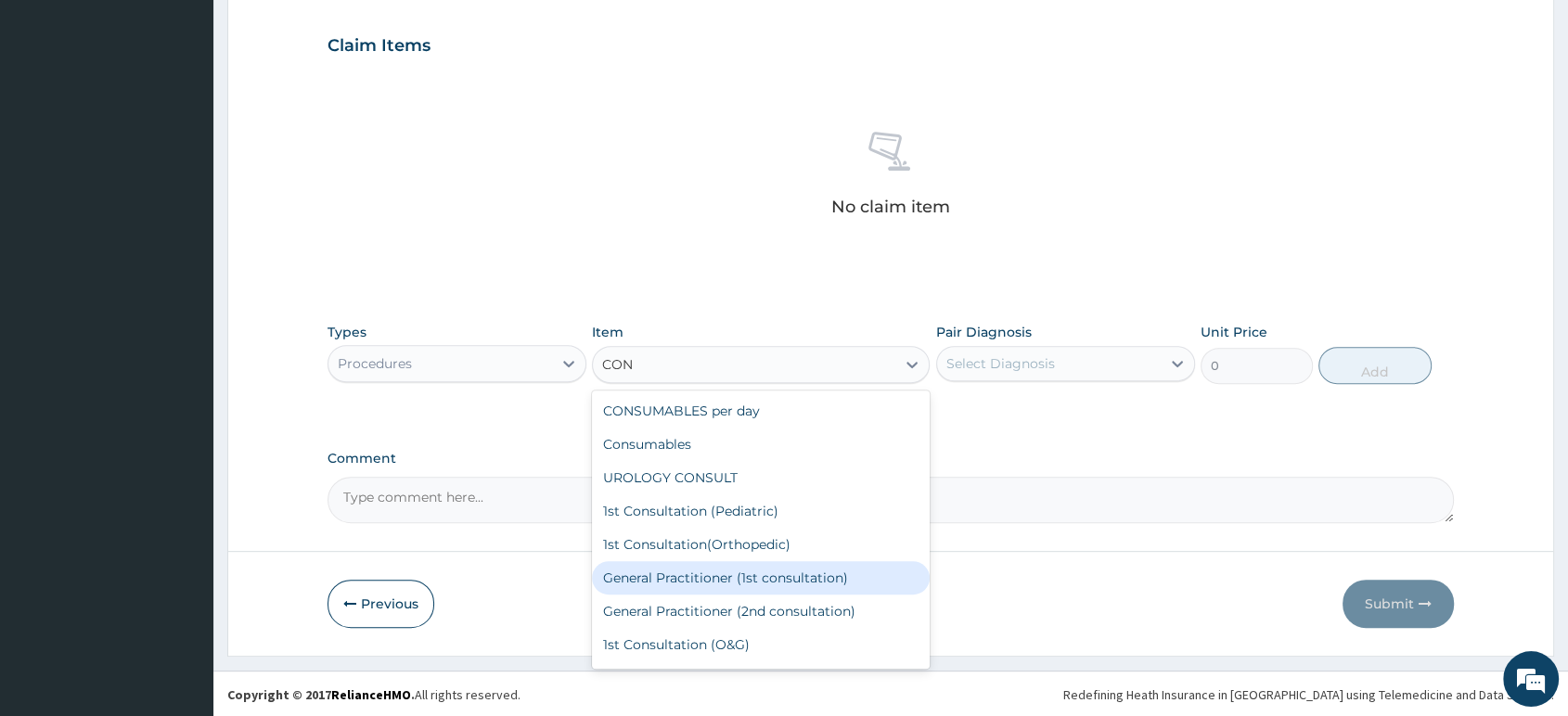
drag, startPoint x: 701, startPoint y: 569, endPoint x: 840, endPoint y: 470, distance: 170.7
click at [702, 568] on div "General Practitioner (1st consultation)" at bounding box center [760, 578] width 337 height 34
type input "1500"
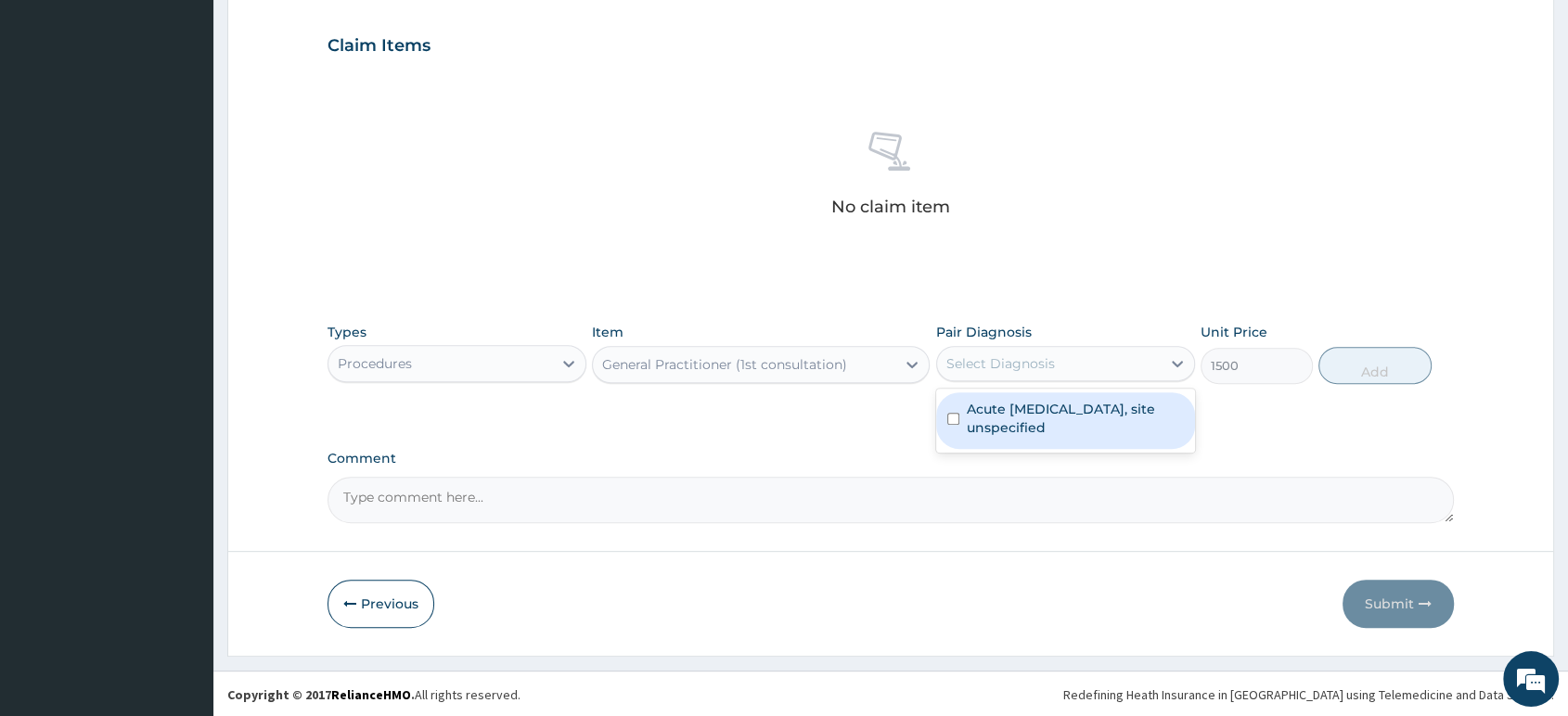
drag, startPoint x: 1032, startPoint y: 354, endPoint x: 1032, endPoint y: 377, distance: 23.0
click at [1032, 355] on div "Select Diagnosis" at bounding box center [1001, 363] width 108 height 18
drag, startPoint x: 1032, startPoint y: 413, endPoint x: 1059, endPoint y: 400, distance: 30.0
click at [1036, 412] on label "Acute upper respiratory infection, site unspecified" at bounding box center [1075, 418] width 218 height 37
checkbox input "true"
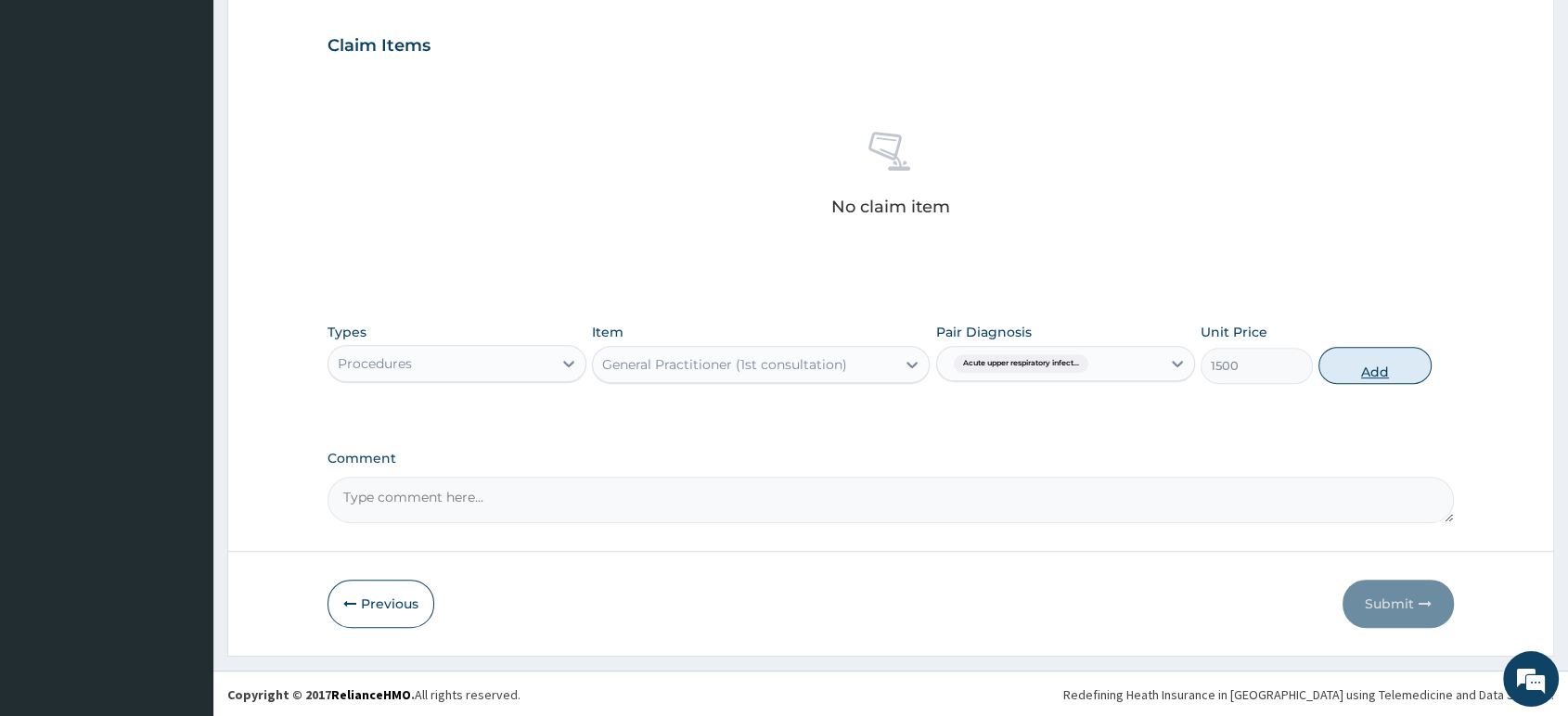
click at [1326, 359] on button "Add" at bounding box center [1375, 365] width 112 height 37
type input "0"
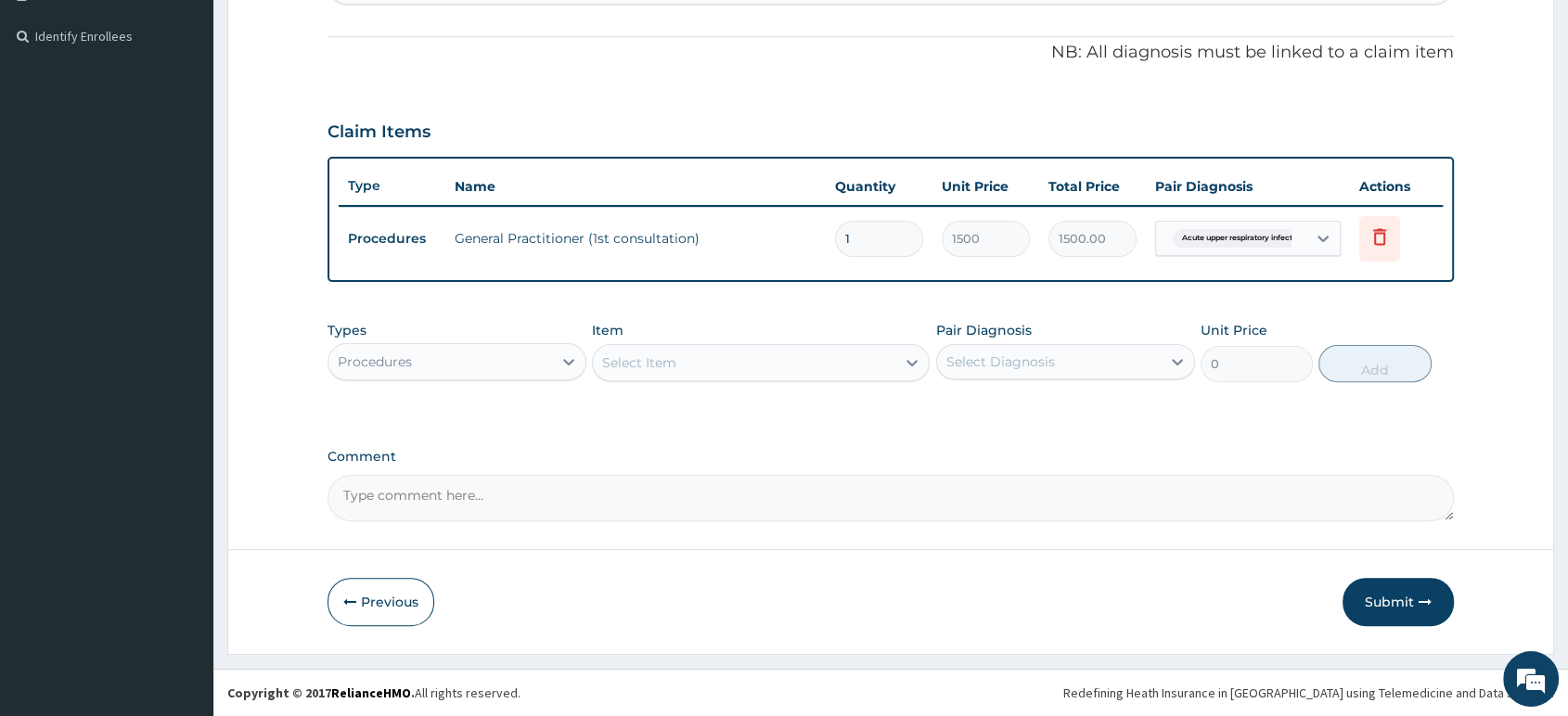
scroll to position [531, 0]
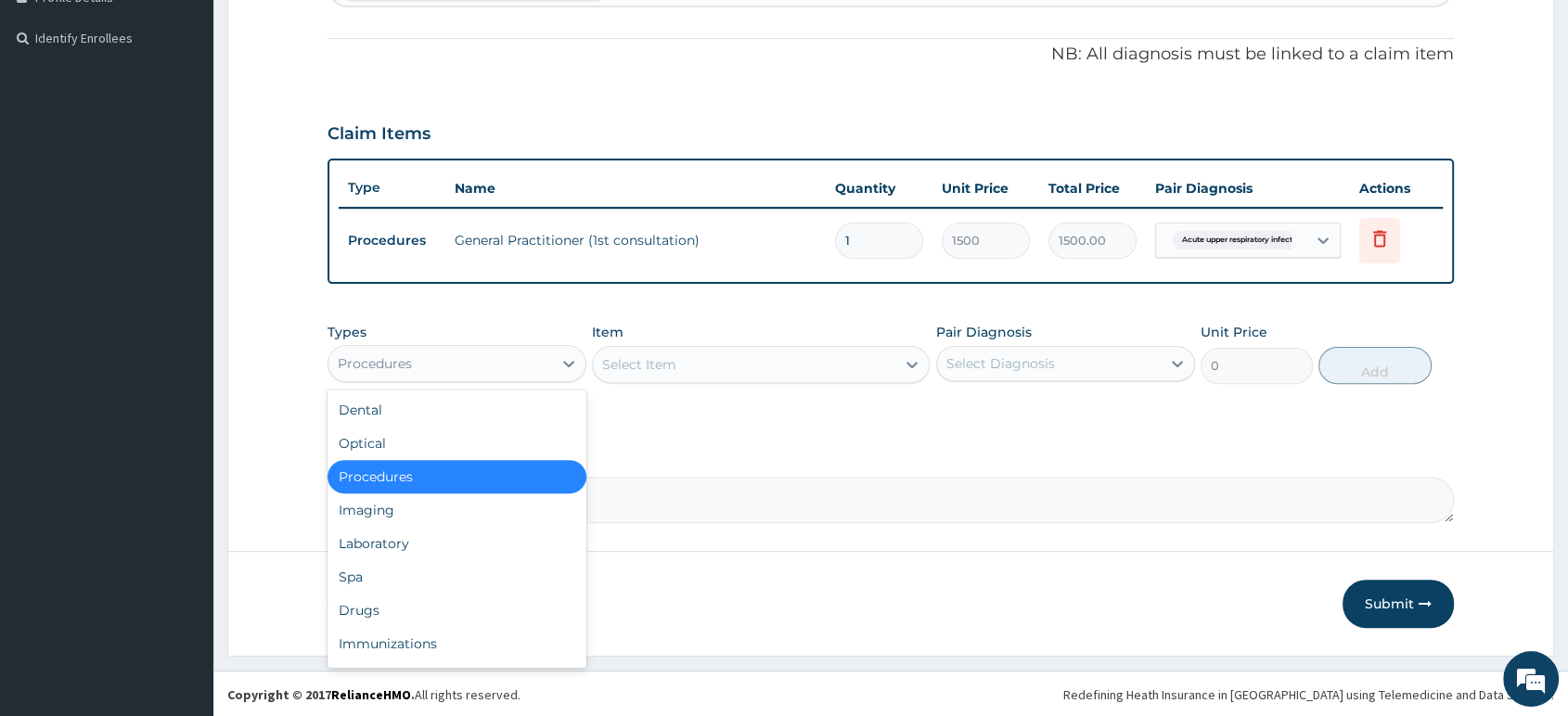
click at [542, 361] on div "Procedures" at bounding box center [440, 363] width 223 height 30
type input "DR"
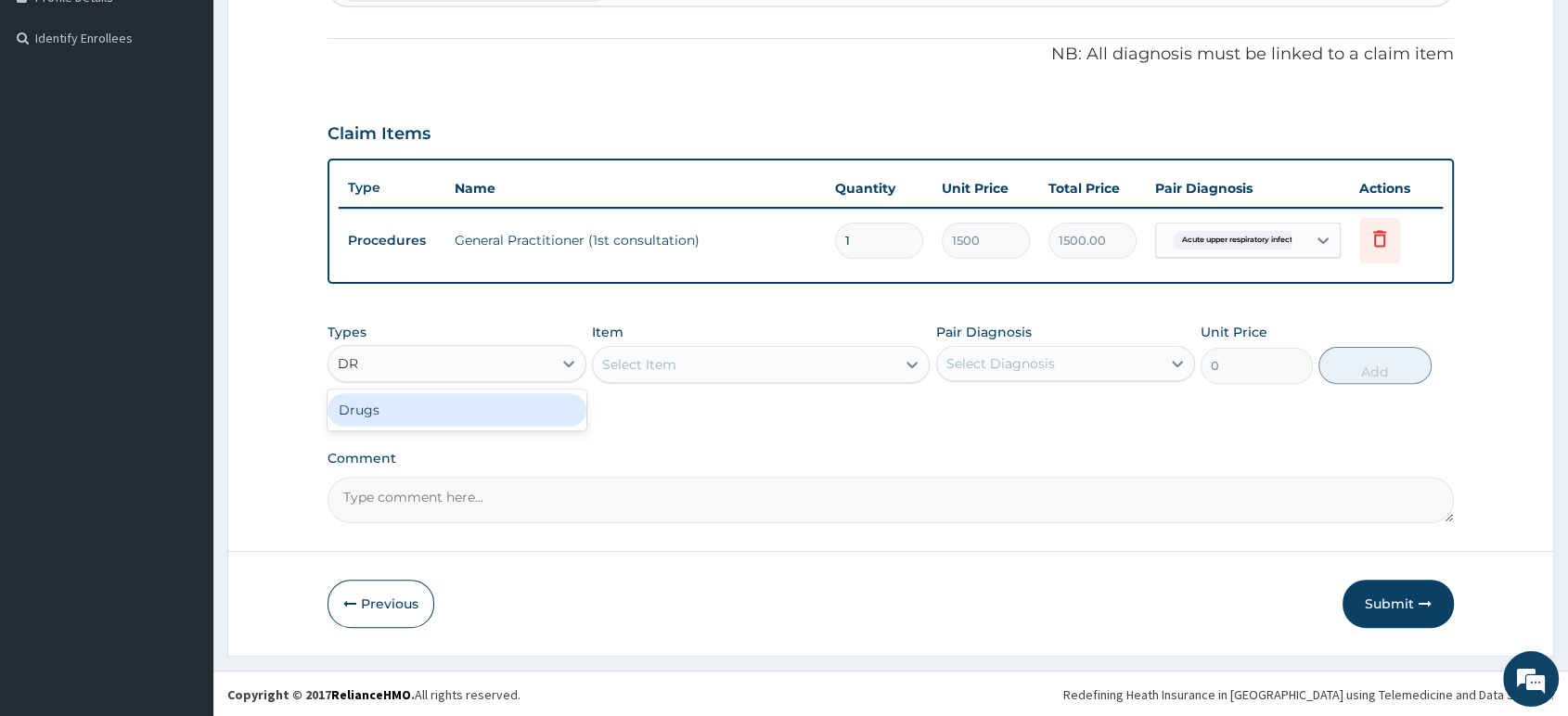
click at [475, 403] on div "Drugs" at bounding box center [457, 410] width 259 height 34
click at [651, 367] on div "Select Item" at bounding box center [760, 364] width 337 height 37
click at [700, 360] on div "Select Item" at bounding box center [760, 364] width 337 height 37
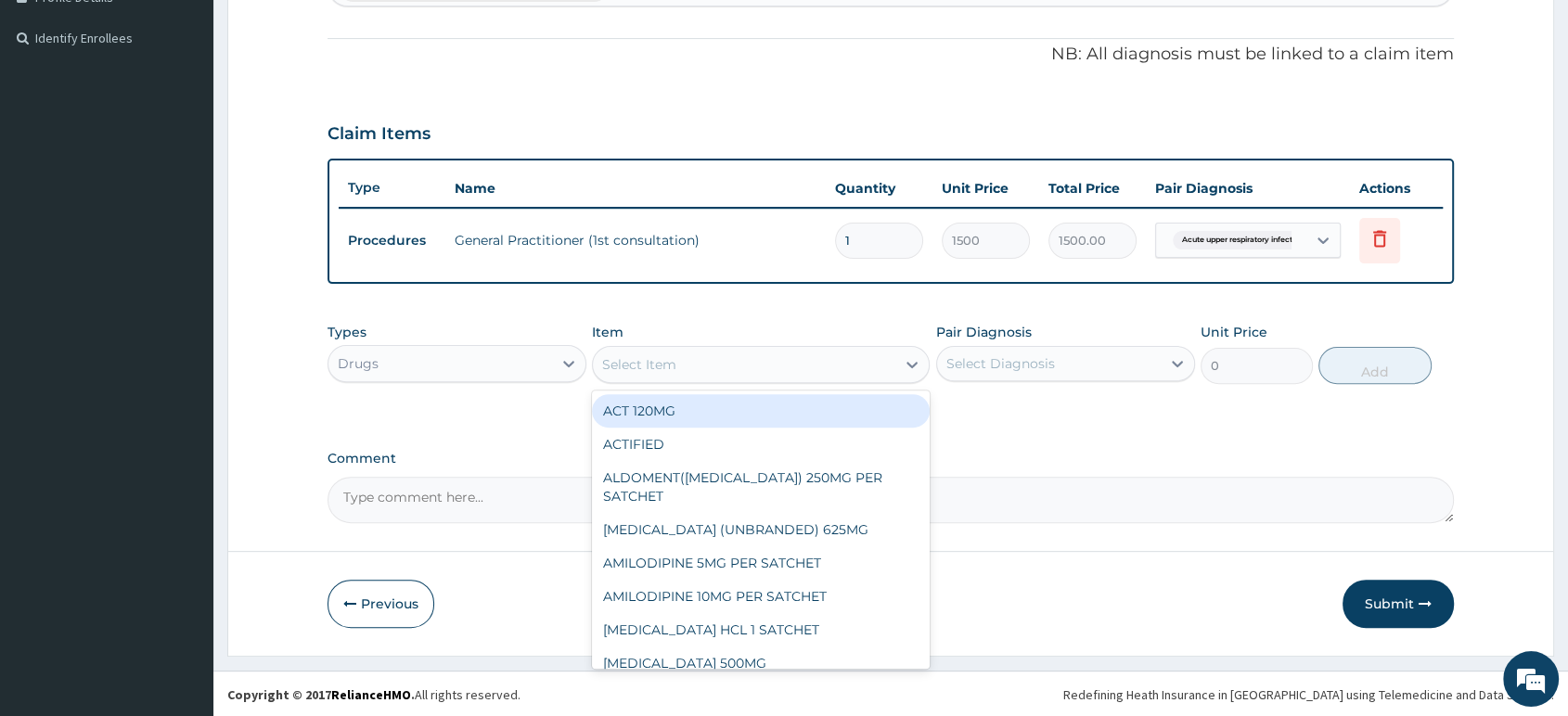
click at [700, 360] on div "Select Item" at bounding box center [743, 364] width 303 height 30
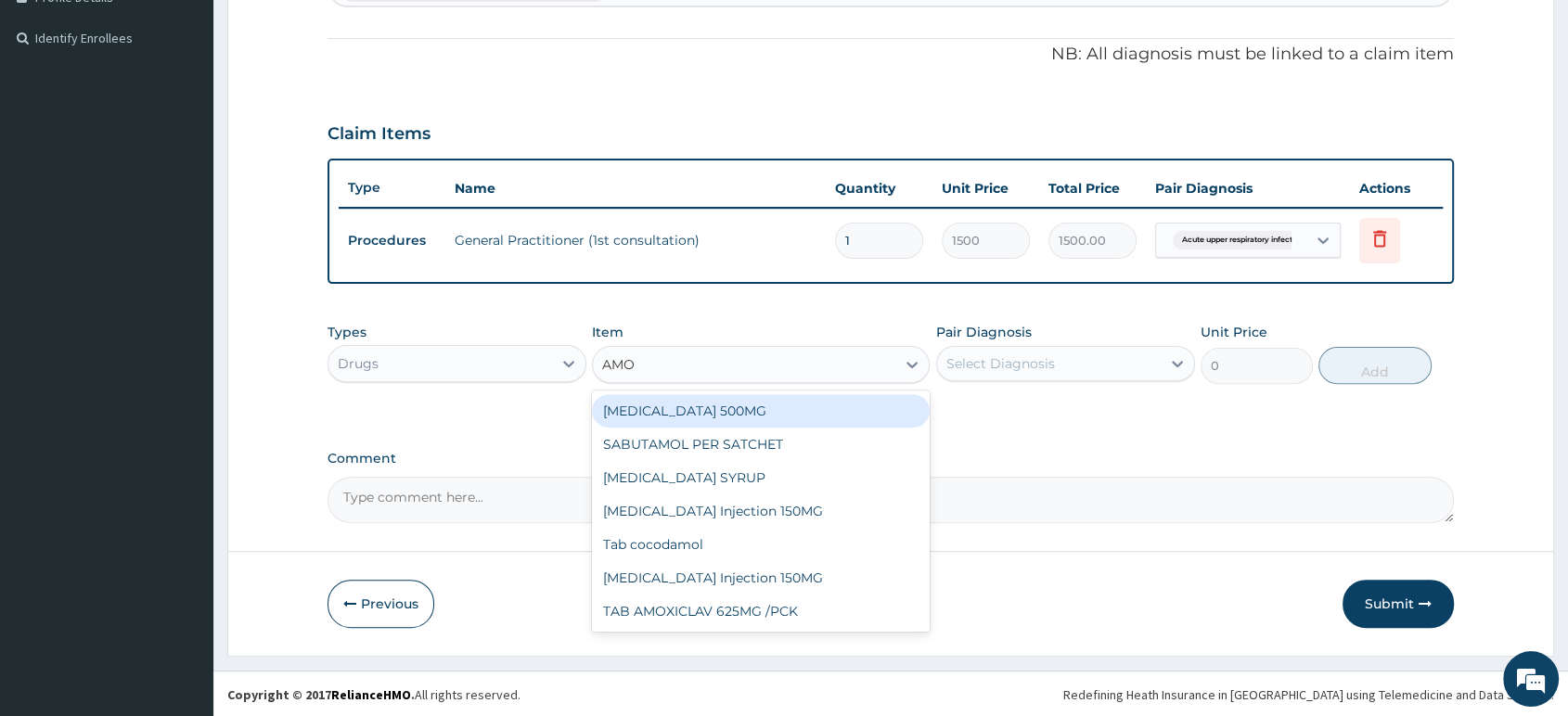
type input "AMOX"
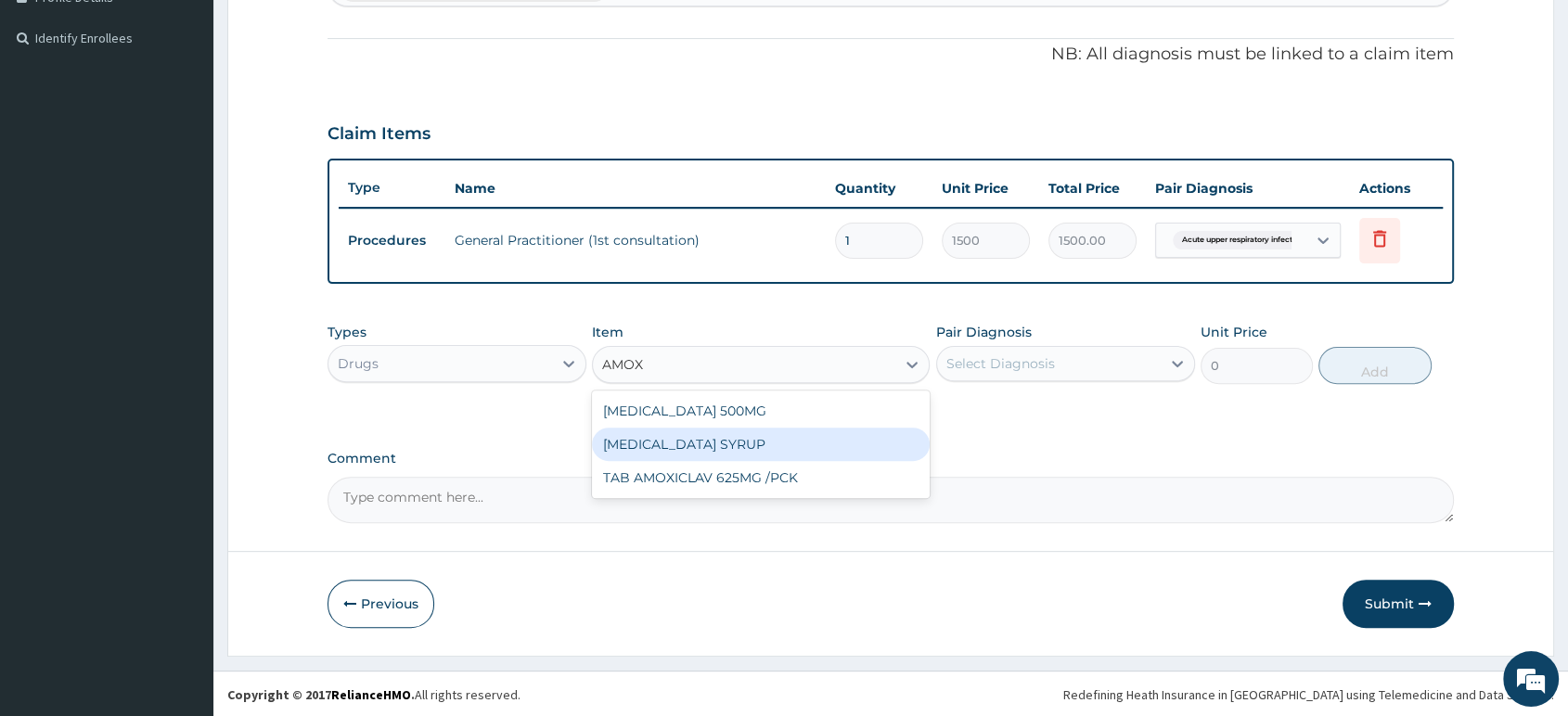
click at [675, 446] on div "AMOXICILLIN SYRUP" at bounding box center [760, 444] width 337 height 34
type input "1050"
click at [675, 446] on div "PA Code / Prescription Code Enter Code(Secondary Care Only) Encounter Date 13-1…" at bounding box center [890, 84] width 1126 height 877
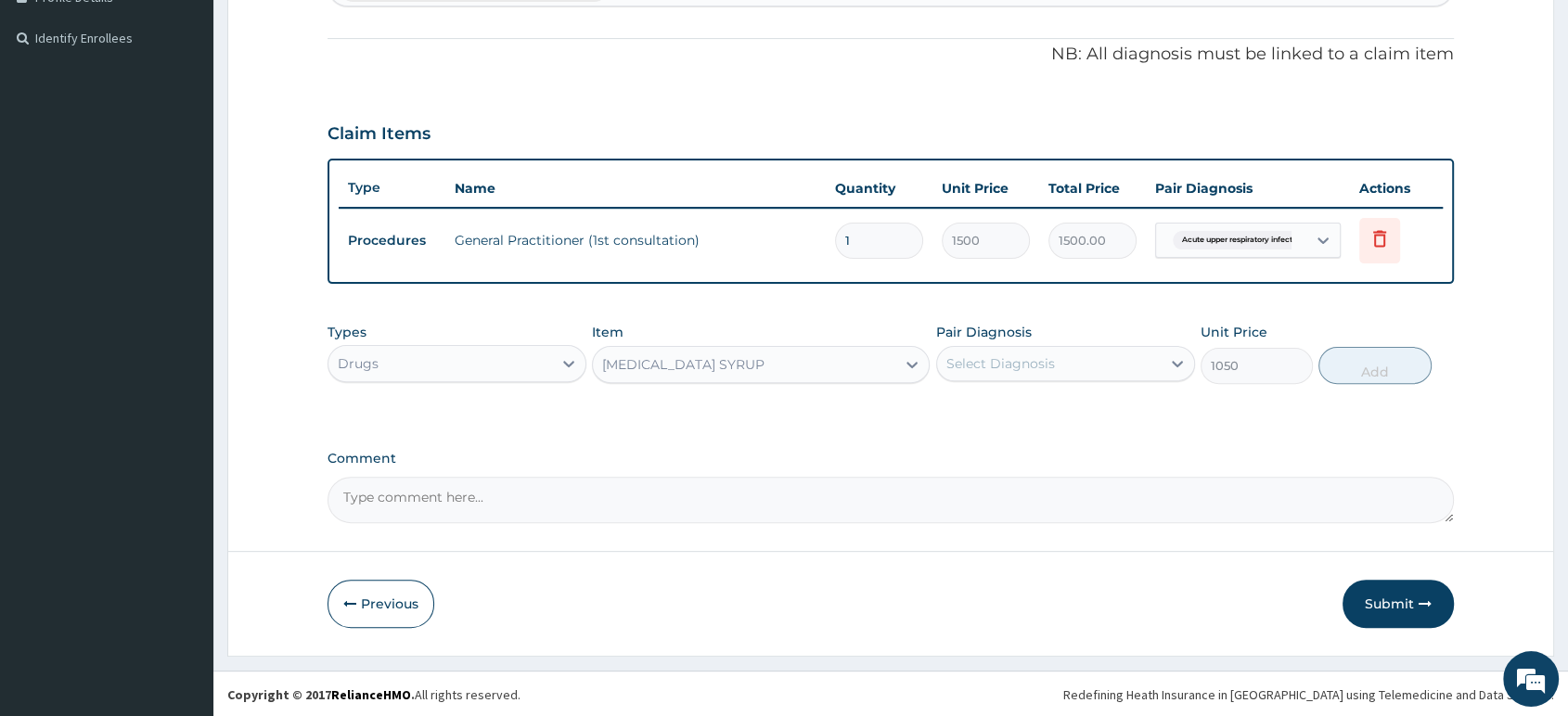
click at [1004, 357] on div "Select Diagnosis" at bounding box center [1001, 363] width 108 height 18
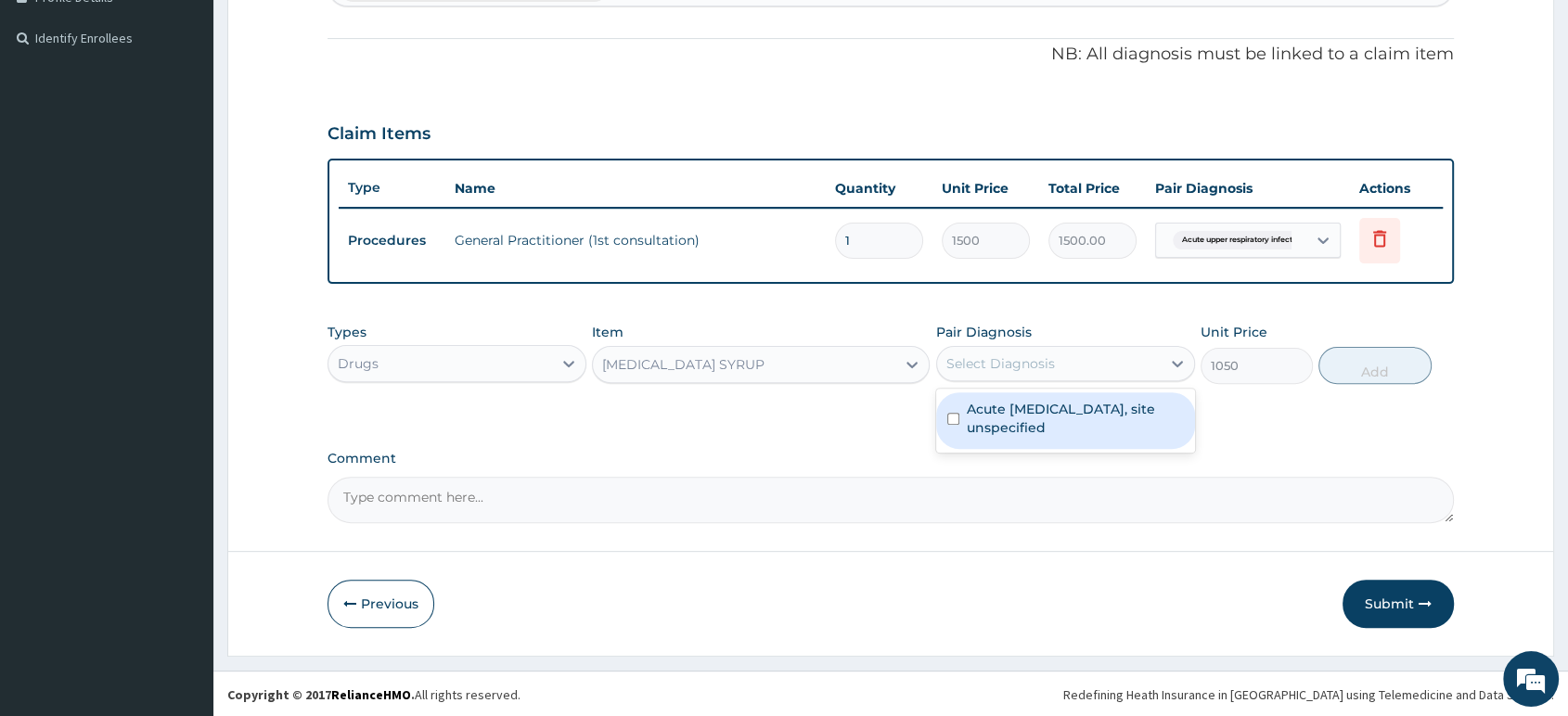
click at [1001, 422] on label "Acute upper respiratory infection, site unspecified" at bounding box center [1075, 418] width 218 height 37
checkbox input "false"
drag, startPoint x: 1061, startPoint y: 363, endPoint x: 1059, endPoint y: 393, distance: 30.1
click at [1061, 367] on div "Select Diagnosis" at bounding box center [1049, 363] width 223 height 30
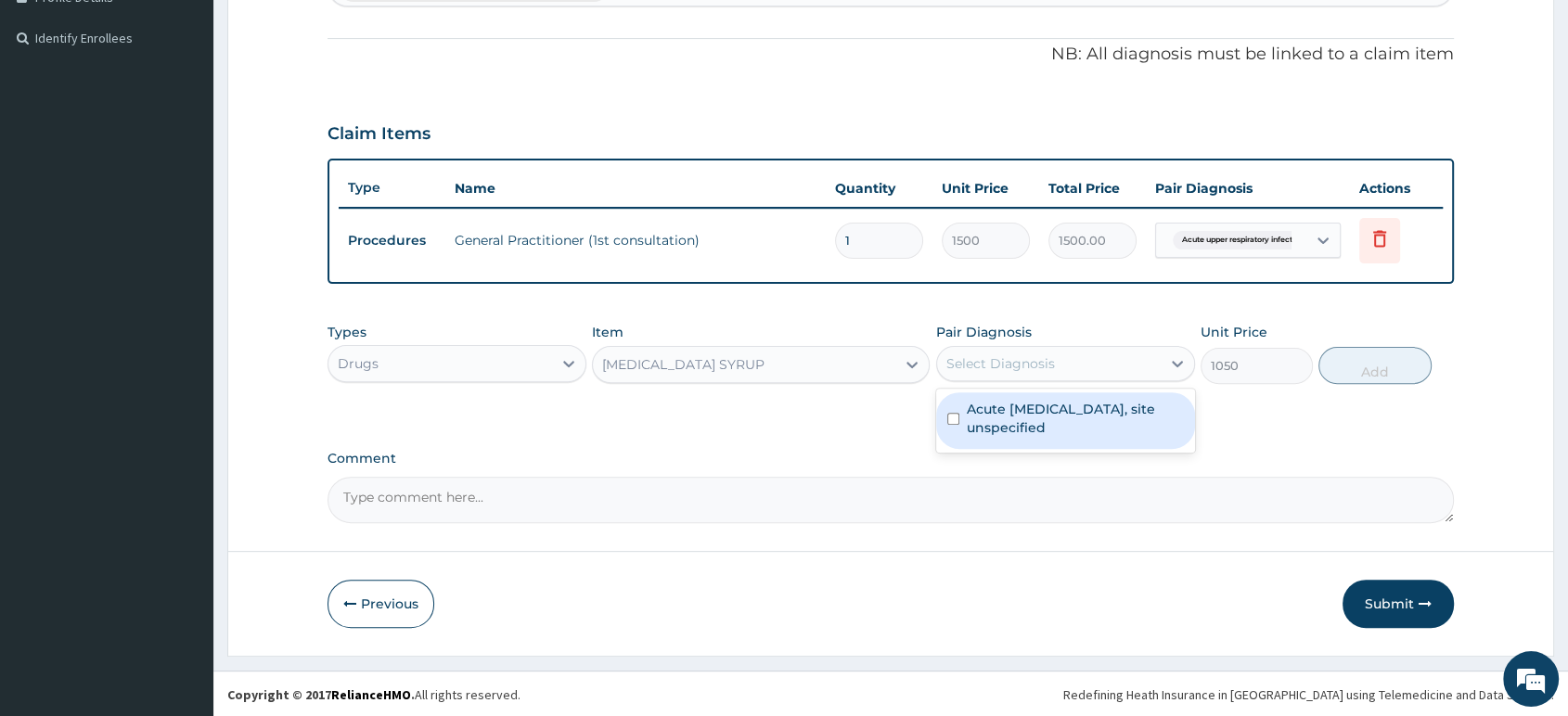
drag, startPoint x: 1056, startPoint y: 411, endPoint x: 1205, endPoint y: 380, distance: 152.2
click at [1064, 408] on label "Acute upper respiratory infection, site unspecified" at bounding box center [1075, 418] width 218 height 37
checkbox input "true"
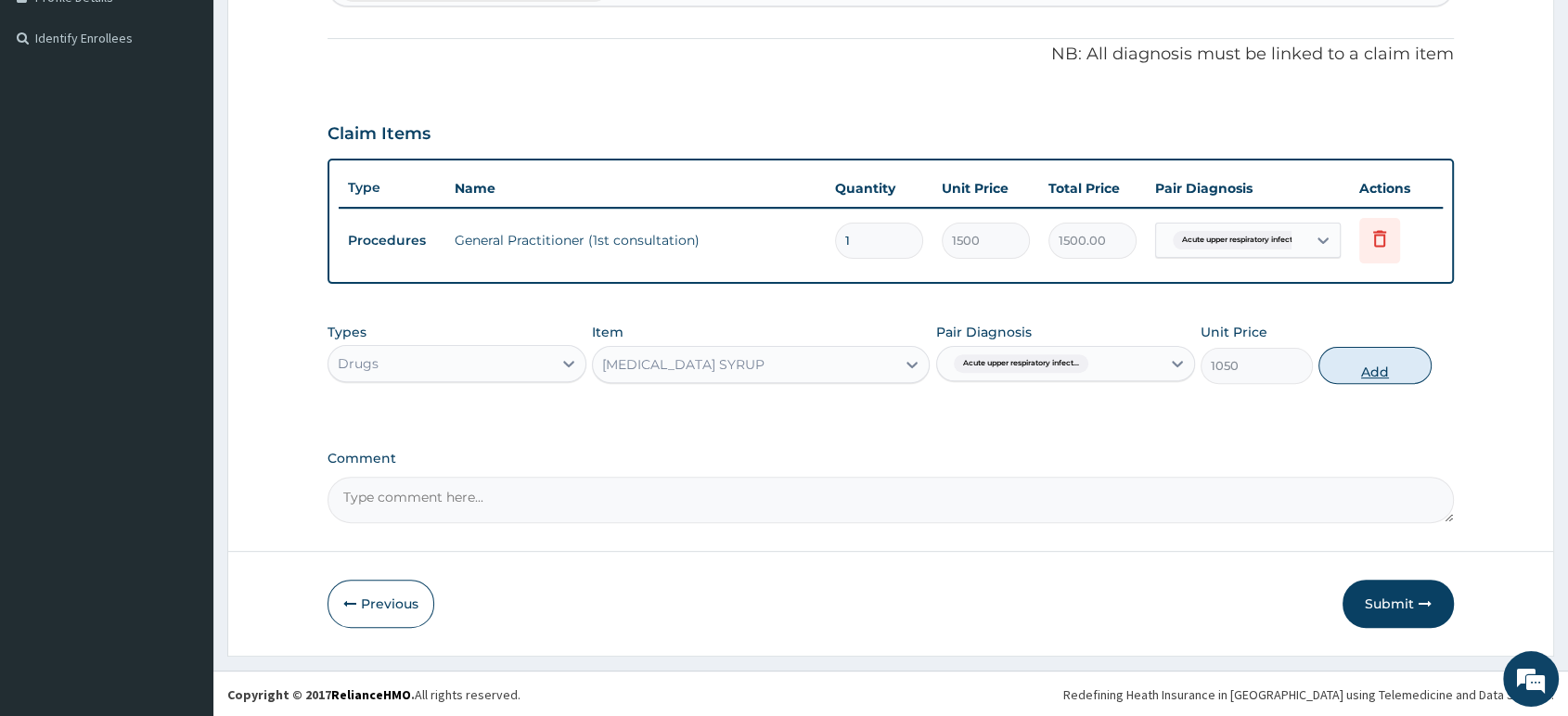
click at [1365, 367] on button "Add" at bounding box center [1375, 365] width 112 height 37
type input "0"
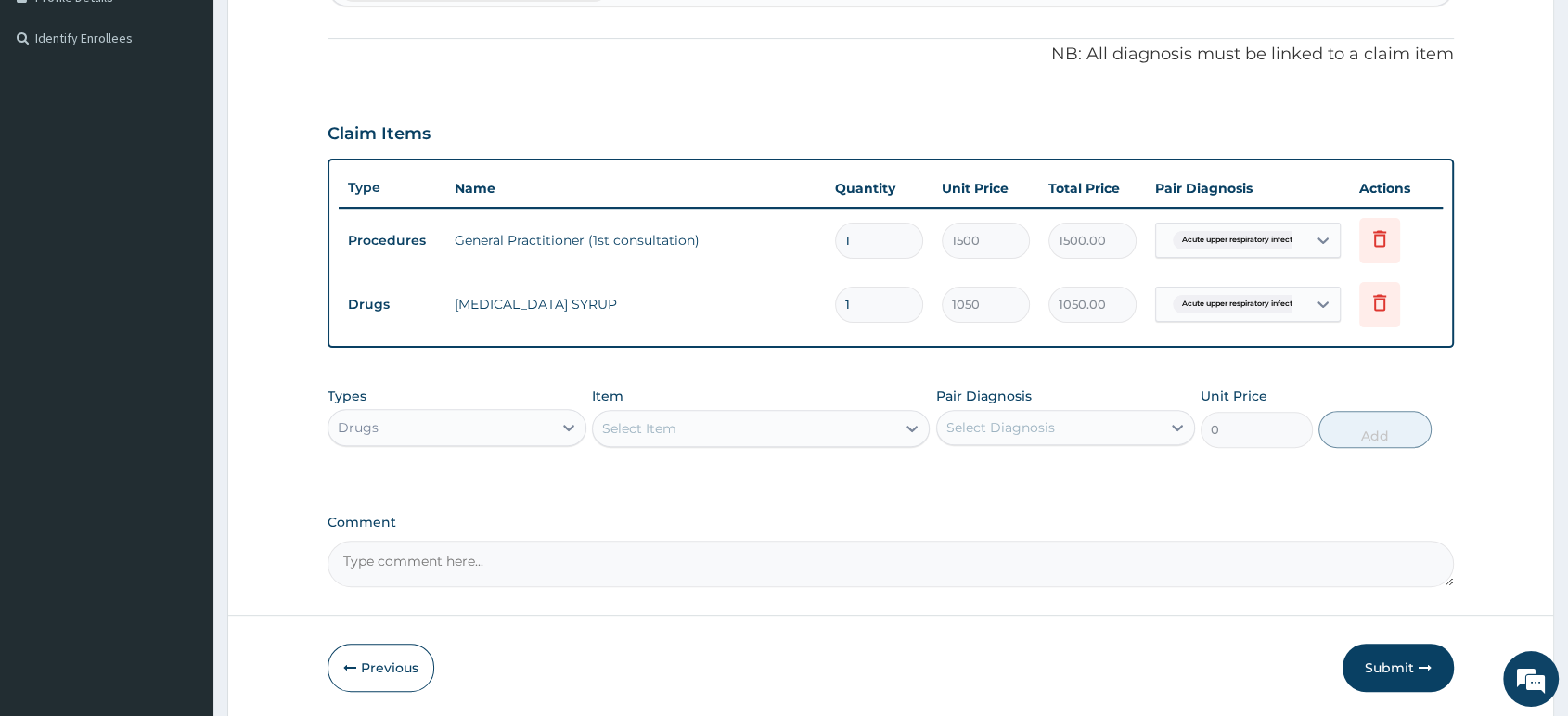
click at [799, 421] on div "Select Item" at bounding box center [743, 428] width 303 height 30
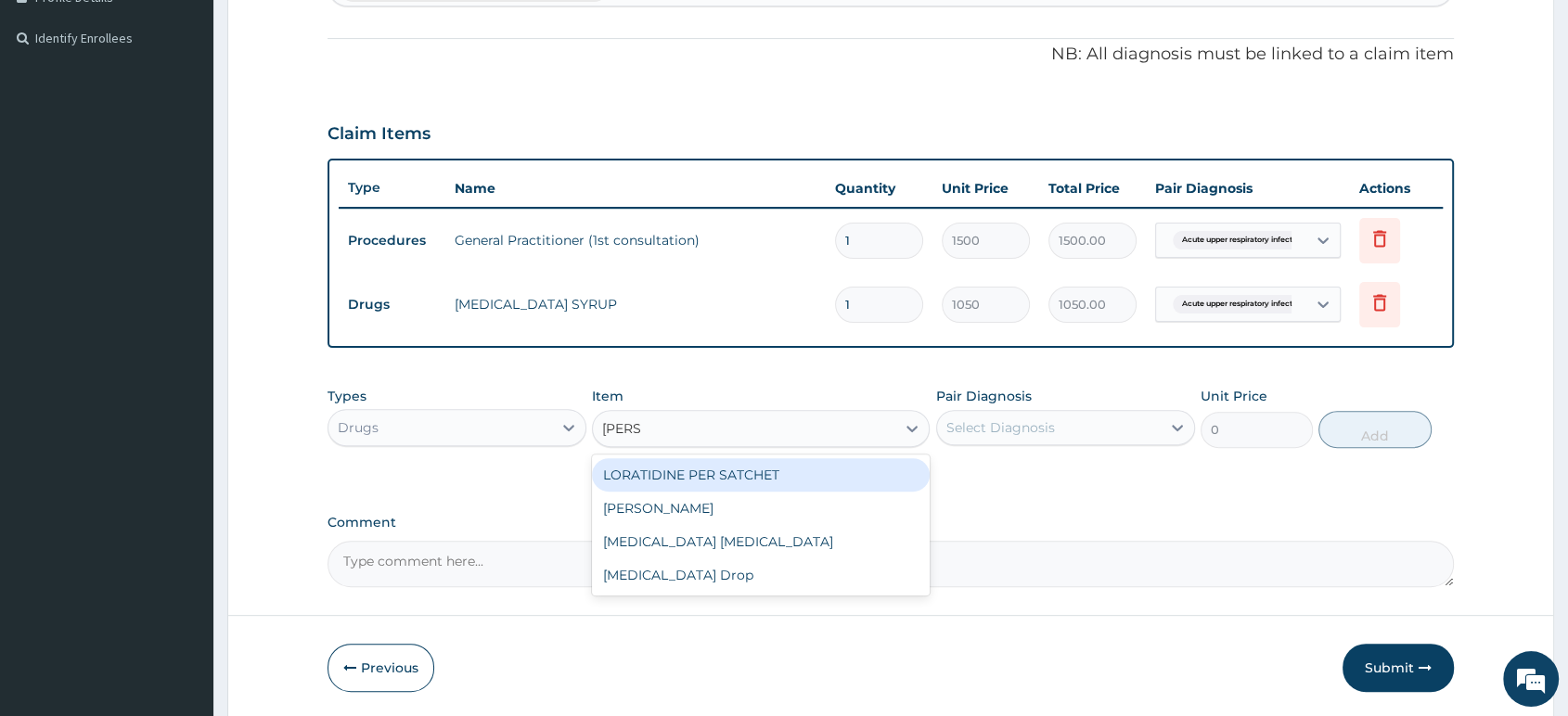
type input "LORAT"
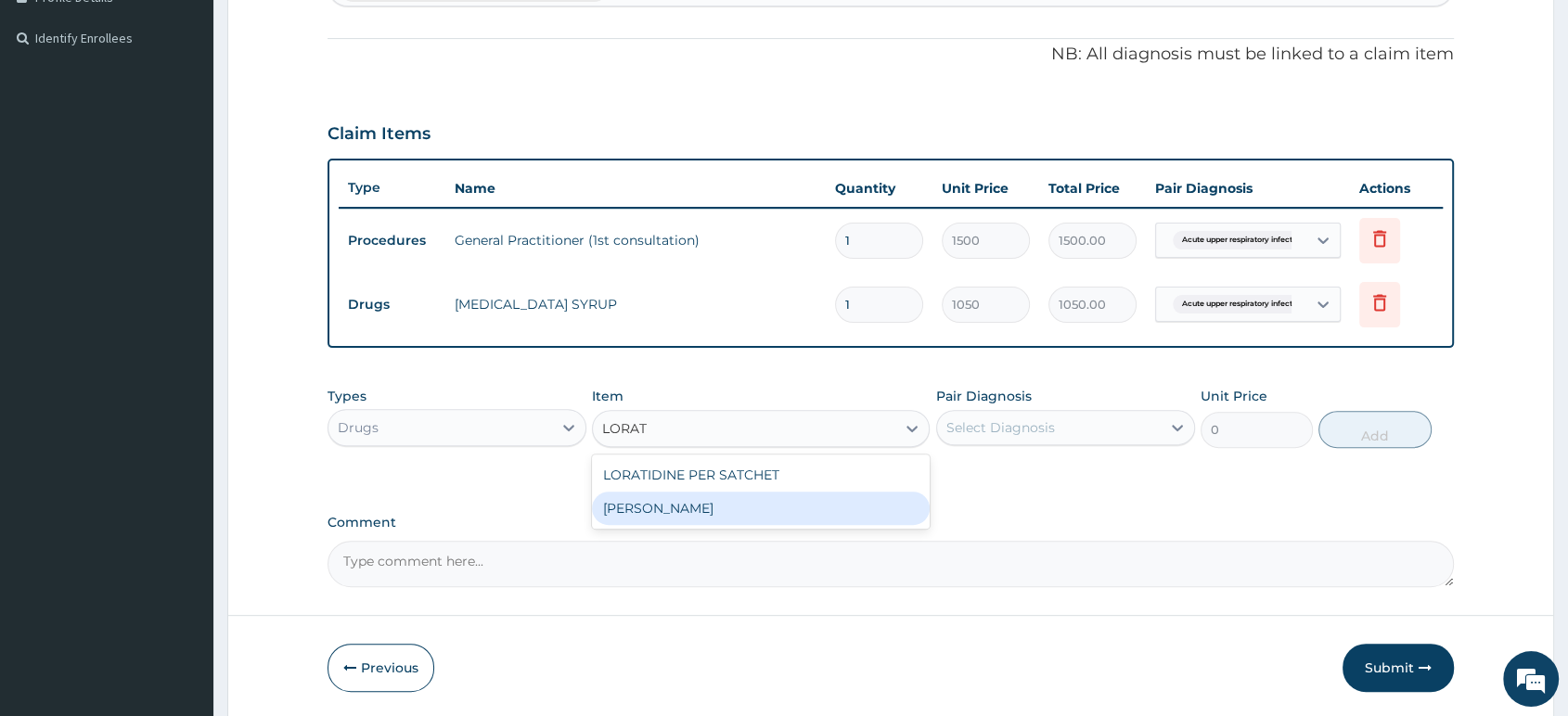
click at [732, 510] on div "LORATIDINE SYRUP" at bounding box center [760, 508] width 337 height 34
type input "700"
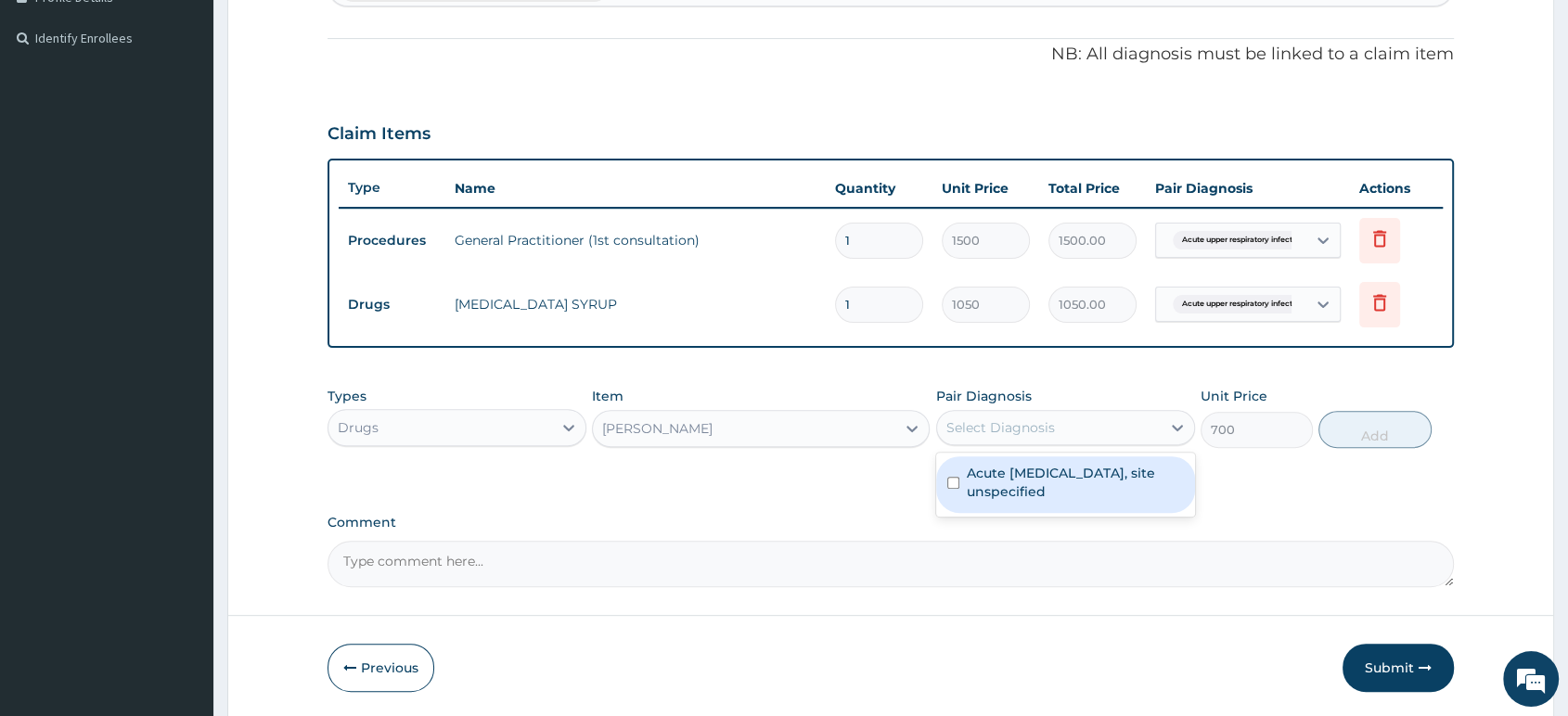
click at [1009, 432] on div "Select Diagnosis" at bounding box center [1001, 427] width 108 height 18
drag, startPoint x: 1008, startPoint y: 485, endPoint x: 1060, endPoint y: 463, distance: 56.5
click at [1016, 481] on label "Acute upper respiratory infection, site unspecified" at bounding box center [1075, 482] width 218 height 37
checkbox input "true"
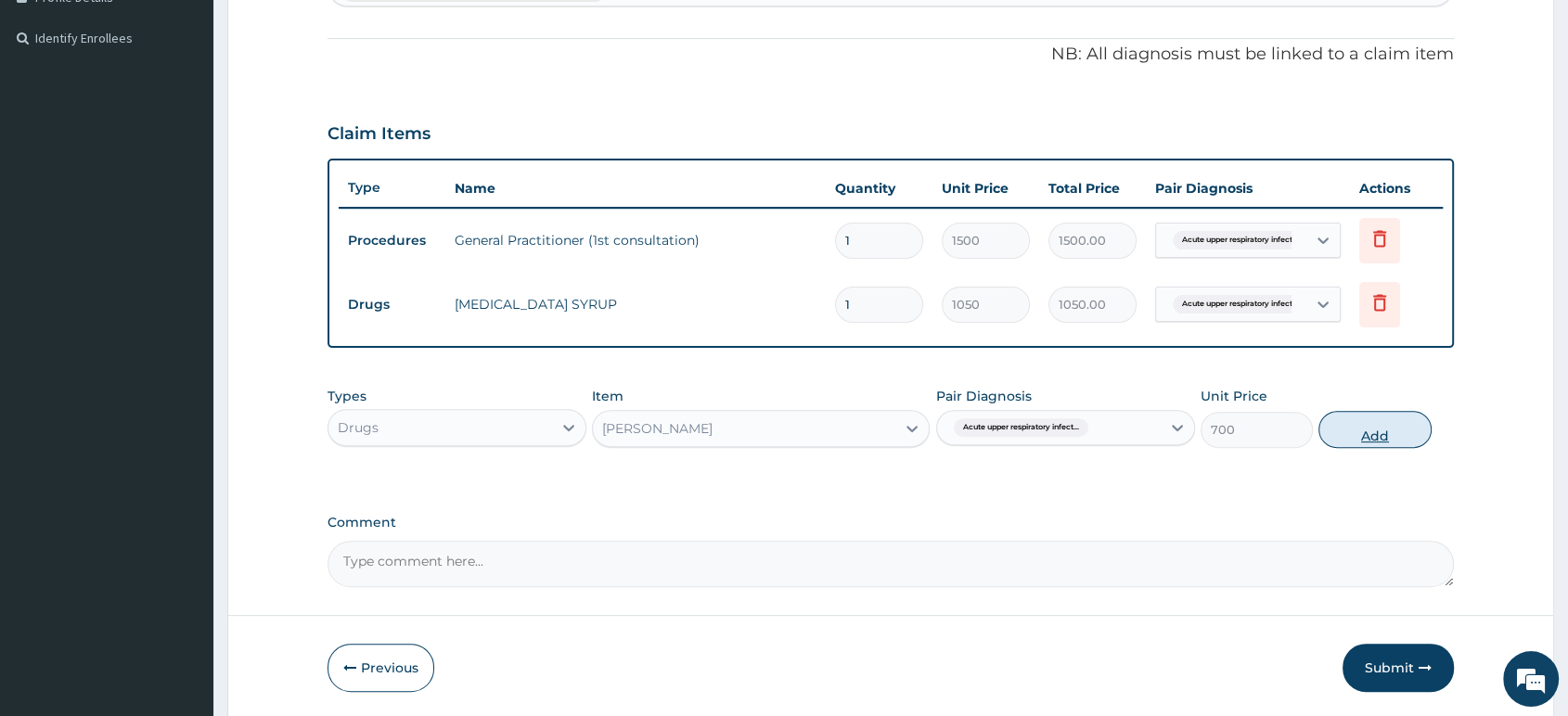
click at [1350, 430] on button "Add" at bounding box center [1375, 429] width 112 height 37
type input "0"
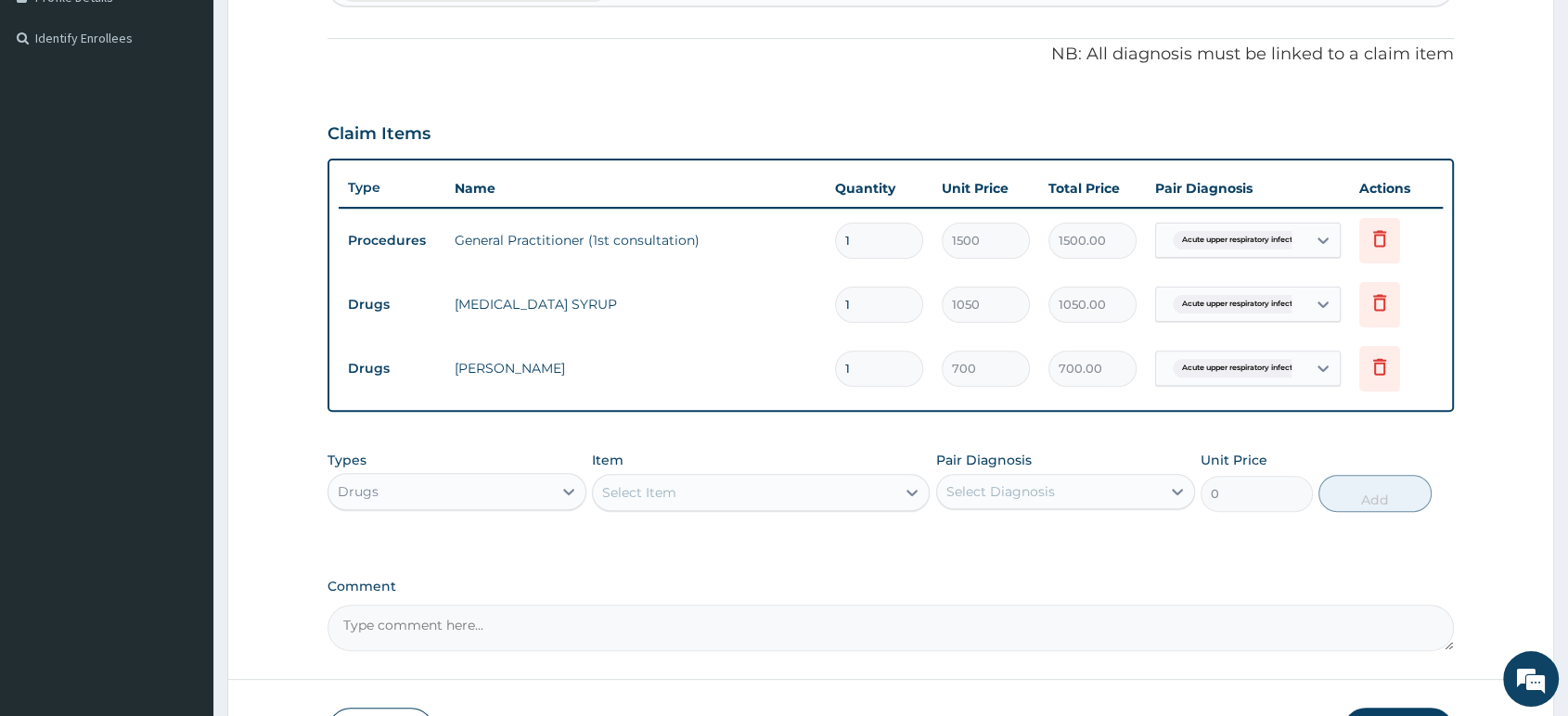
scroll to position [661, 0]
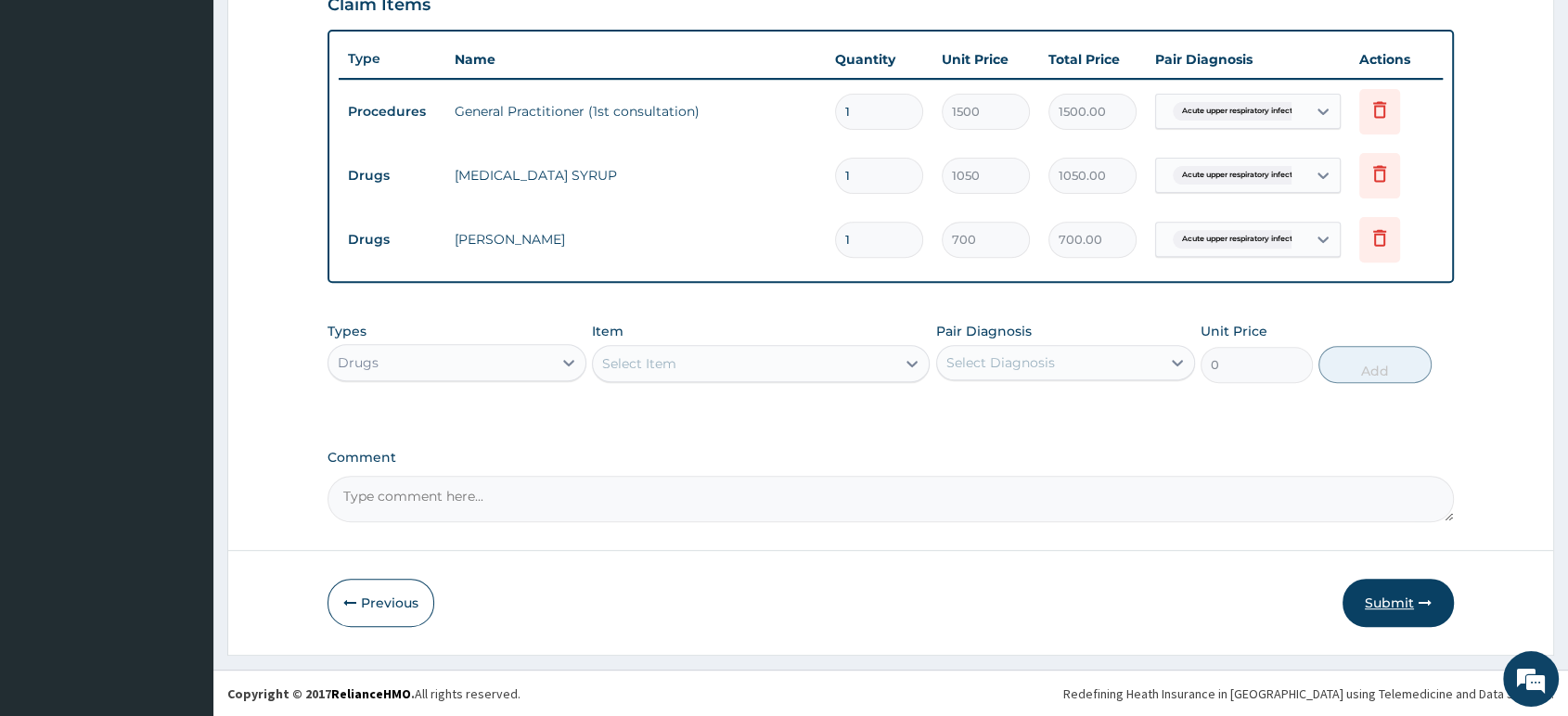
click at [1392, 601] on button "Submit" at bounding box center [1398, 603] width 111 height 48
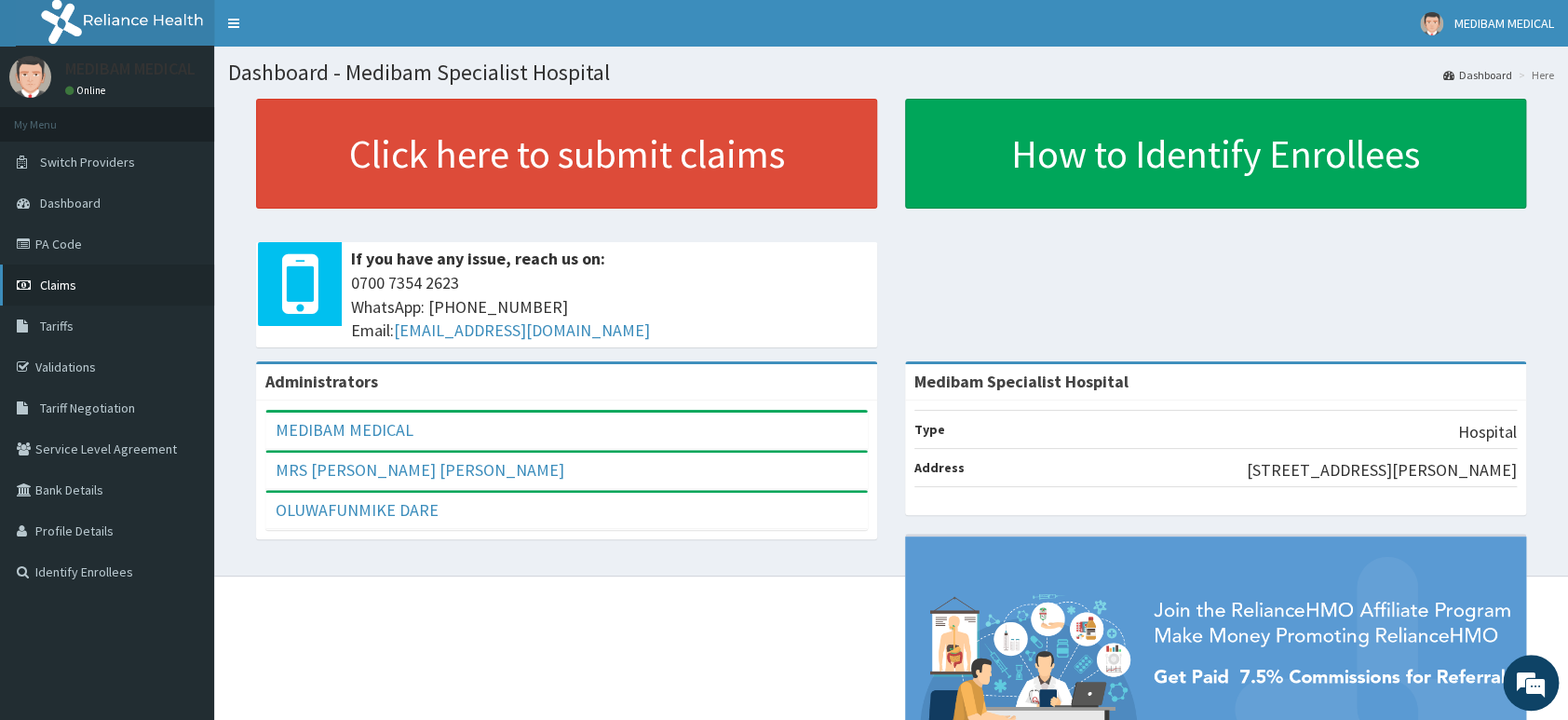
click at [45, 281] on span "Claims" at bounding box center [57, 284] width 36 height 16
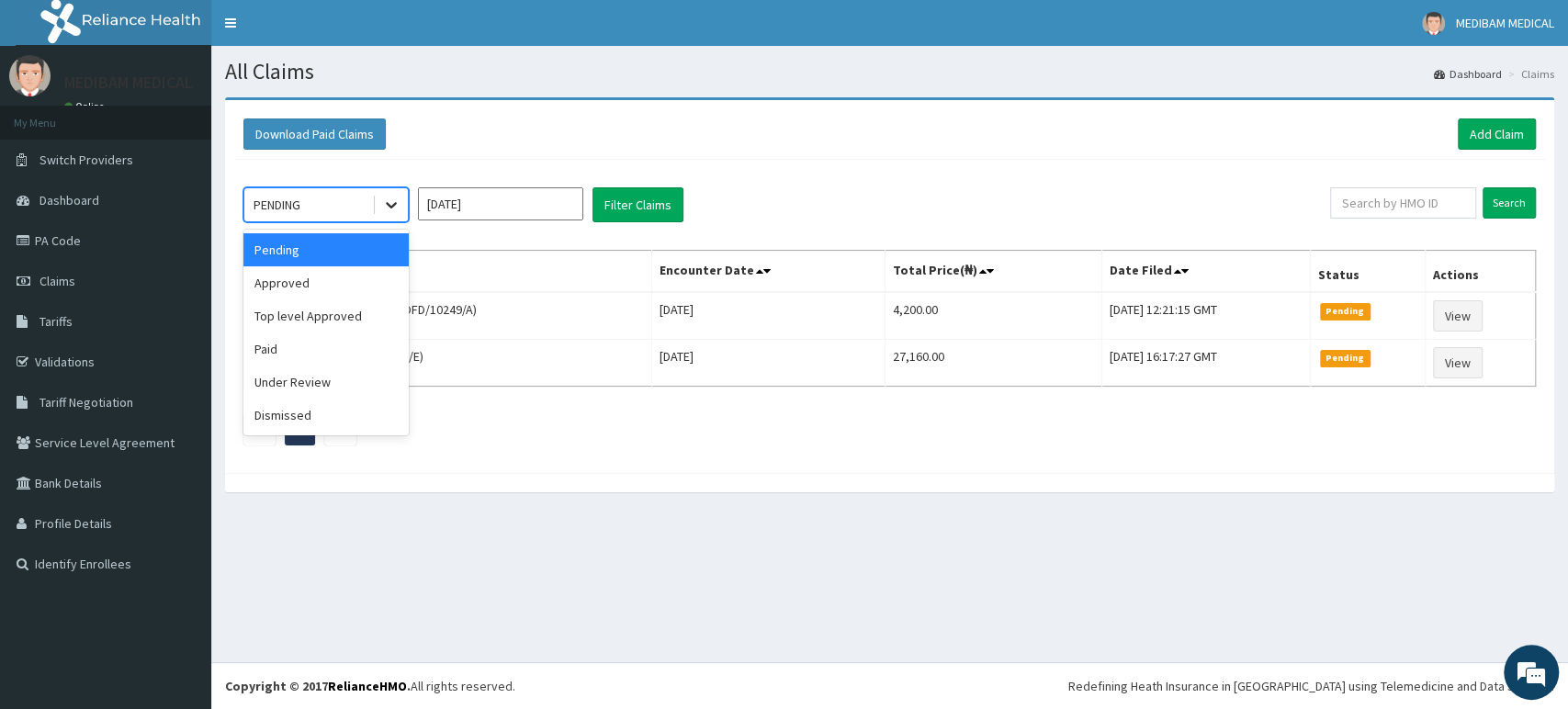
click at [387, 202] on icon at bounding box center [390, 204] width 18 height 18
click at [527, 440] on ul "1" at bounding box center [889, 430] width 1292 height 32
